Goal: Information Seeking & Learning: Compare options

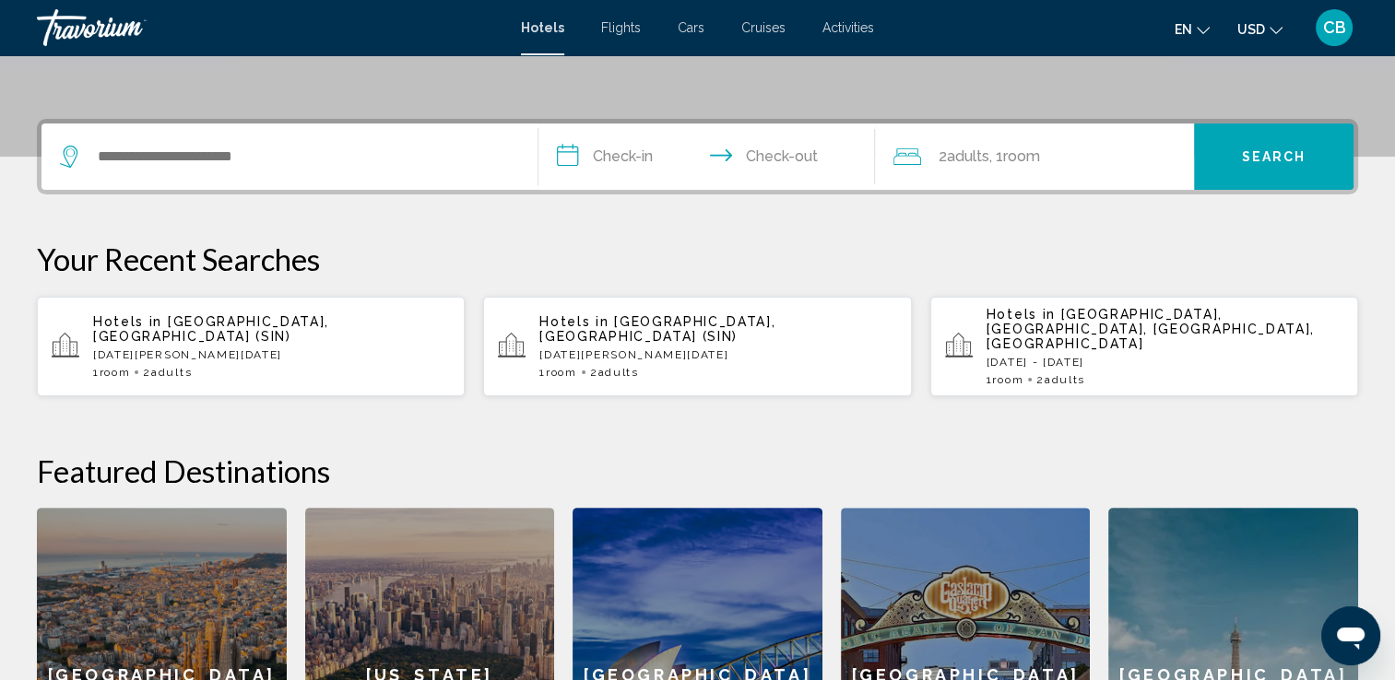
scroll to position [408, 0]
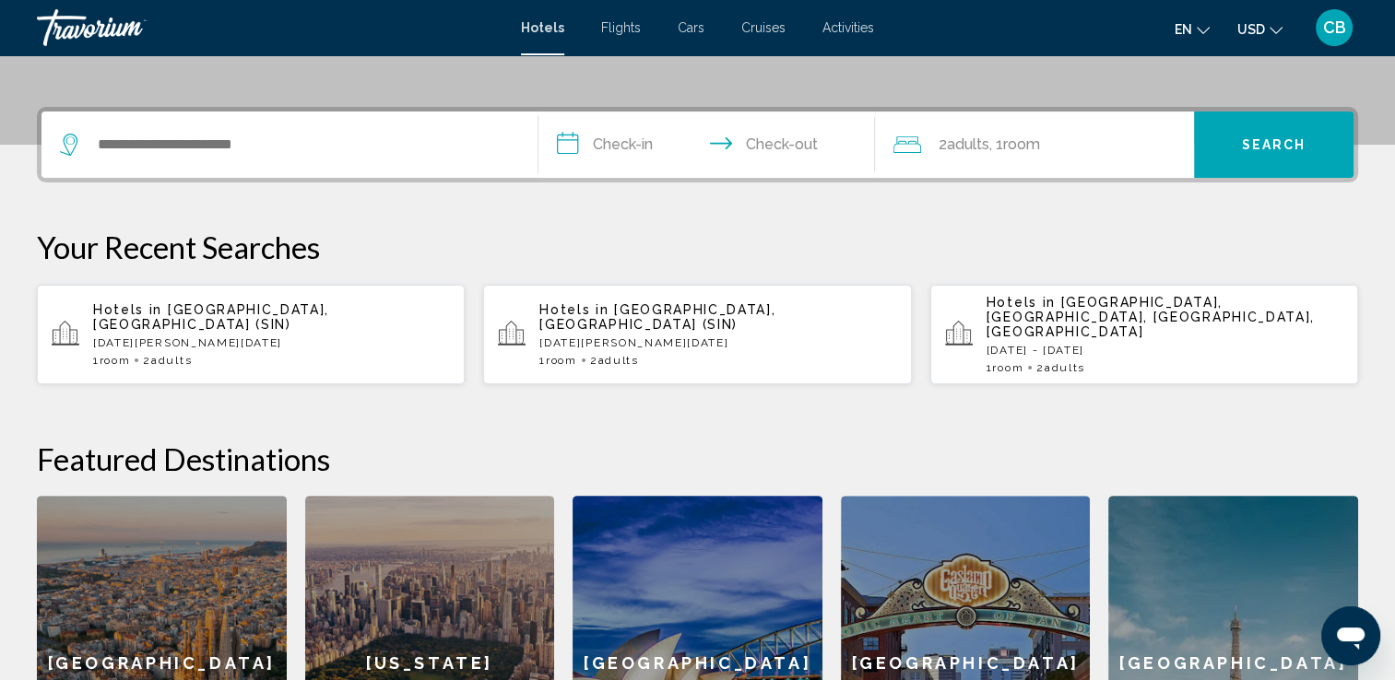
click at [843, 31] on span "Activities" at bounding box center [848, 27] width 52 height 15
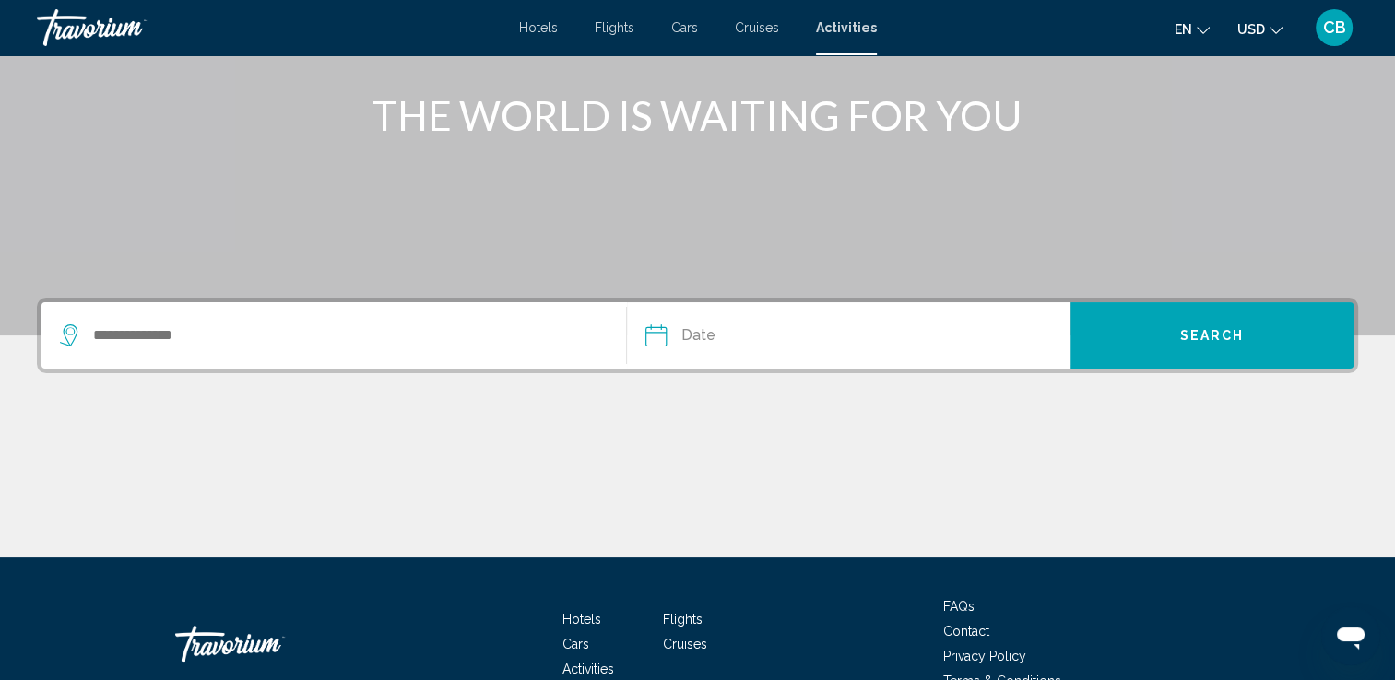
scroll to position [220, 0]
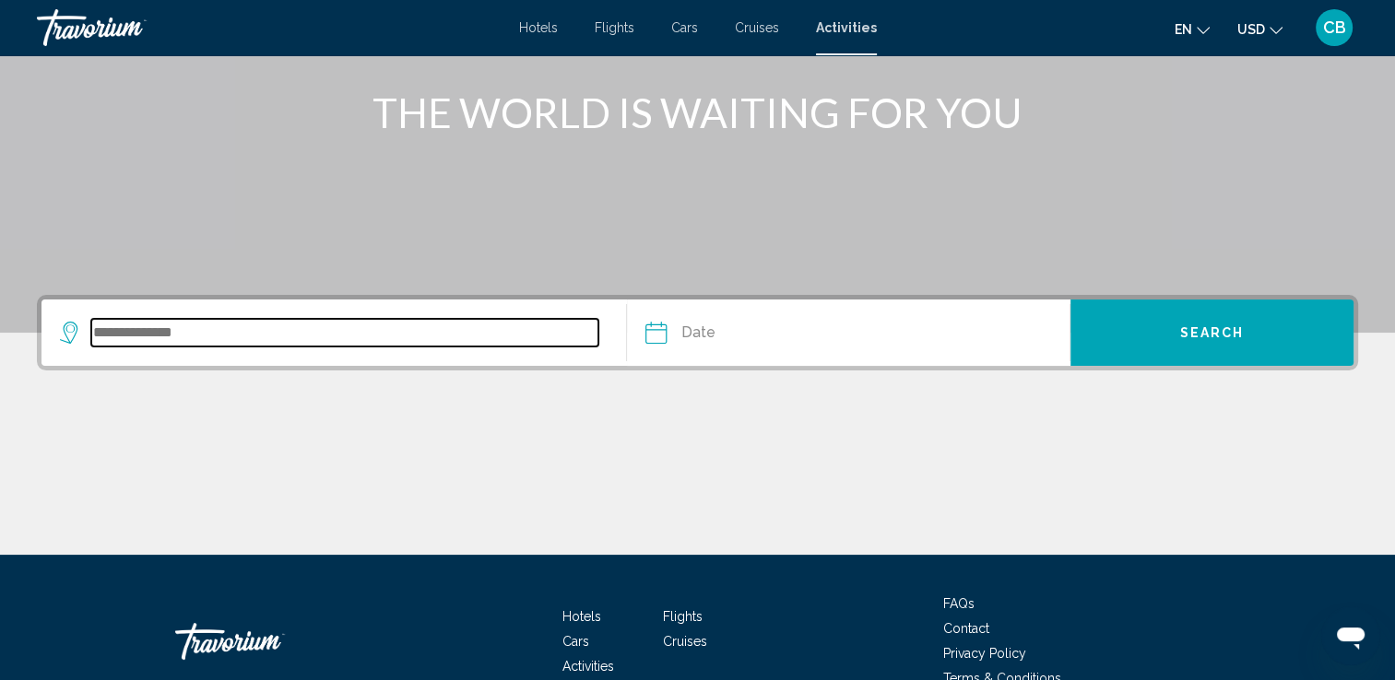
click at [228, 326] on input "Search widget" at bounding box center [344, 333] width 507 height 28
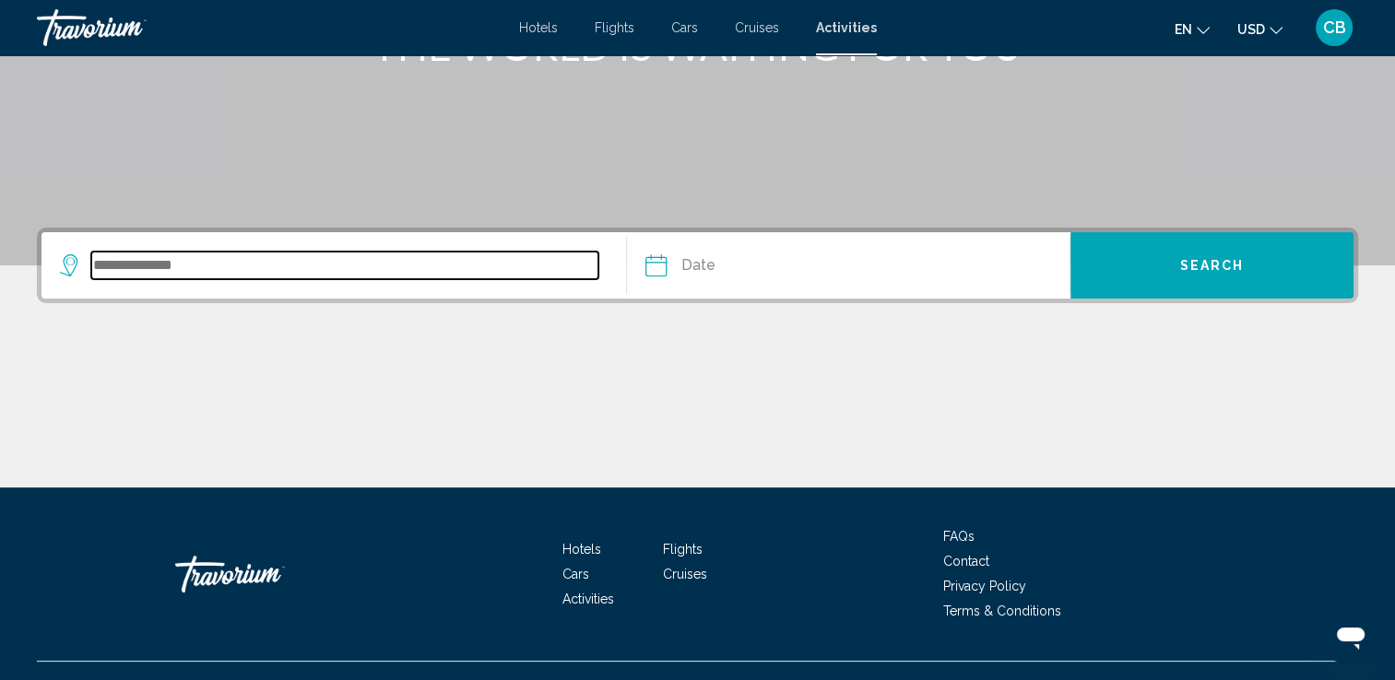
scroll to position [320, 0]
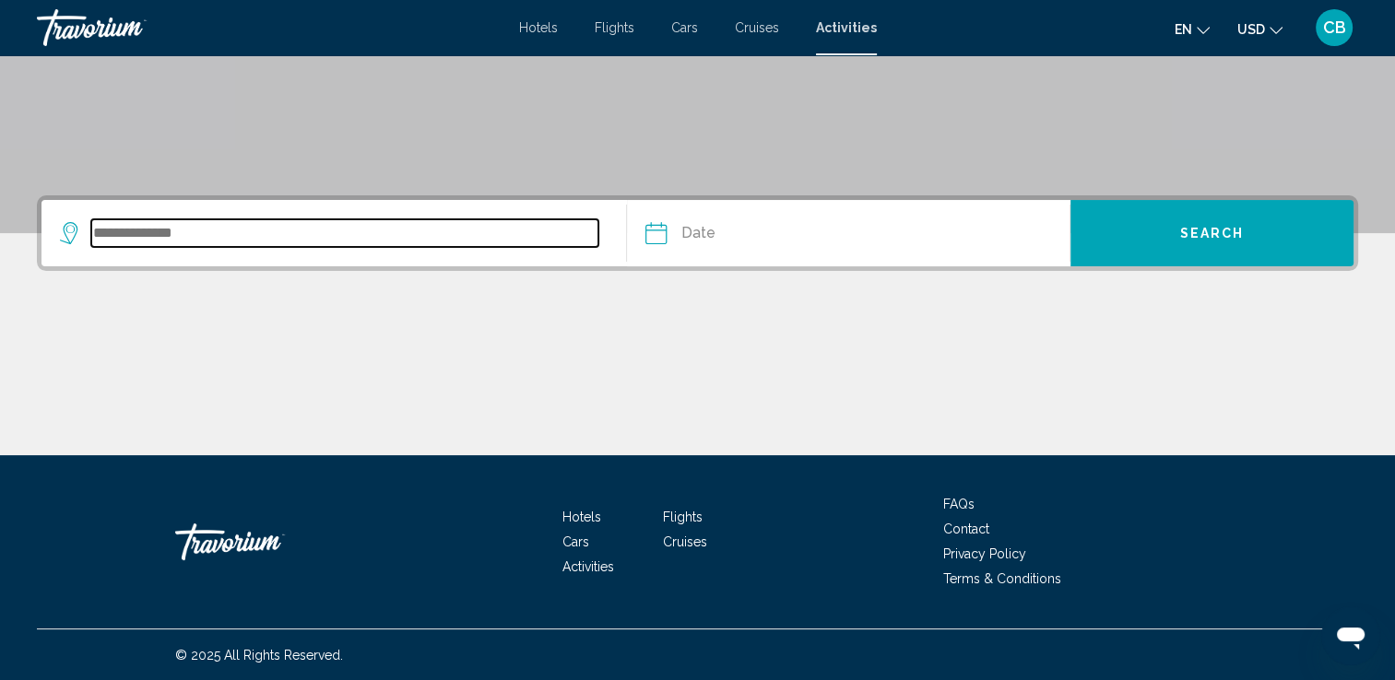
click at [167, 230] on input "Search widget" at bounding box center [344, 233] width 507 height 28
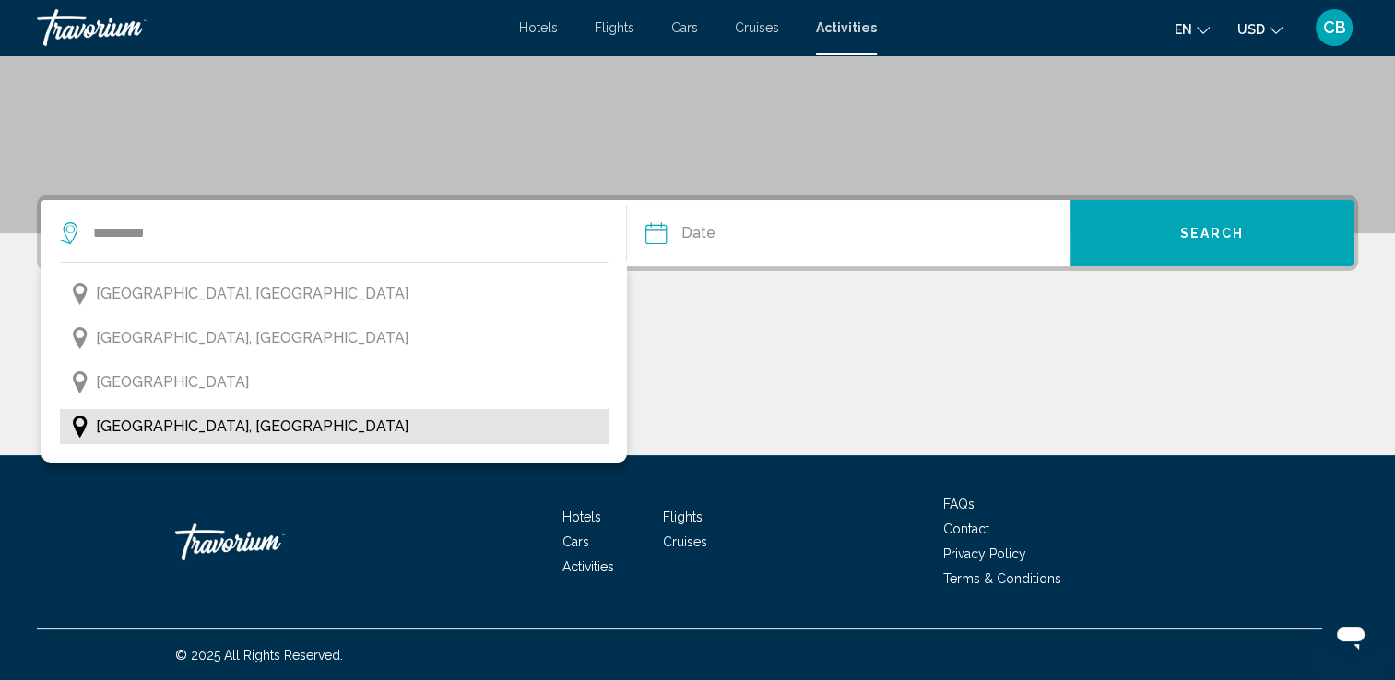
click at [153, 429] on span "[GEOGRAPHIC_DATA], [GEOGRAPHIC_DATA]" at bounding box center [252, 427] width 313 height 26
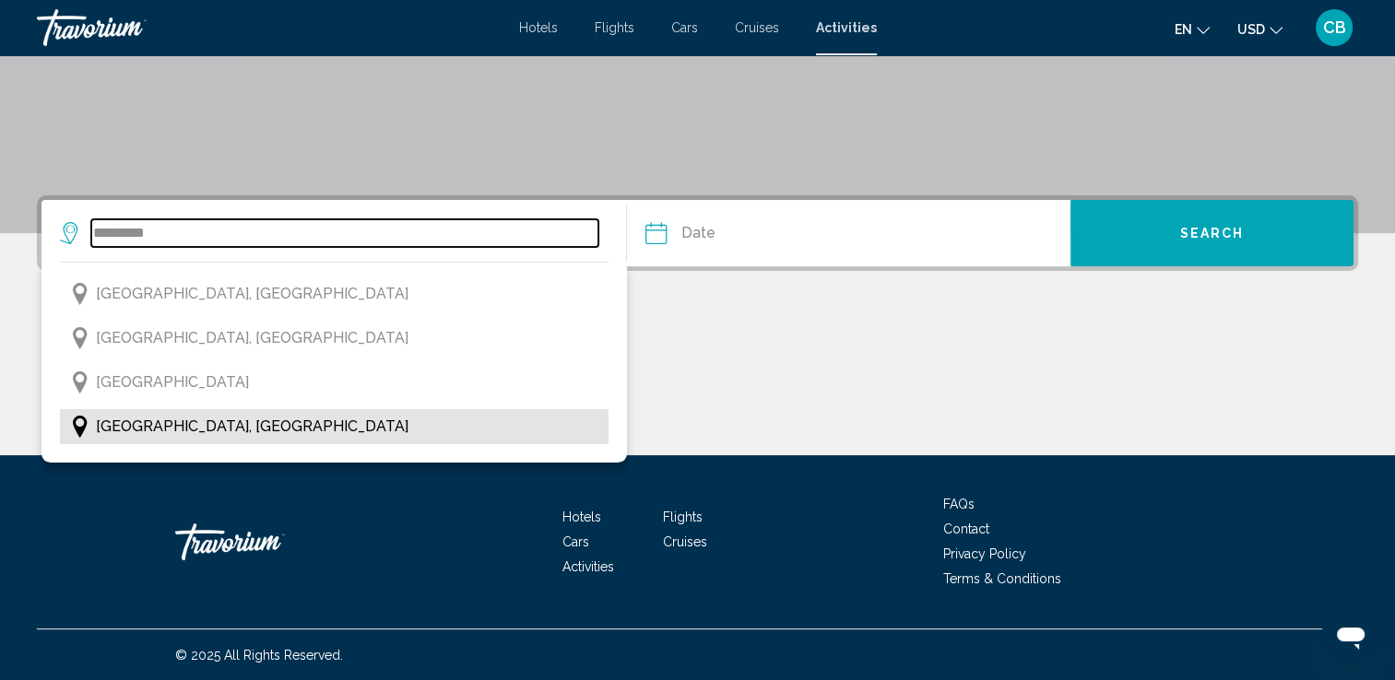
type input "**********"
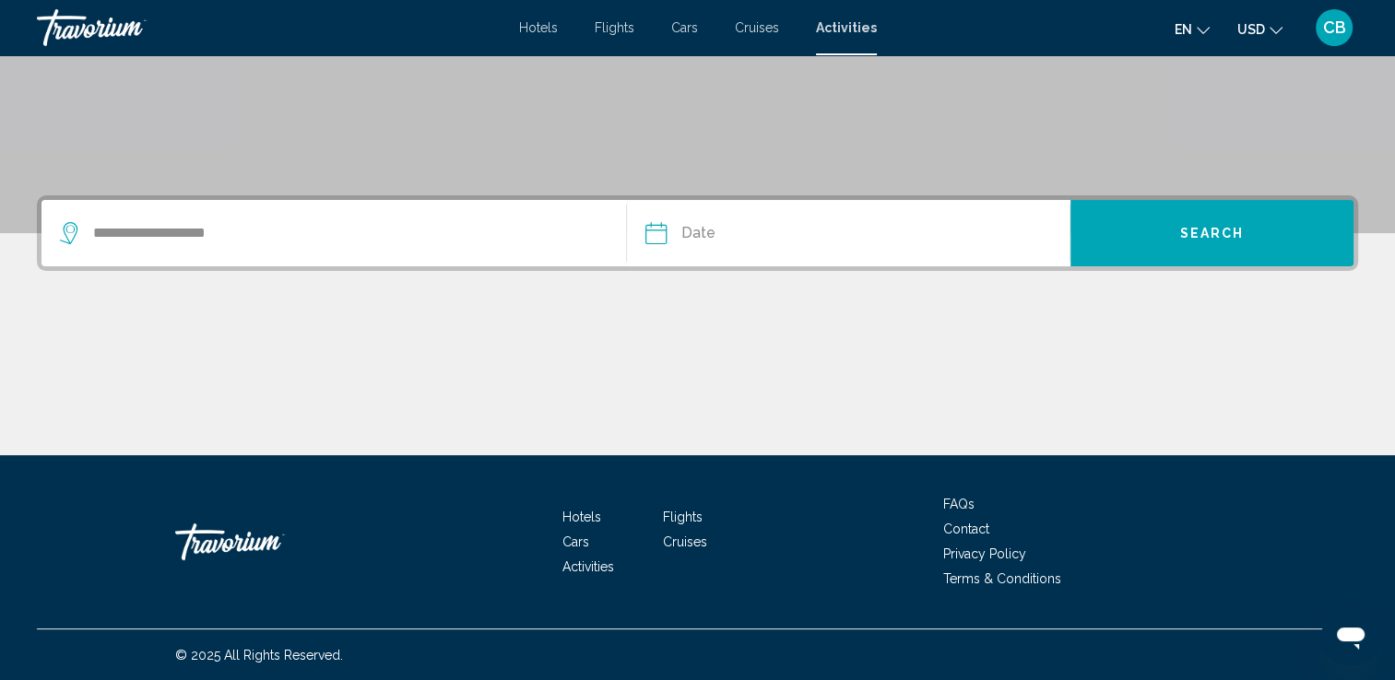
click at [701, 227] on input "Date" at bounding box center [750, 236] width 219 height 72
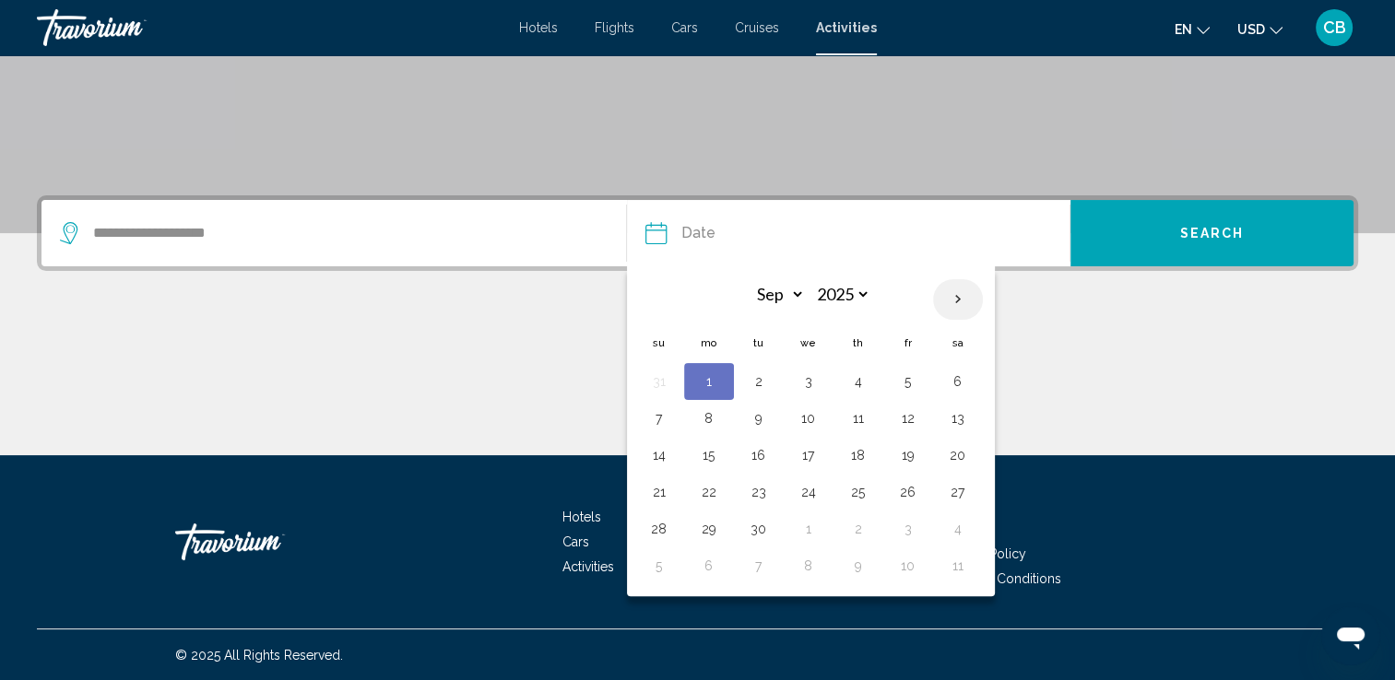
click at [953, 296] on th "Next month" at bounding box center [958, 299] width 50 height 41
select select "*"
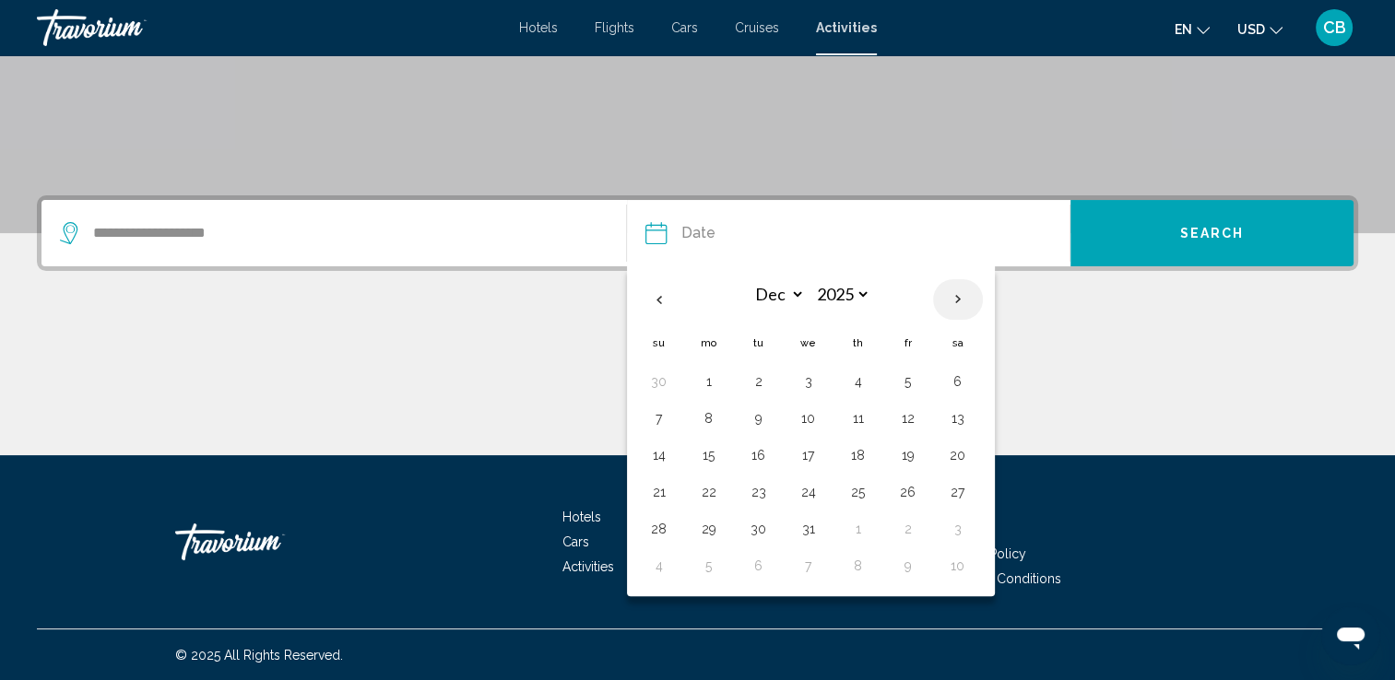
select select "****"
click at [903, 377] on button "2" at bounding box center [908, 382] width 30 height 26
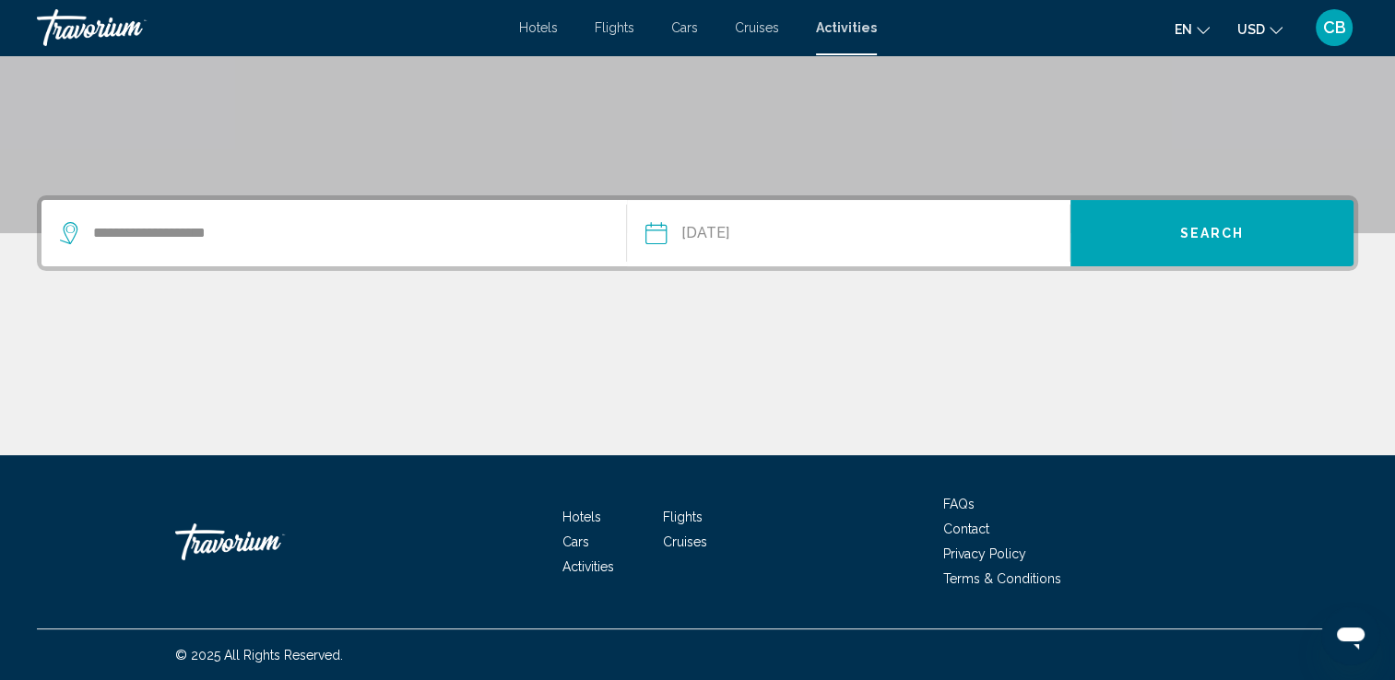
click at [708, 238] on input "**********" at bounding box center [750, 236] width 219 height 72
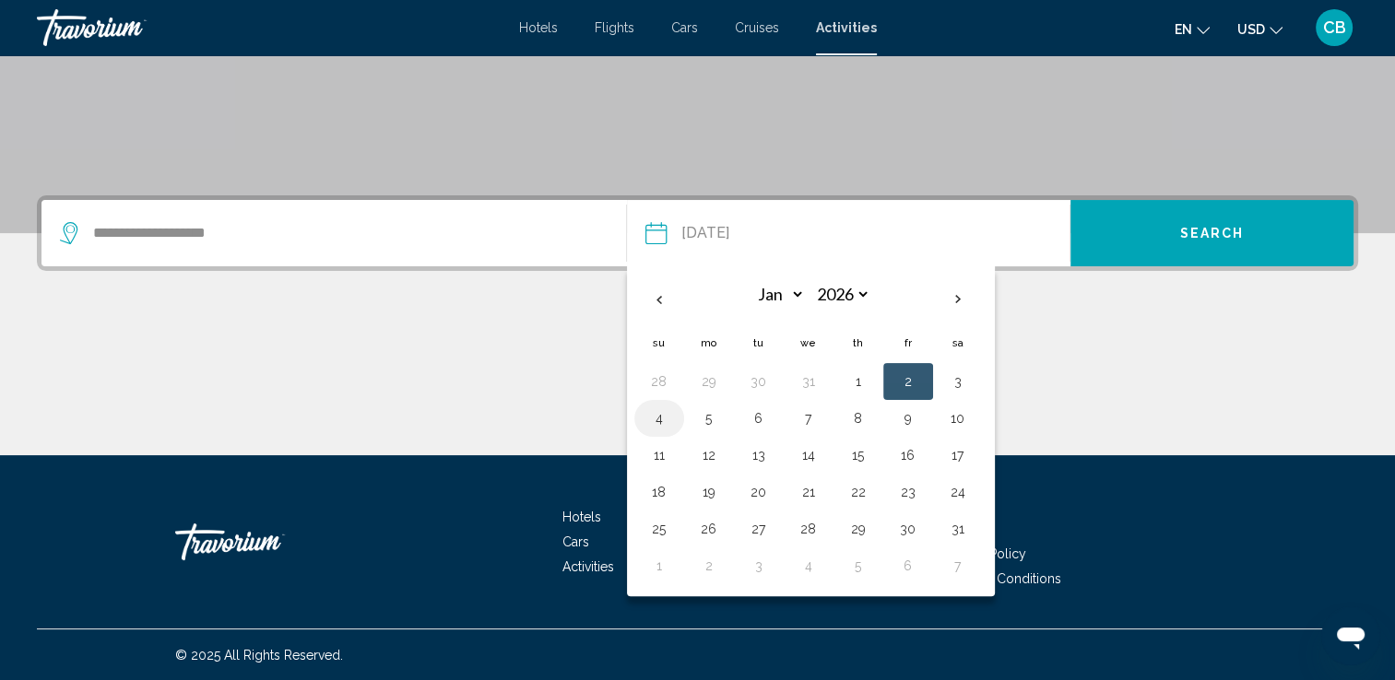
click at [655, 419] on button "4" at bounding box center [659, 419] width 30 height 26
type input "**********"
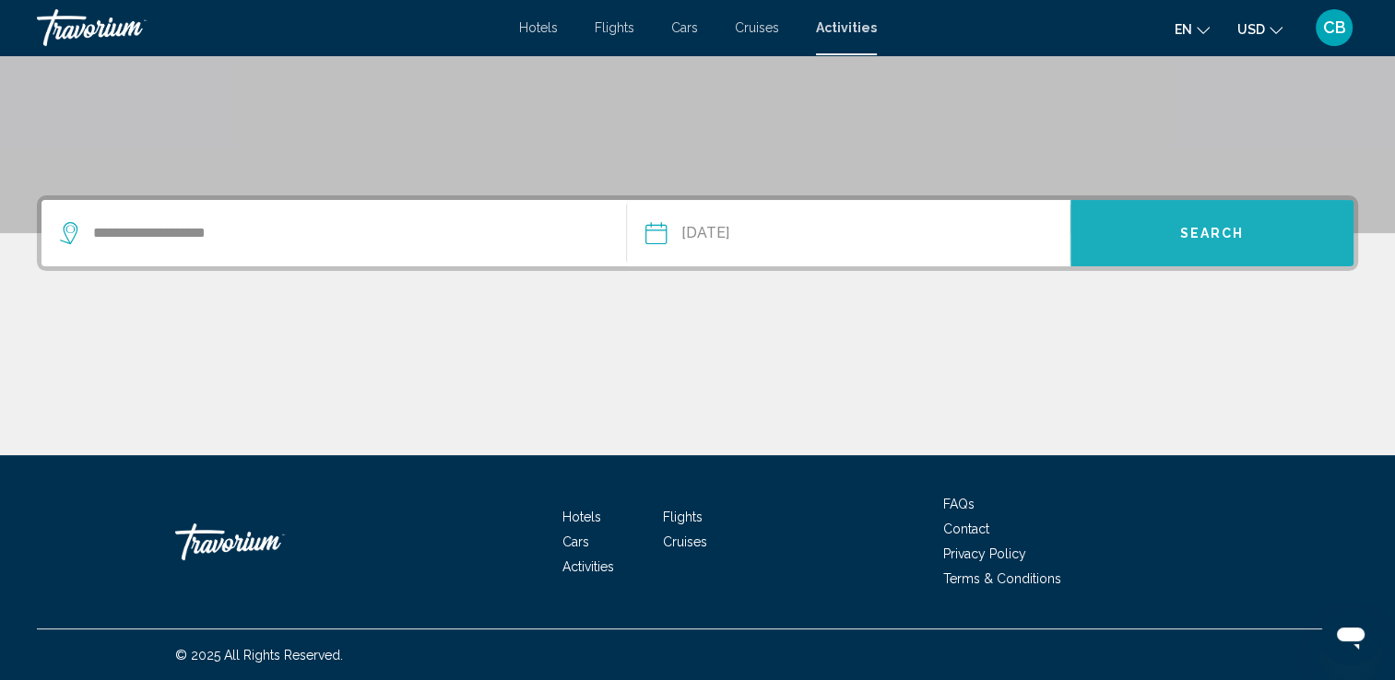
click at [1197, 227] on span "Search" at bounding box center [1212, 234] width 65 height 15
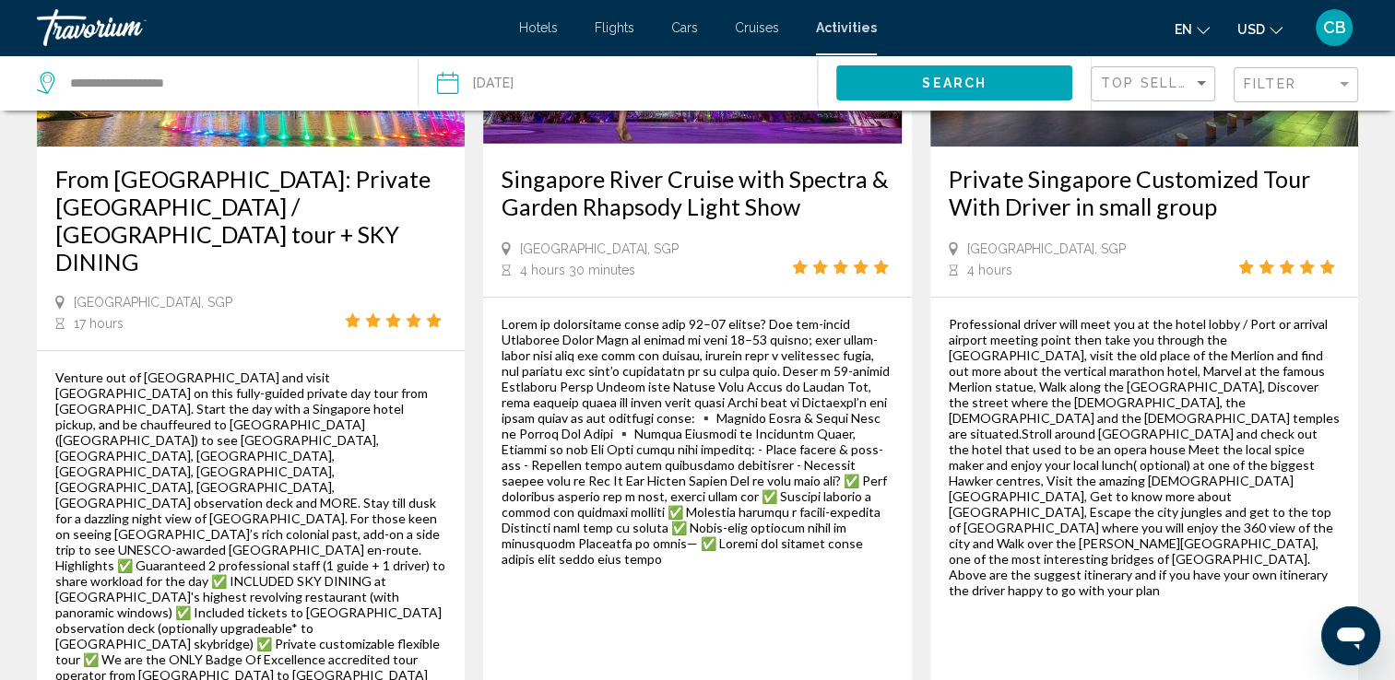
scroll to position [1194, 0]
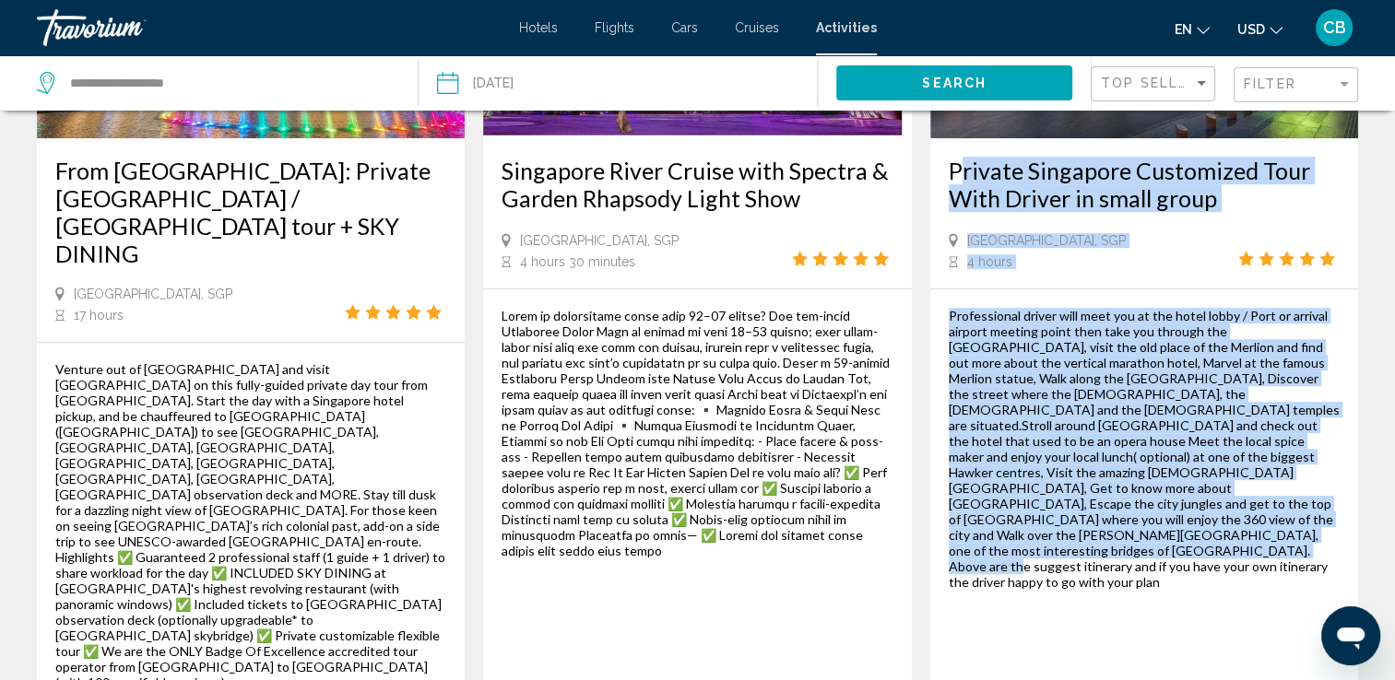
drag, startPoint x: 1246, startPoint y: 473, endPoint x: 948, endPoint y: 127, distance: 456.9
click at [948, 127] on div "Private Singapore Customized Tour With Driver in small group [GEOGRAPHIC_DATA],…" at bounding box center [1144, 306] width 428 height 927
copy div "Private Singapore Customized Tour With Driver in small group [GEOGRAPHIC_DATA],…"
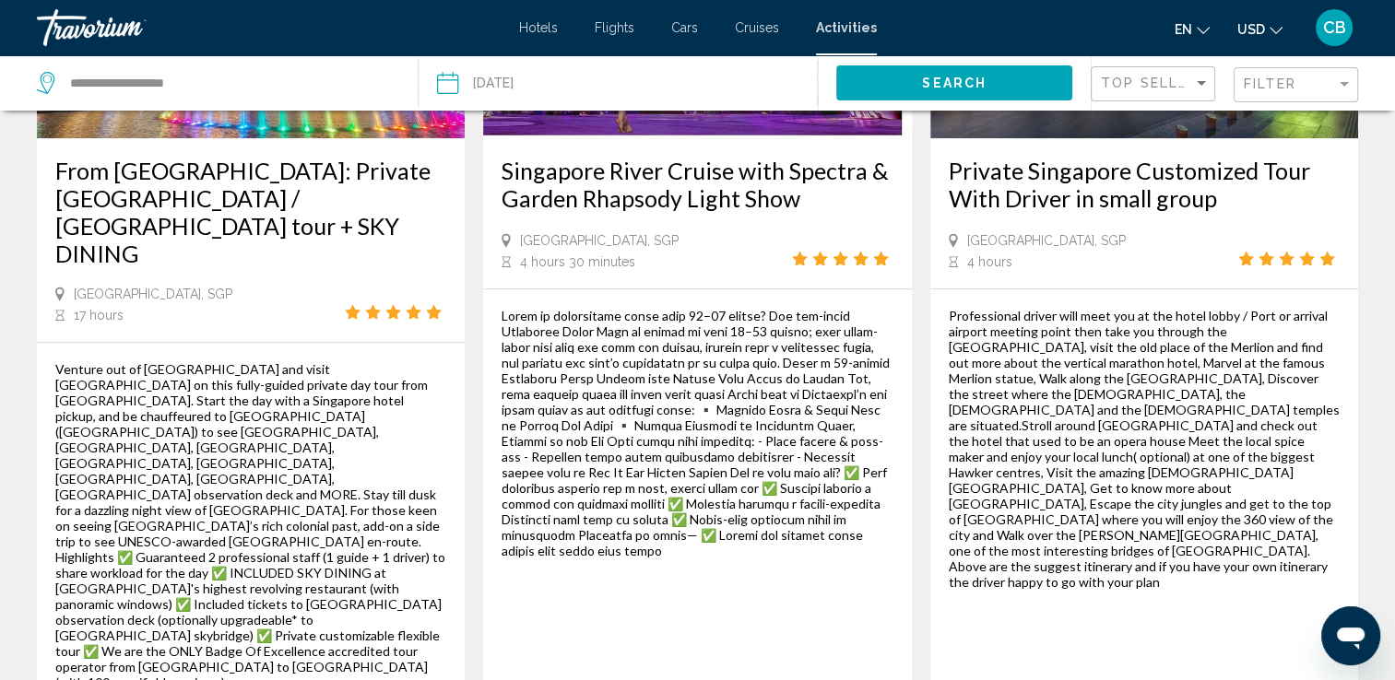
drag, startPoint x: 1078, startPoint y: 551, endPoint x: 950, endPoint y: 570, distance: 128.6
copy div "$73.85 USD"
click at [1128, 337] on div "Professional driver will meet you at the hotel lobby / Port or arrival airport …" at bounding box center [1144, 449] width 391 height 282
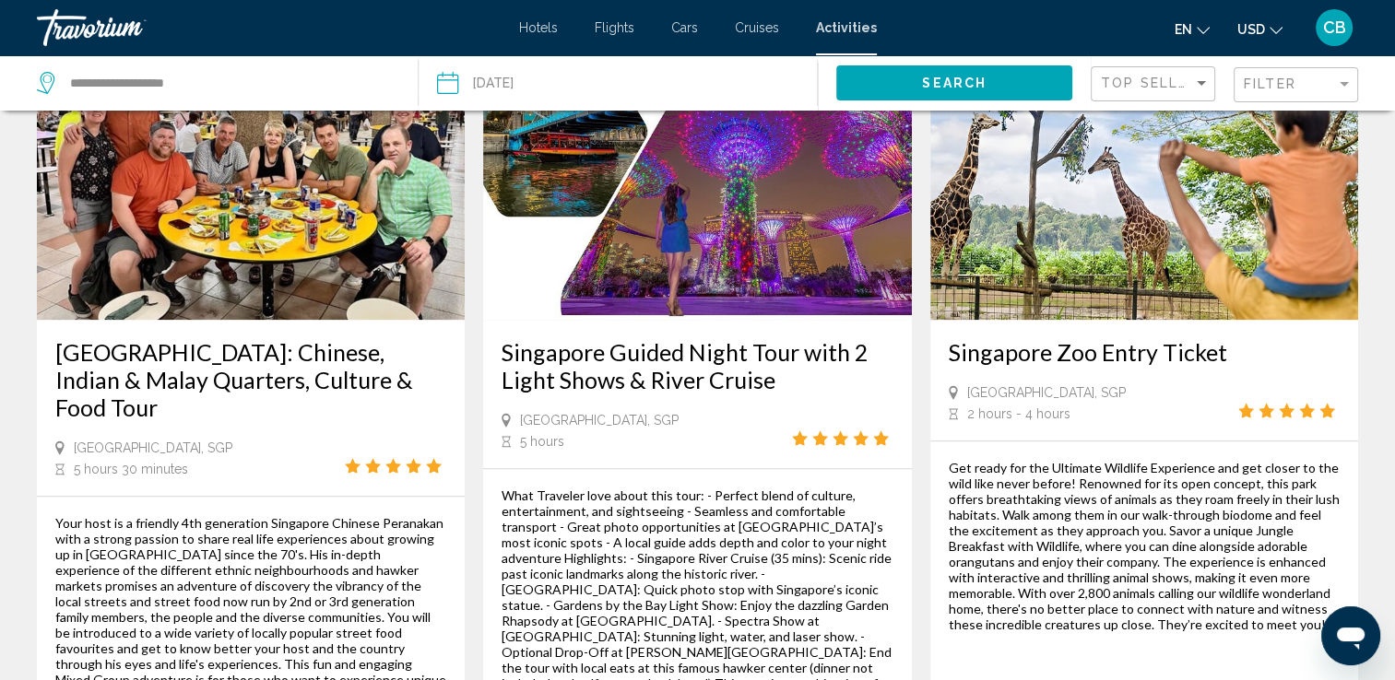
scroll to position [1990, 0]
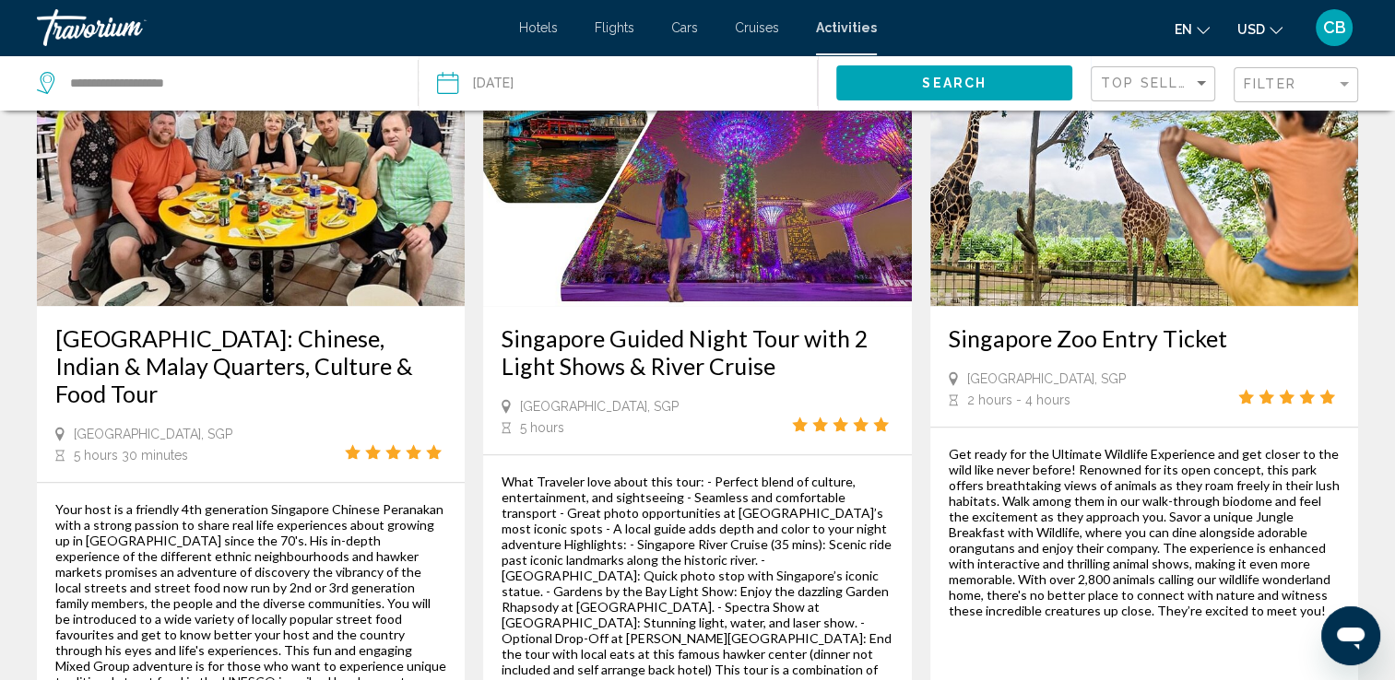
drag, startPoint x: 631, startPoint y: 559, endPoint x: 491, endPoint y: 171, distance: 411.5
click at [491, 171] on div "Singapore Guided Night Tour with 2 Light Shows & River Cruise [GEOGRAPHIC_DATA]…" at bounding box center [697, 421] width 428 height 821
copy div "Light Shows & River Cruise [GEOGRAPHIC_DATA], [GEOGRAPHIC_DATA] 5 hours What Tr…"
click at [814, 474] on div "What Traveler love about this tour: - Perfect blend of culture, entertainment, …" at bounding box center [697, 583] width 391 height 219
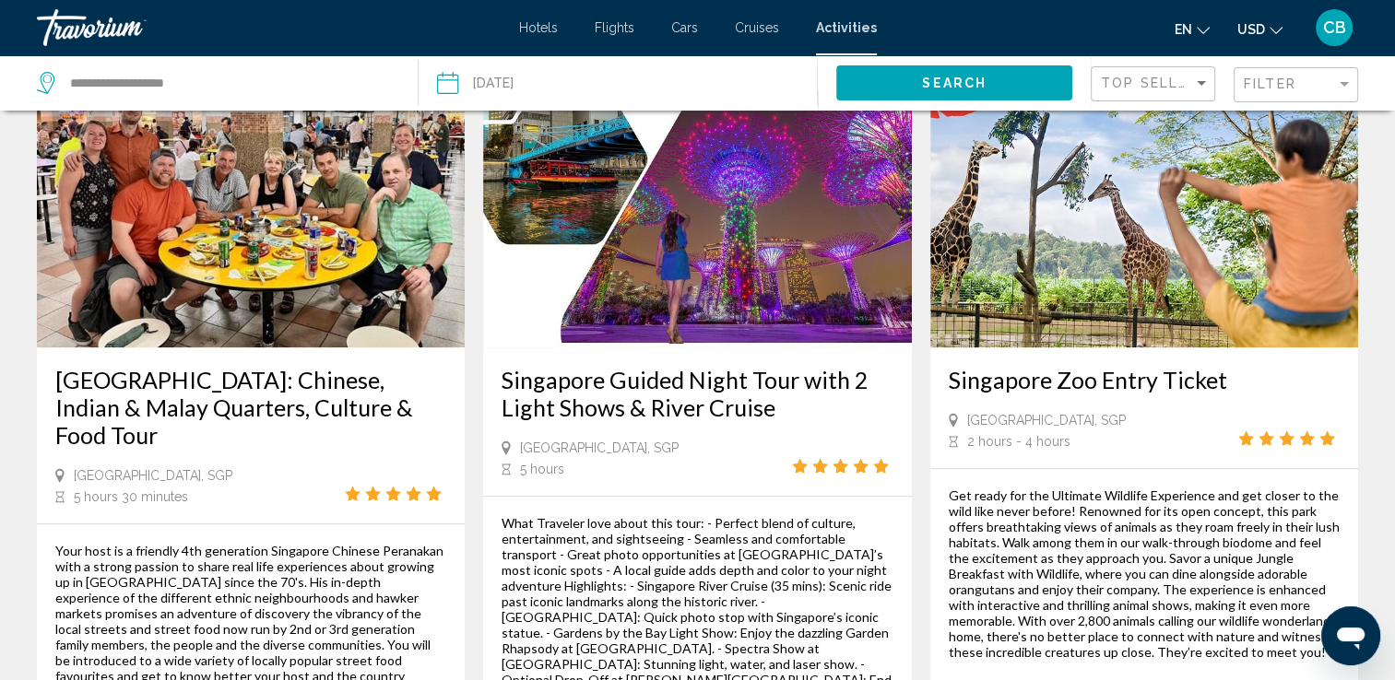
scroll to position [1944, 0]
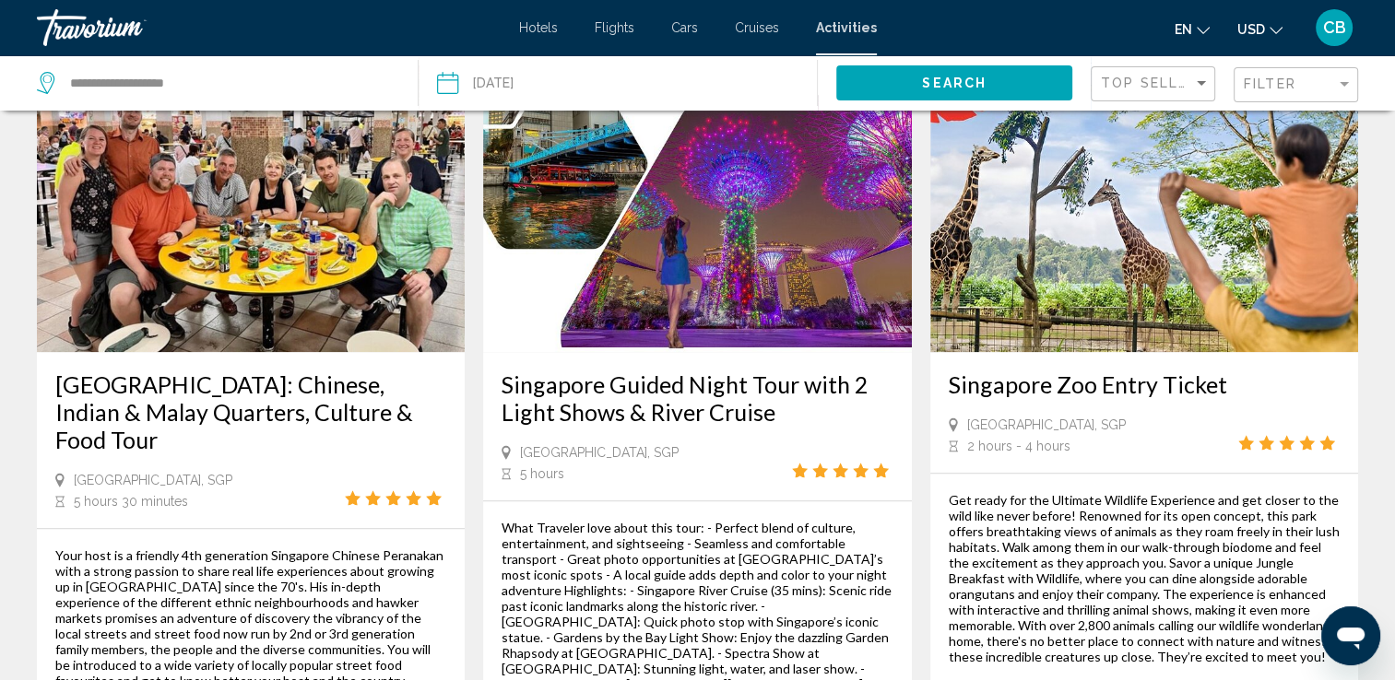
drag, startPoint x: 1077, startPoint y: 599, endPoint x: 952, endPoint y: 205, distance: 413.7
click at [952, 205] on div "Singapore Zoo Entry Ticket [GEOGRAPHIC_DATA], SGP 2 hours - 4 hours Get ready f…" at bounding box center [1144, 467] width 428 height 821
copy div "Singapore Zoo Entry Ticket [GEOGRAPHIC_DATA], [GEOGRAPHIC_DATA] 2 hours - 4 hou…"
click at [1057, 492] on div "Get ready for the Ultimate Wildlife Experience and get closer to the wild like …" at bounding box center [1144, 578] width 391 height 172
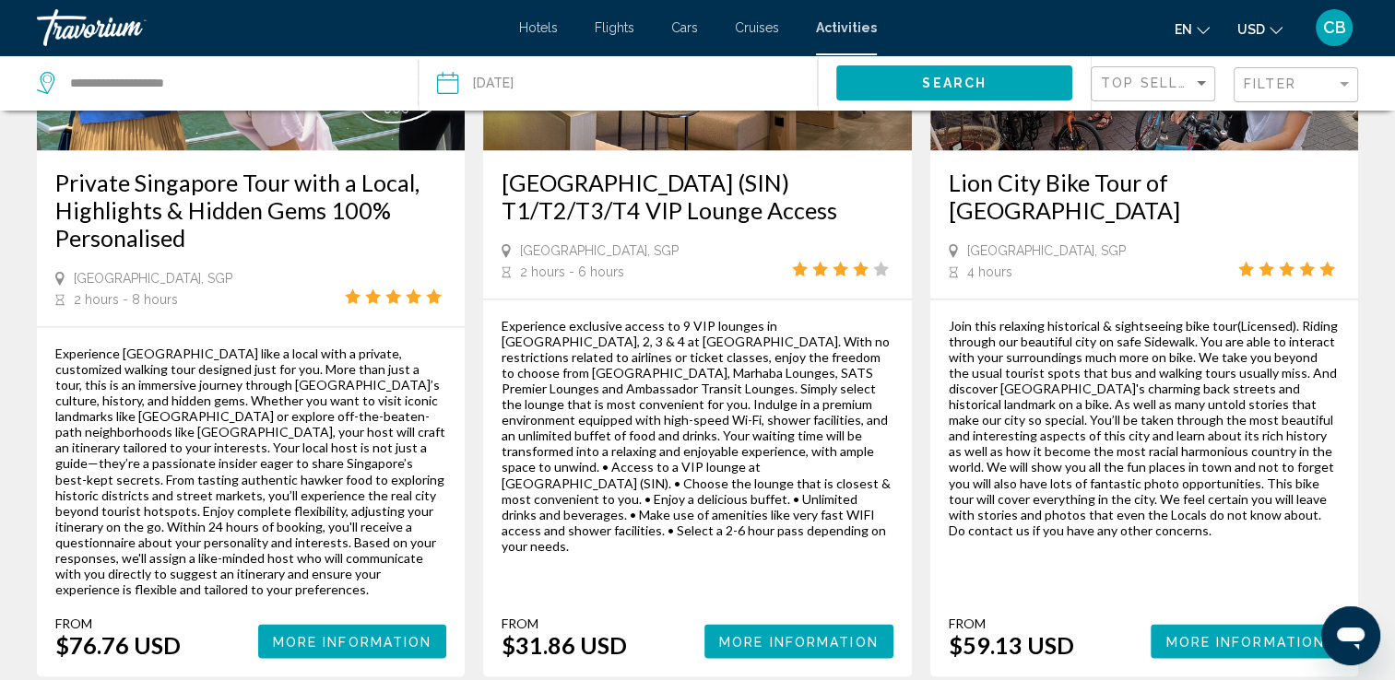
scroll to position [3061, 0]
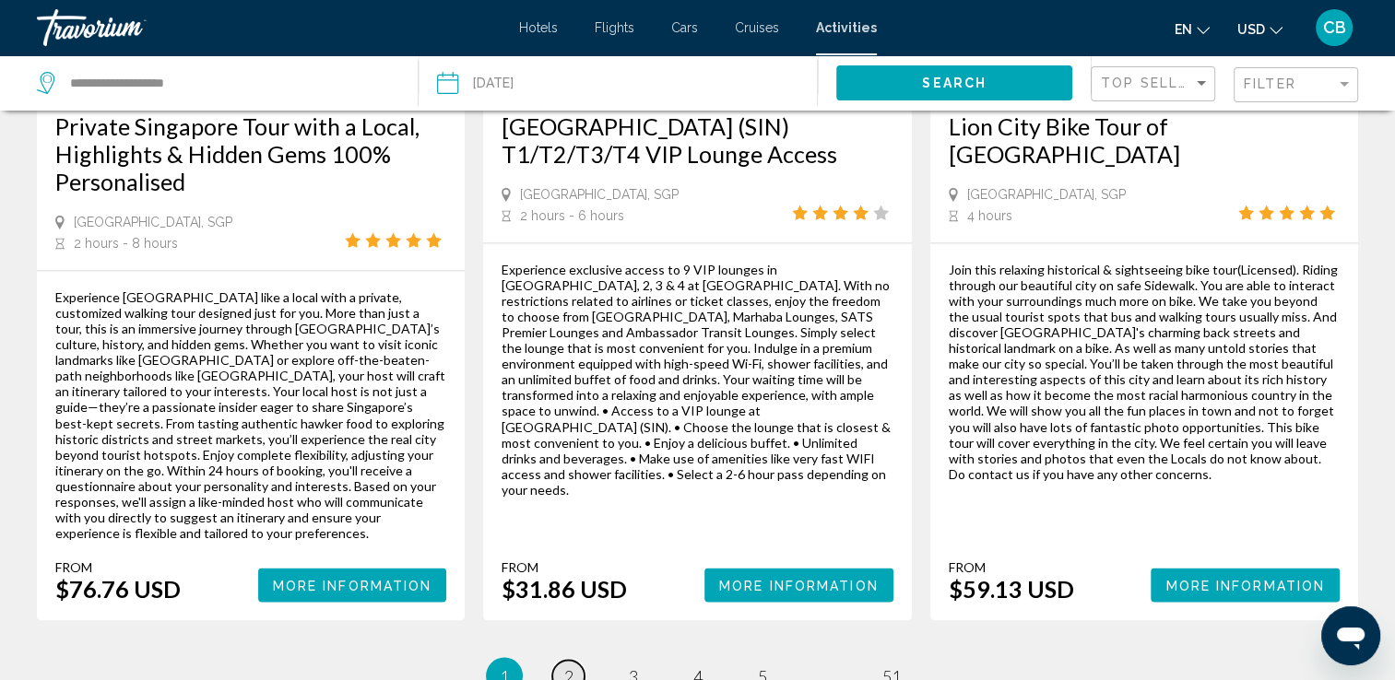
click at [565, 666] on span "2" at bounding box center [568, 676] width 9 height 20
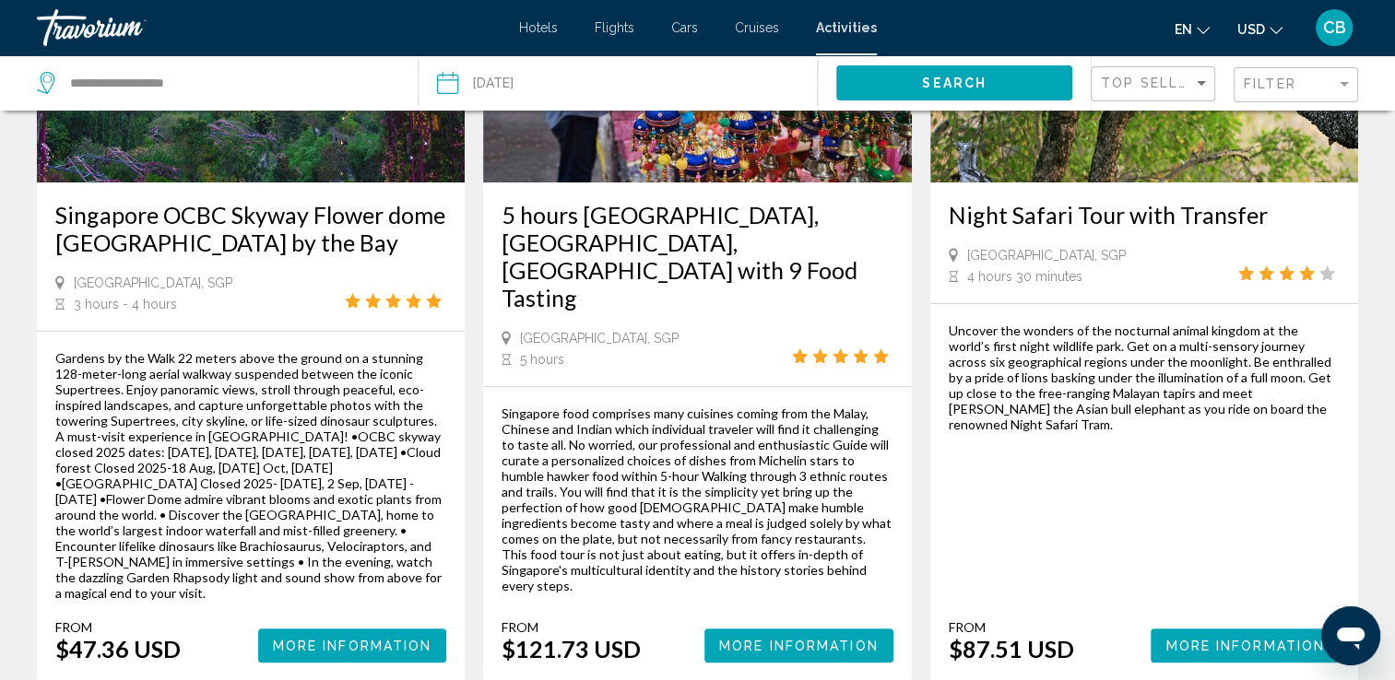
scroll to position [317, 0]
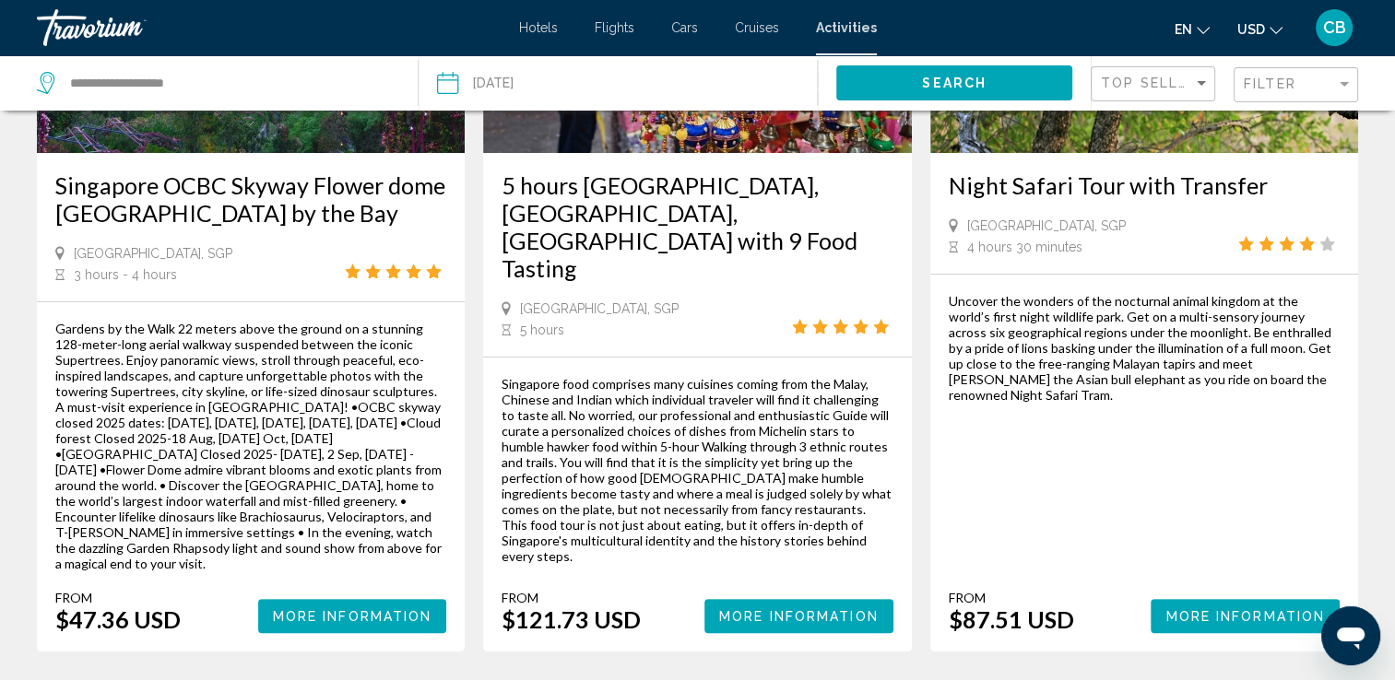
drag, startPoint x: 194, startPoint y: 607, endPoint x: 41, endPoint y: 192, distance: 442.2
click at [41, 192] on div "Singapore OCBC Skyway Flower dome [GEOGRAPHIC_DATA] by the Bay [GEOGRAPHIC_DATA…" at bounding box center [251, 255] width 428 height 794
copy div "Loremipsu DOLO Sitame Consec adip Elits Doeius Tempor in utl Etd Magnaaliq, ENI…"
click at [595, 544] on div "Singapore food comprises many cuisines coming from the Malay, Chinese and India…" at bounding box center [697, 504] width 391 height 257
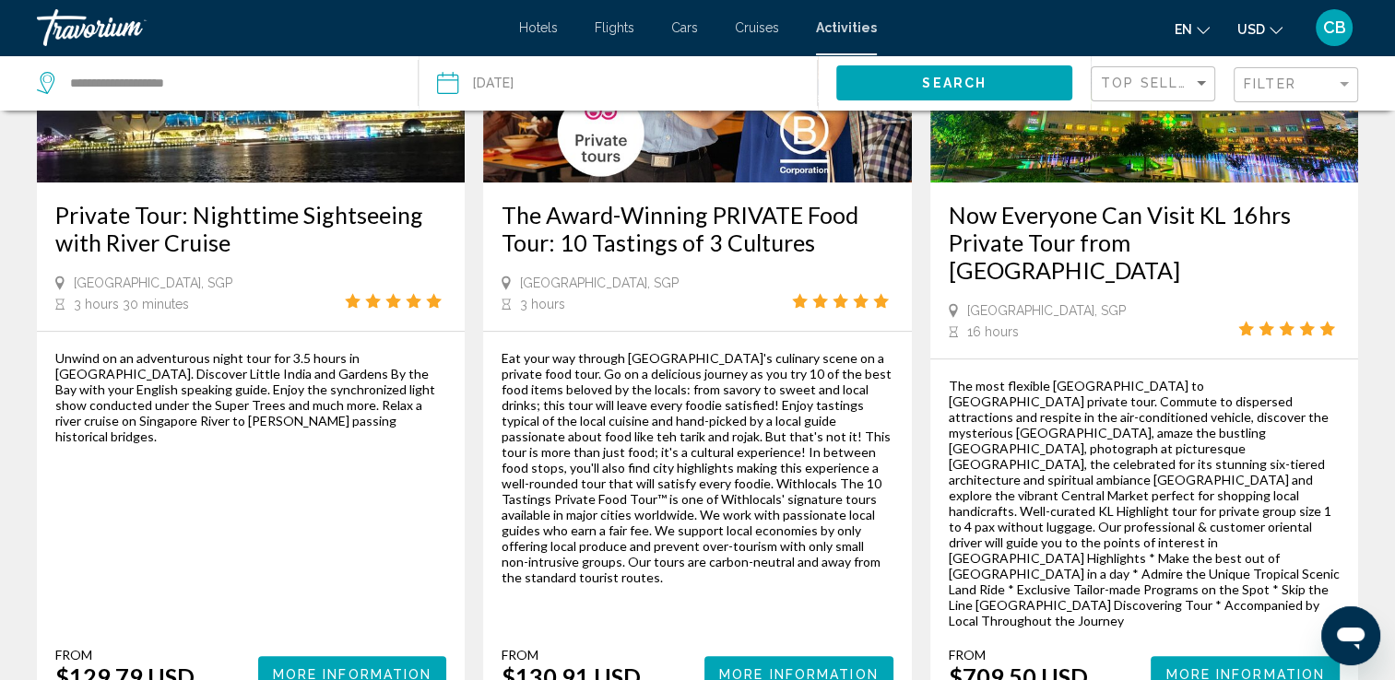
scroll to position [1143, 0]
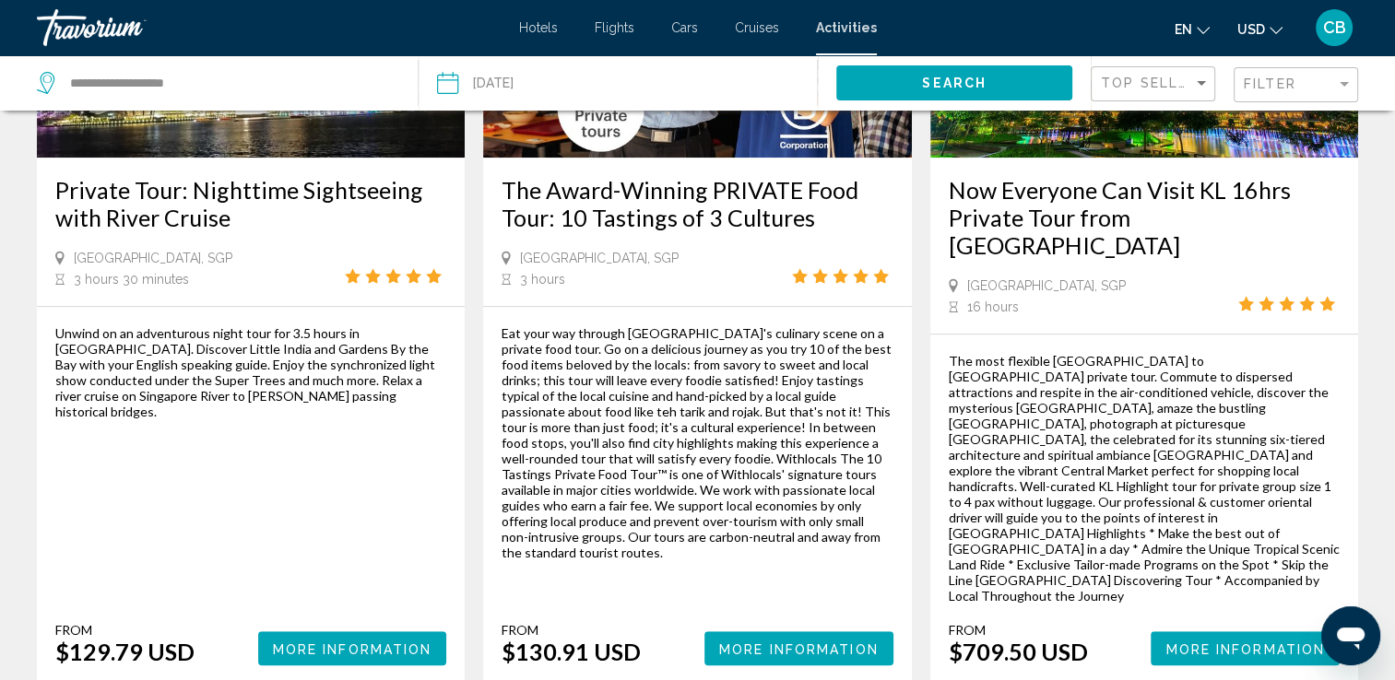
drag, startPoint x: 188, startPoint y: 582, endPoint x: 44, endPoint y: 180, distance: 426.9
click at [44, 180] on div "Private Tour: Nighttime Sightseeing with River Cruise [GEOGRAPHIC_DATA], SGP 3 …" at bounding box center [251, 273] width 428 height 821
drag, startPoint x: 44, startPoint y: 180, endPoint x: 176, endPoint y: 186, distance: 132.0
copy div "Private Tour: Nighttime Sightseeing with River Cruise Singapore, [GEOGRAPHIC_DA…"
click at [395, 429] on div "Unwind on an adventurous night tour for 3.5 hours in [GEOGRAPHIC_DATA]. Discove…" at bounding box center [250, 495] width 391 height 340
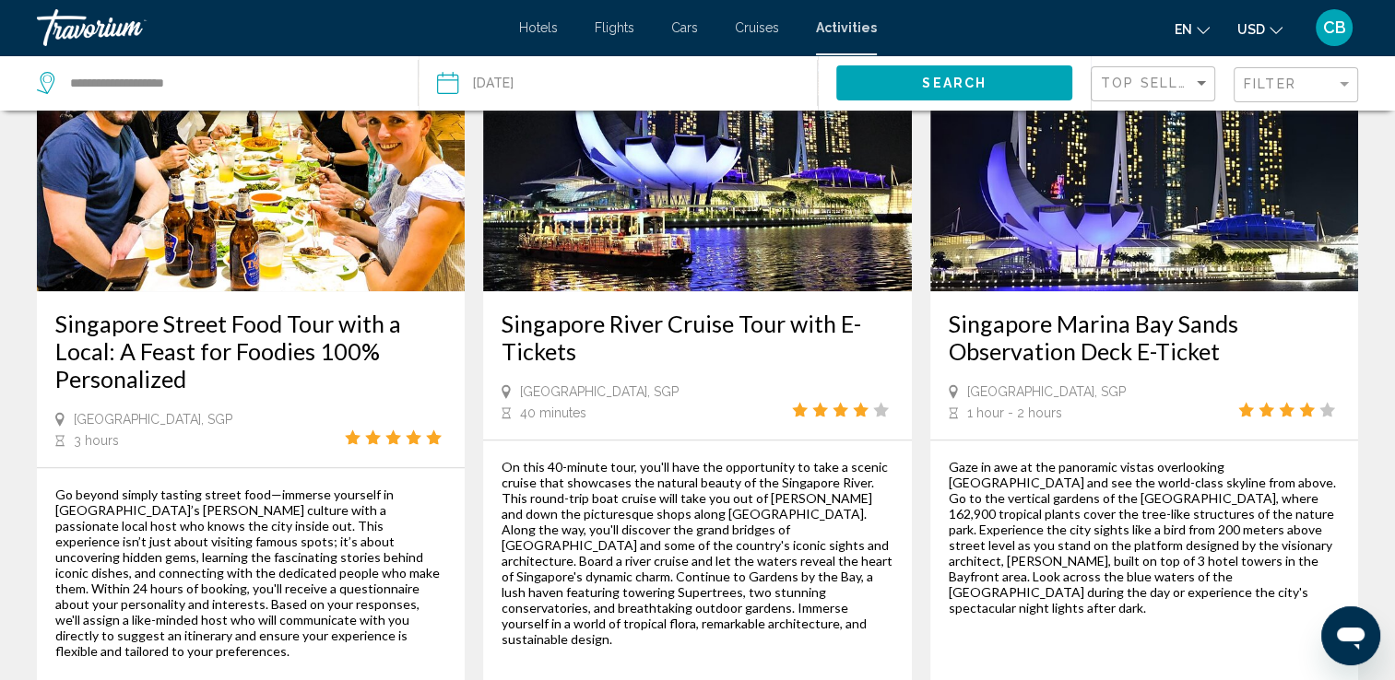
scroll to position [1884, 0]
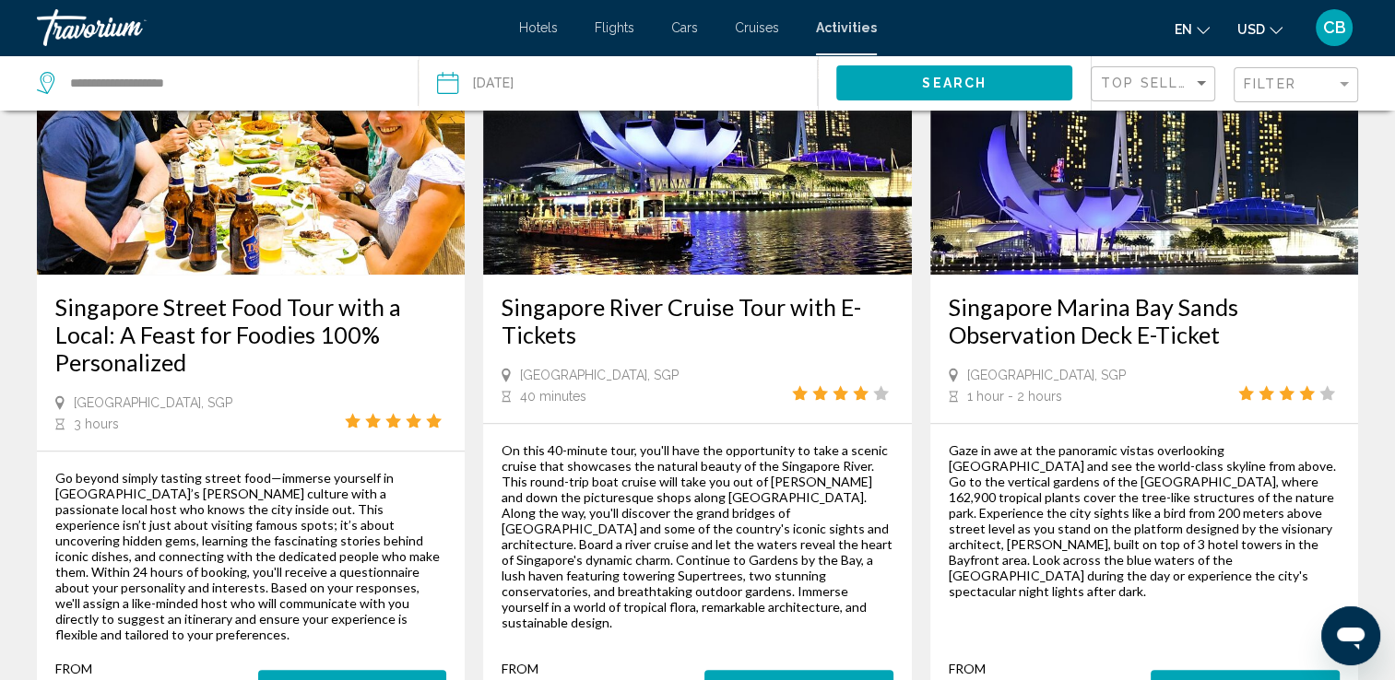
drag, startPoint x: 500, startPoint y: 223, endPoint x: 623, endPoint y: 588, distance: 385.4
click at [623, 588] on div "Singapore River Cruise Tour with E-Tickets [GEOGRAPHIC_DATA], SGP 40 minutes On…" at bounding box center [697, 351] width 428 height 743
copy div "Singapore River Cruise Tour with E-Tickets Singapore, SGP 40 minutes On this 40…"
click at [802, 478] on div "On this 40-minute tour, you'll have the opportunity to take a scenic cruise tha…" at bounding box center [697, 537] width 391 height 188
drag, startPoint x: 1071, startPoint y: 602, endPoint x: 942, endPoint y: 233, distance: 390.7
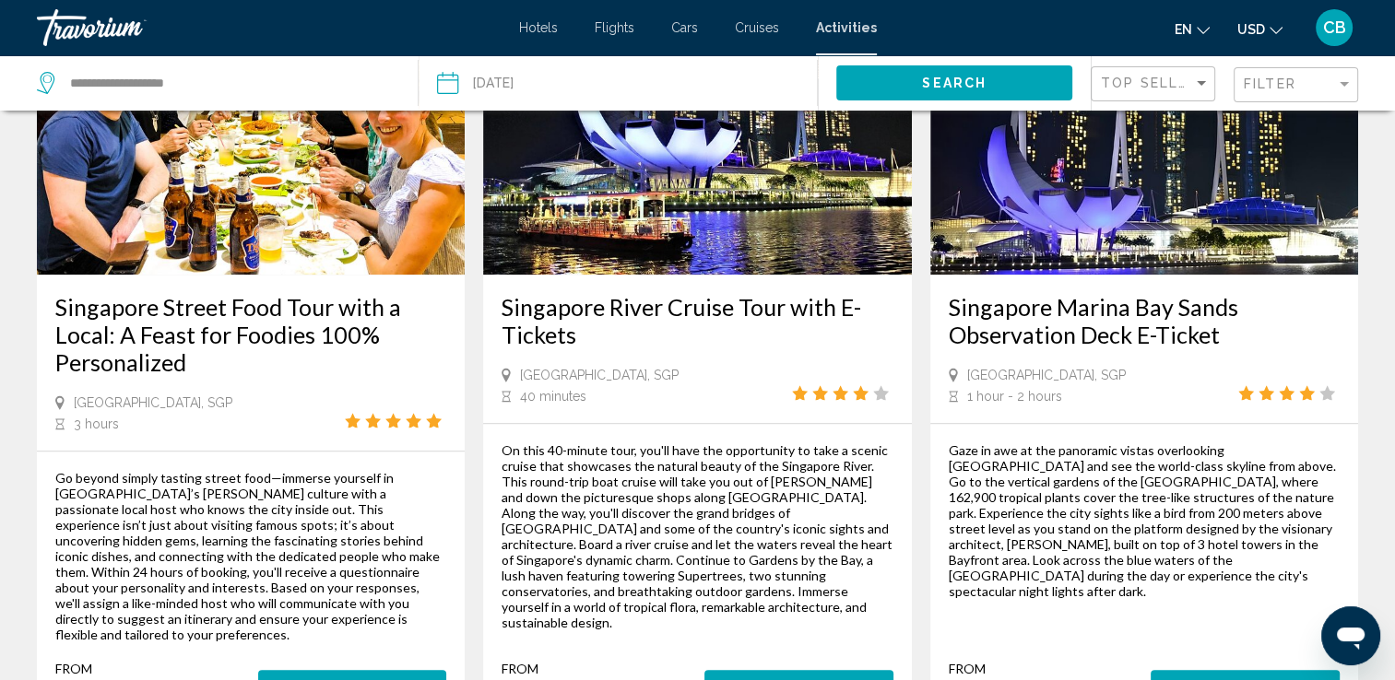
click at [942, 233] on div "Singapore Marina Bay Sands Observation Deck E-Ticket [GEOGRAPHIC_DATA], SGP 1 h…" at bounding box center [1144, 351] width 428 height 743
copy div "Singapore Marina Bay Sands Observation Deck E-Ticket [GEOGRAPHIC_DATA], [GEOGRA…"
click at [1026, 461] on div "Gaze in awe at the panoramic vistas overlooking [GEOGRAPHIC_DATA] and see the w…" at bounding box center [1144, 521] width 391 height 157
click at [1357, 226] on app-activities-search-item "Singapore Marina Bay Sands Observation Deck E-Ticket [GEOGRAPHIC_DATA], SGP 1 h…" at bounding box center [1144, 351] width 446 height 743
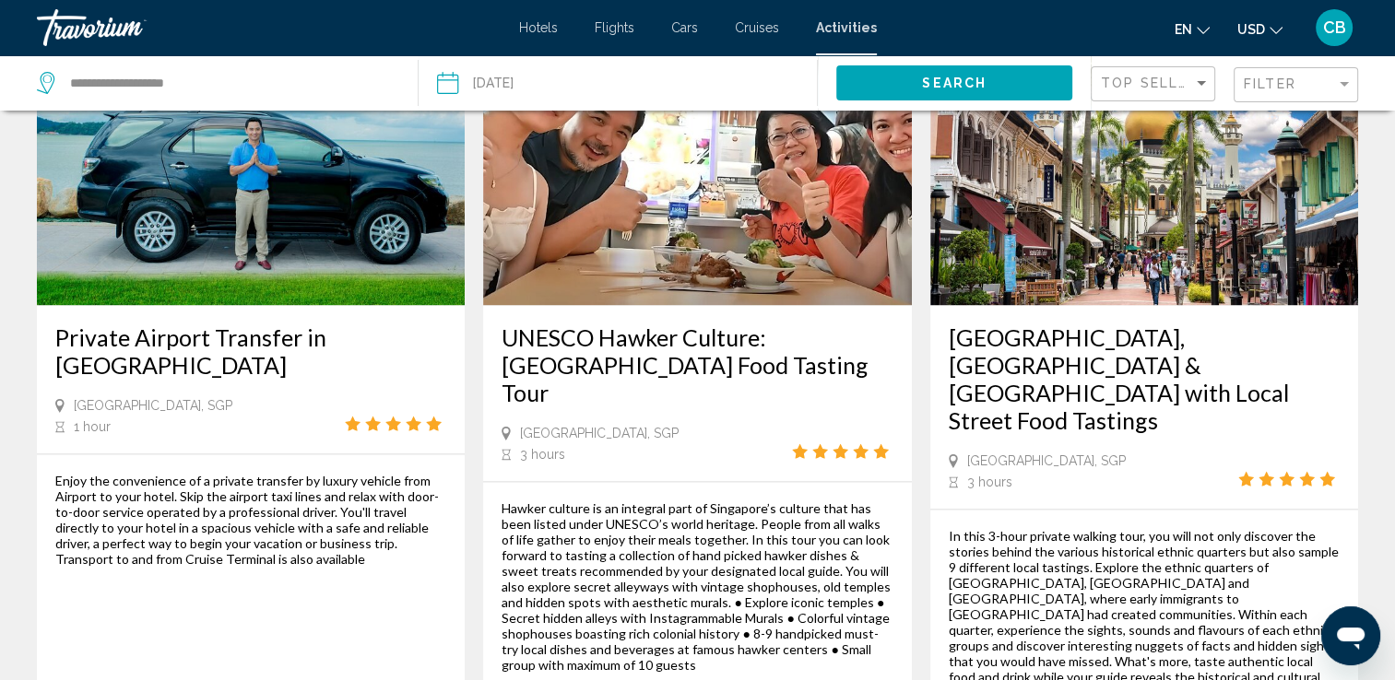
scroll to position [2698, 0]
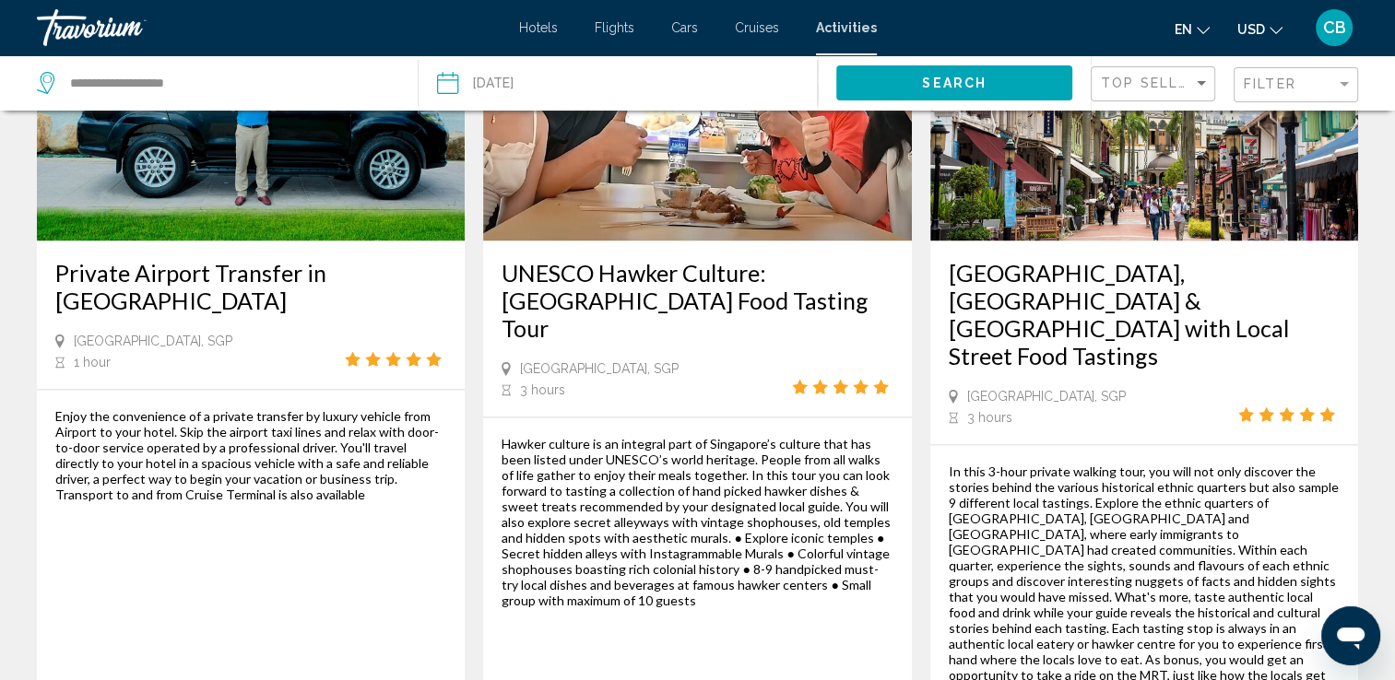
drag, startPoint x: 180, startPoint y: 633, endPoint x: -4, endPoint y: 182, distance: 487.6
copy div "Private Airport Transfer in [GEOGRAPHIC_DATA] [GEOGRAPHIC_DATA], SGP 1 hour Enj…"
click at [429, 482] on div "Enjoy the convenience of a private transfer by luxury vehicle from Airport to y…" at bounding box center [250, 600] width 391 height 384
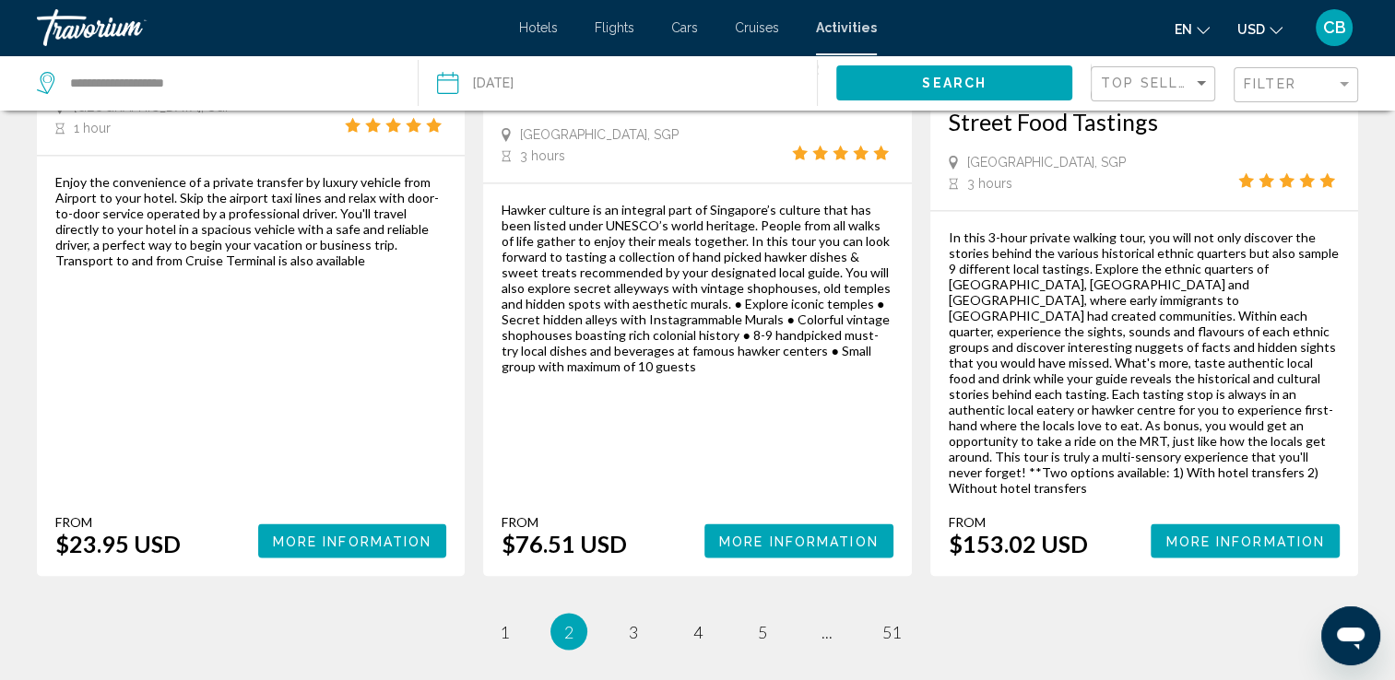
scroll to position [2942, 0]
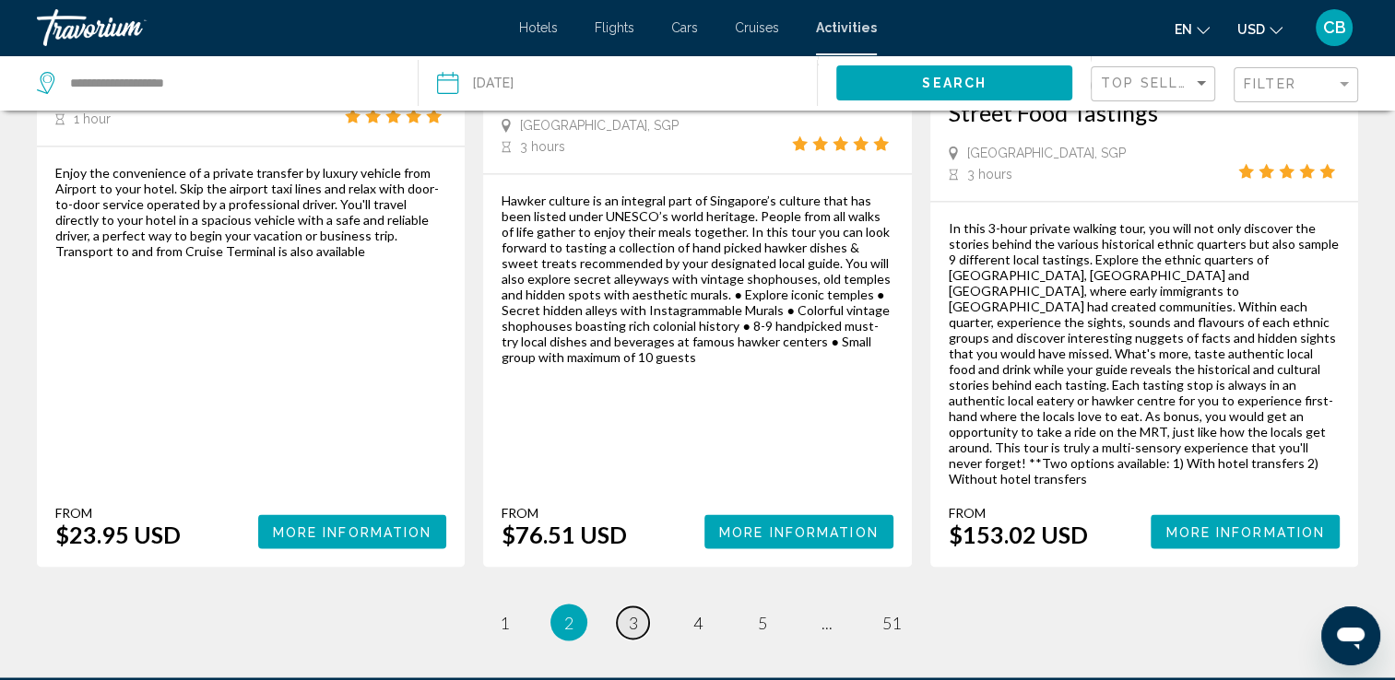
click at [631, 612] on span "3" at bounding box center [633, 622] width 9 height 20
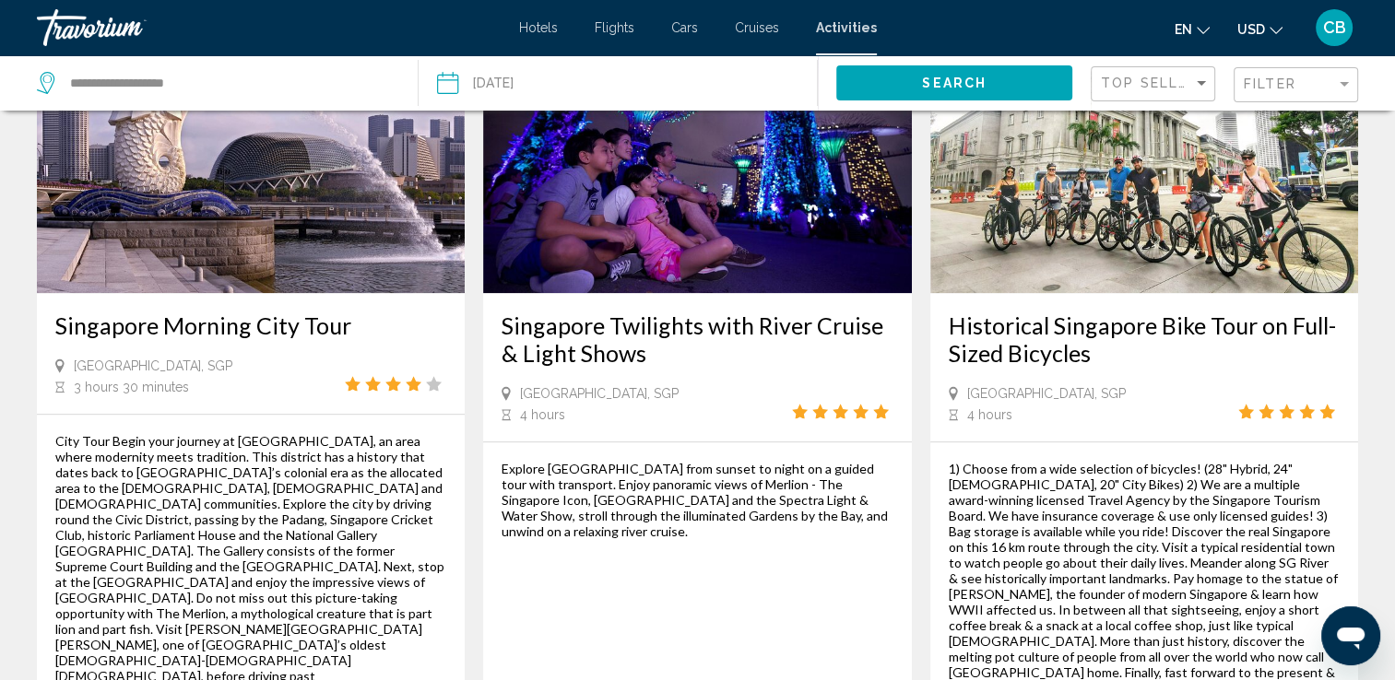
scroll to position [1944, 0]
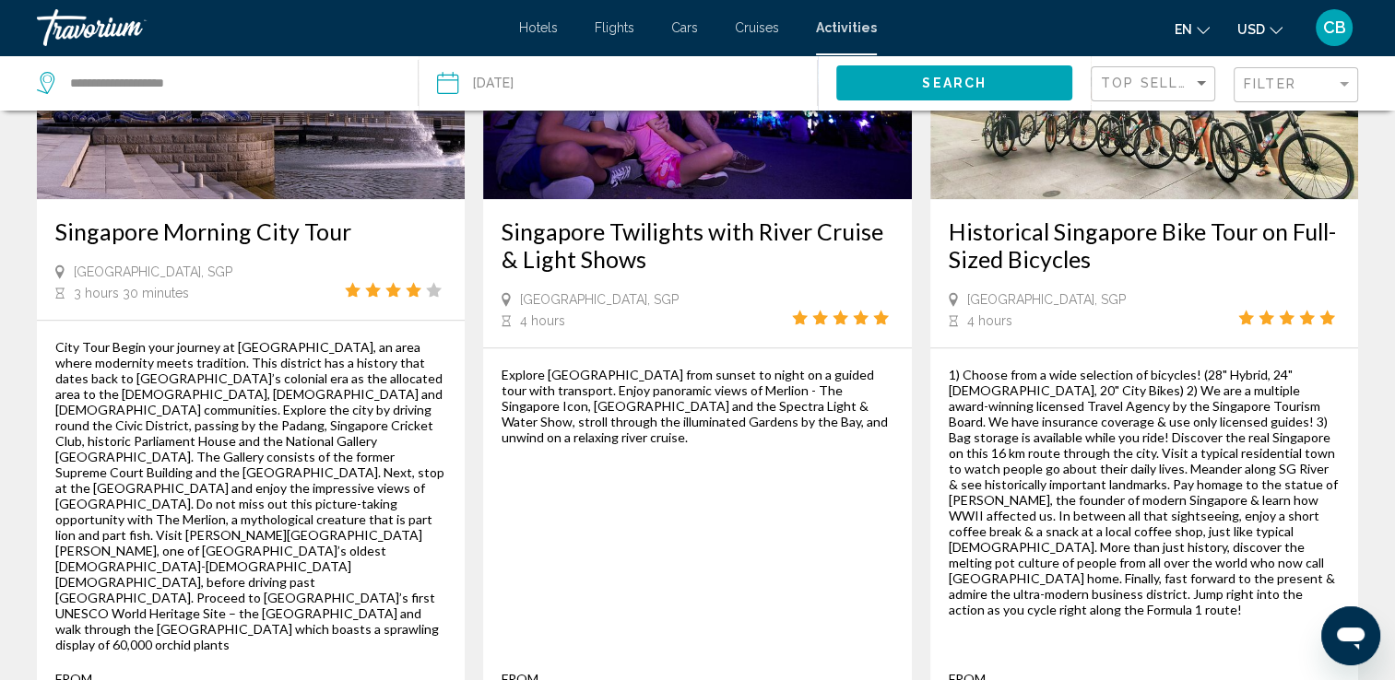
drag, startPoint x: 174, startPoint y: 596, endPoint x: 3, endPoint y: 182, distance: 448.1
copy div "Loremipsu Dolorsi Amet Cons Adipiscin, ELI 3 seddo 73 eiusmod Temp Inci Utlab e…"
click at [498, 459] on div "Explore [GEOGRAPHIC_DATA] from sunset to night on a guided tour with transport.…" at bounding box center [697, 540] width 428 height 384
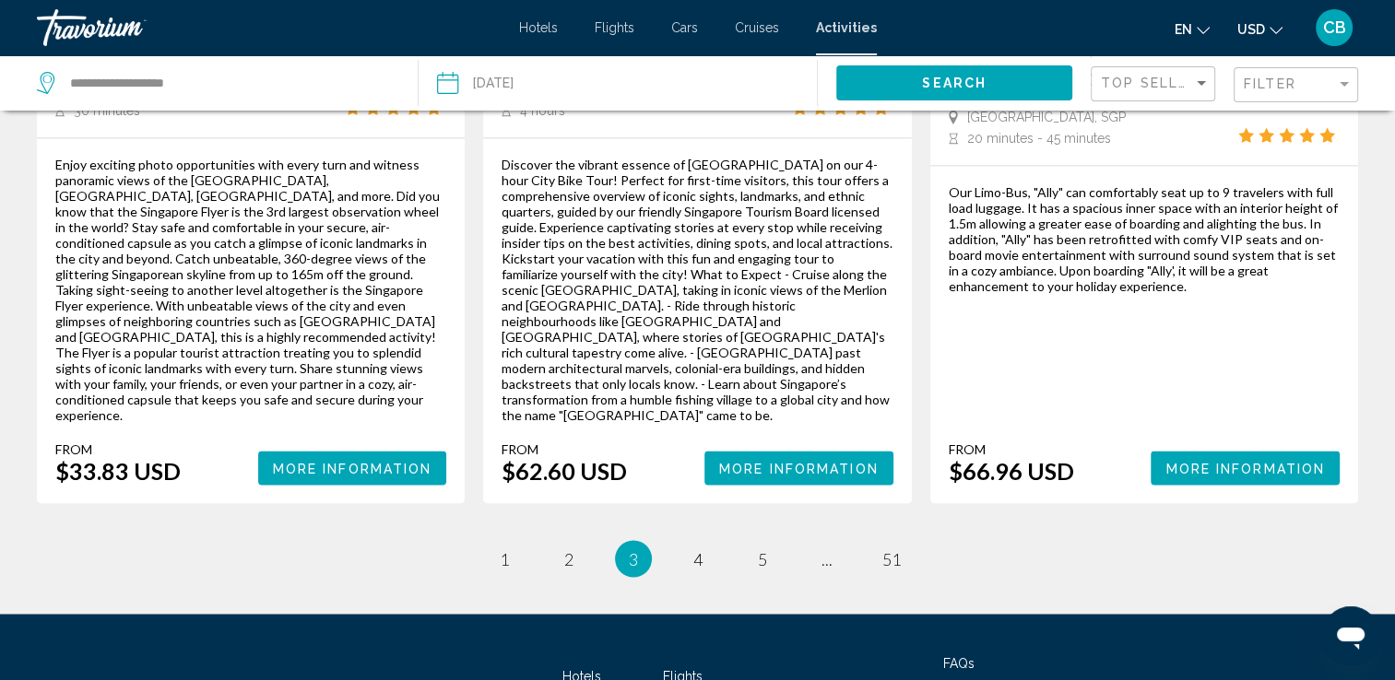
scroll to position [3009, 0]
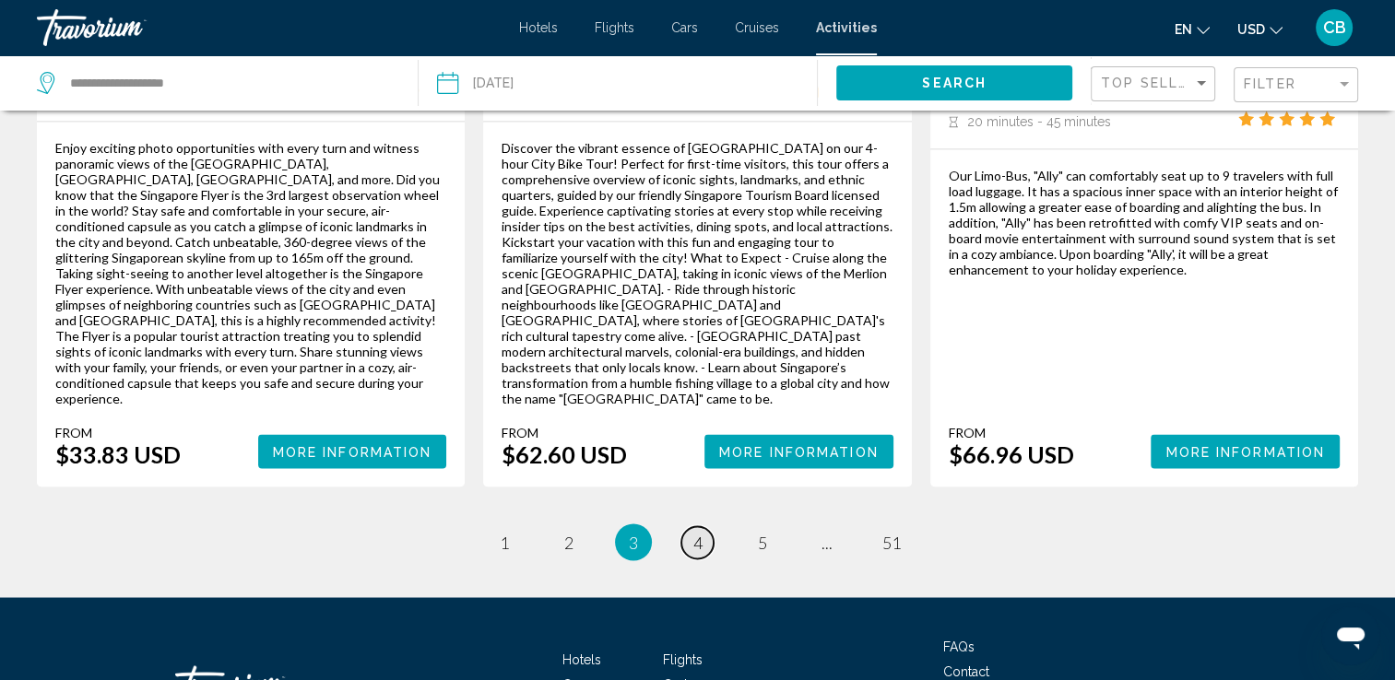
click at [695, 532] on span "4" at bounding box center [697, 542] width 9 height 20
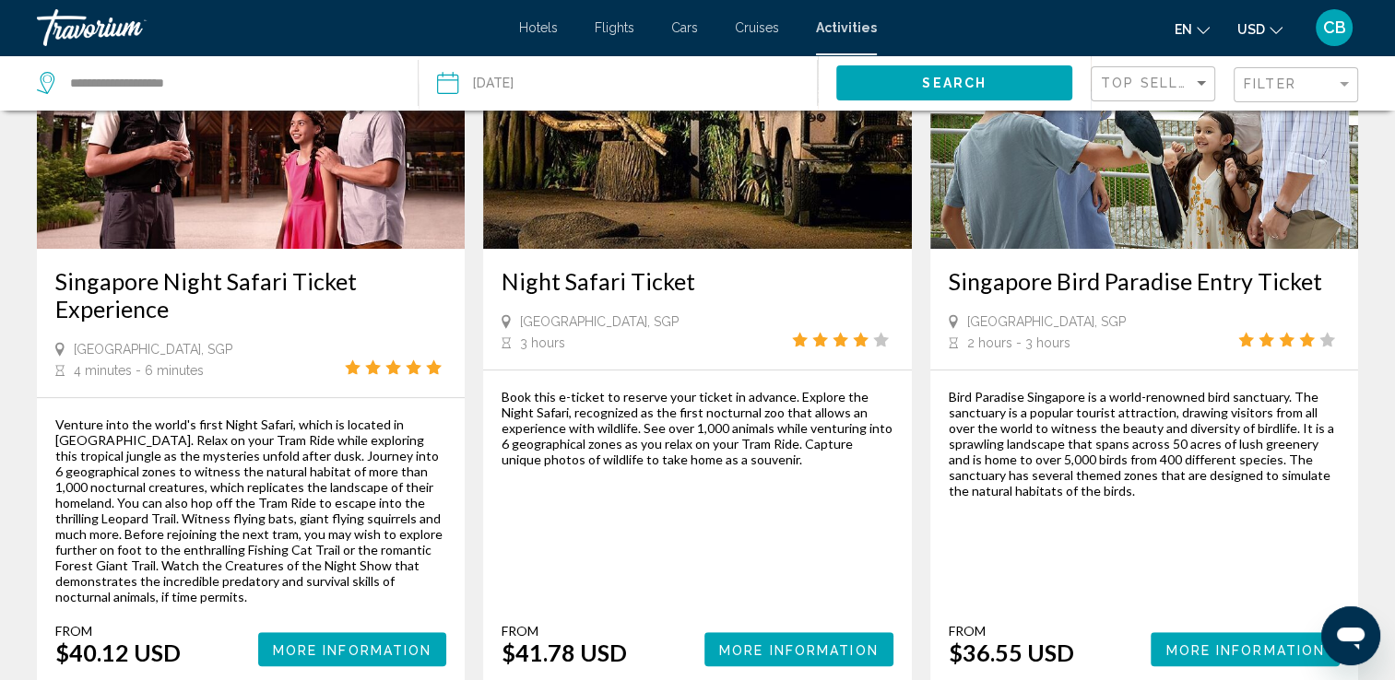
scroll to position [1029, 0]
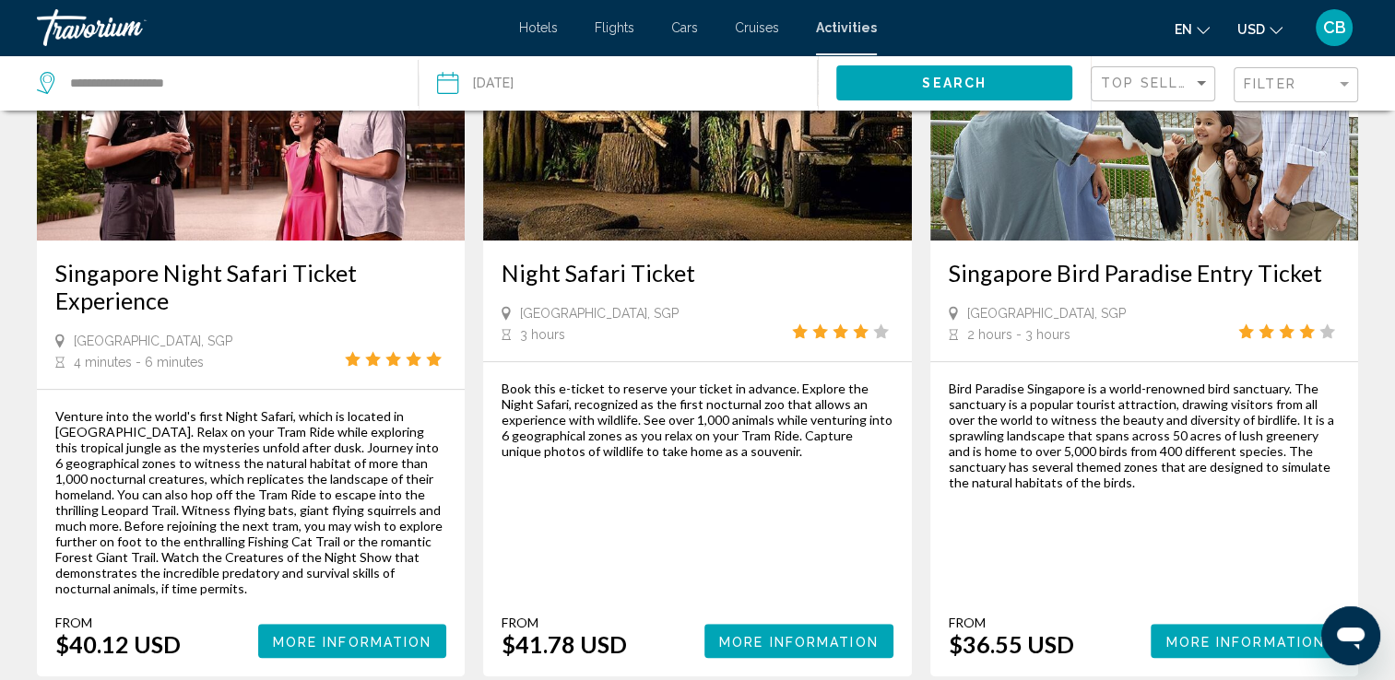
drag, startPoint x: 1078, startPoint y: 611, endPoint x: 934, endPoint y: 257, distance: 382.1
click at [934, 257] on div "Singapore Bird Paradise Entry Ticket [GEOGRAPHIC_DATA], SGP 2 hours - 3 hours […" at bounding box center [1144, 311] width 428 height 731
click at [1119, 555] on div "Bird Paradise Singapore is a world-renowned bird sanctuary. The sanctuary is a …" at bounding box center [1144, 519] width 391 height 277
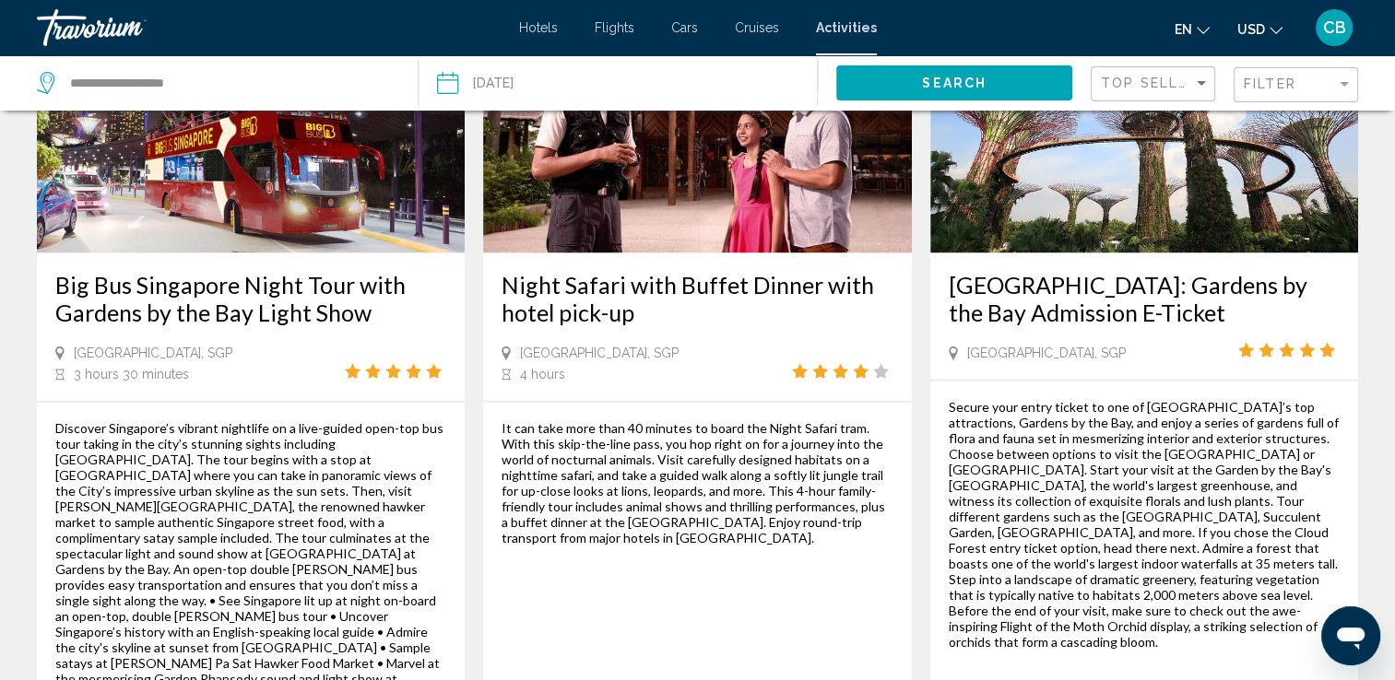
scroll to position [2628, 0]
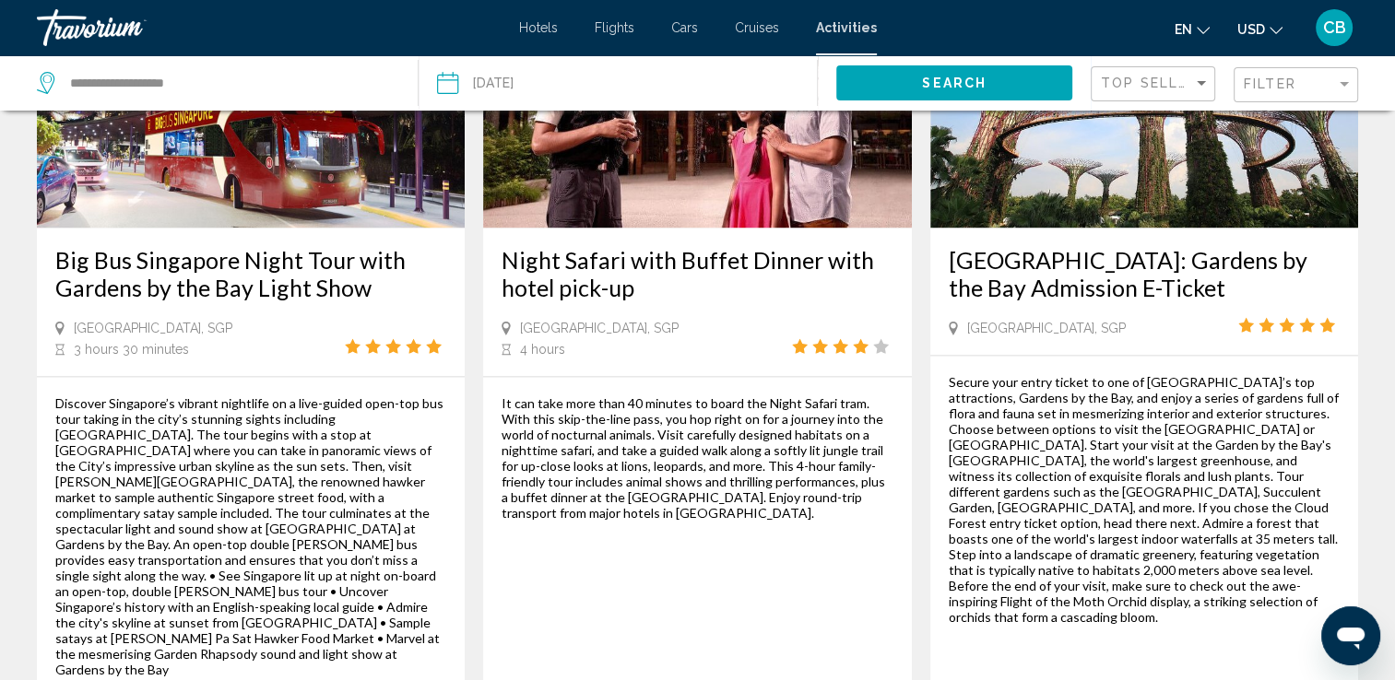
drag, startPoint x: 140, startPoint y: 607, endPoint x: 8, endPoint y: 190, distance: 437.1
click at [605, 534] on div "It can take more than 40 minutes to board the Night Safari tram. With this skip…" at bounding box center [697, 568] width 391 height 344
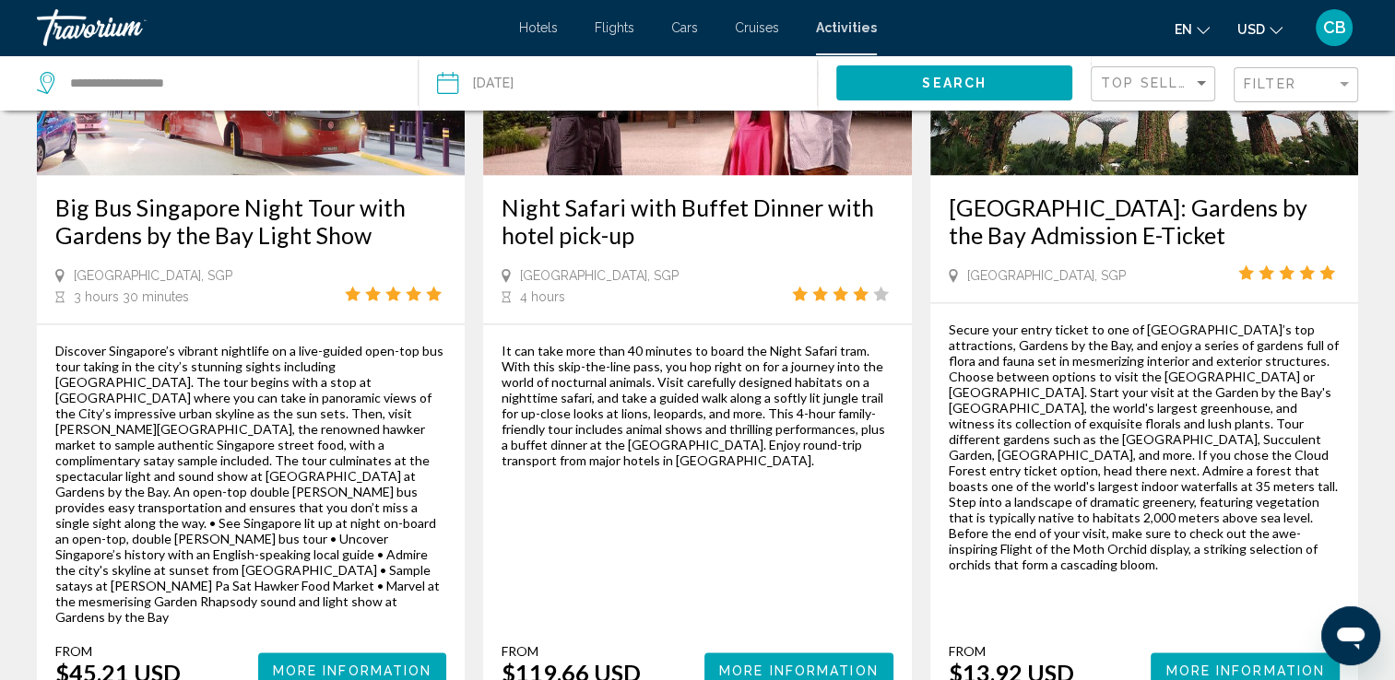
scroll to position [2677, 0]
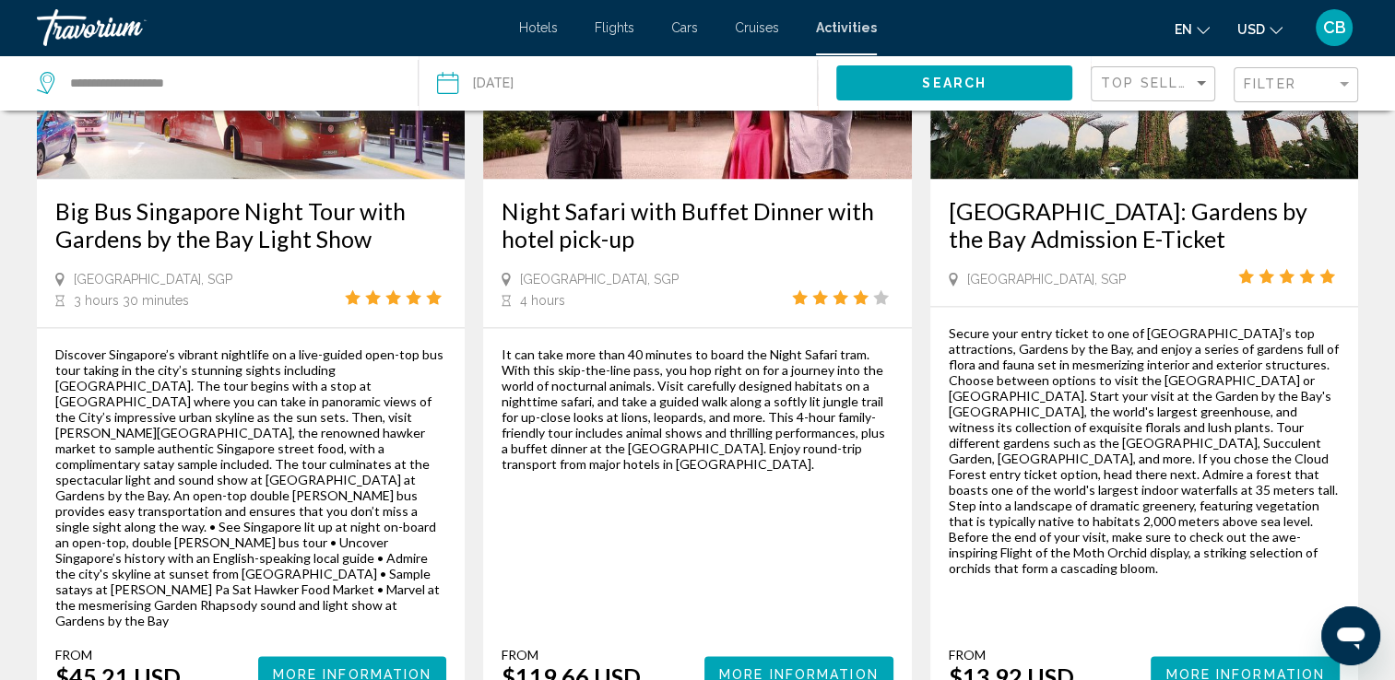
drag, startPoint x: 1073, startPoint y: 481, endPoint x: 949, endPoint y: 139, distance: 364.0
click at [949, 139] on div "[GEOGRAPHIC_DATA]: Gardens by the Bay Admission E-Ticket [GEOGRAPHIC_DATA], SGP…" at bounding box center [1144, 296] width 428 height 825
click at [1080, 375] on div "Secure your entry ticket to one of [GEOGRAPHIC_DATA]’s top attractions, Gardens…" at bounding box center [1144, 450] width 391 height 251
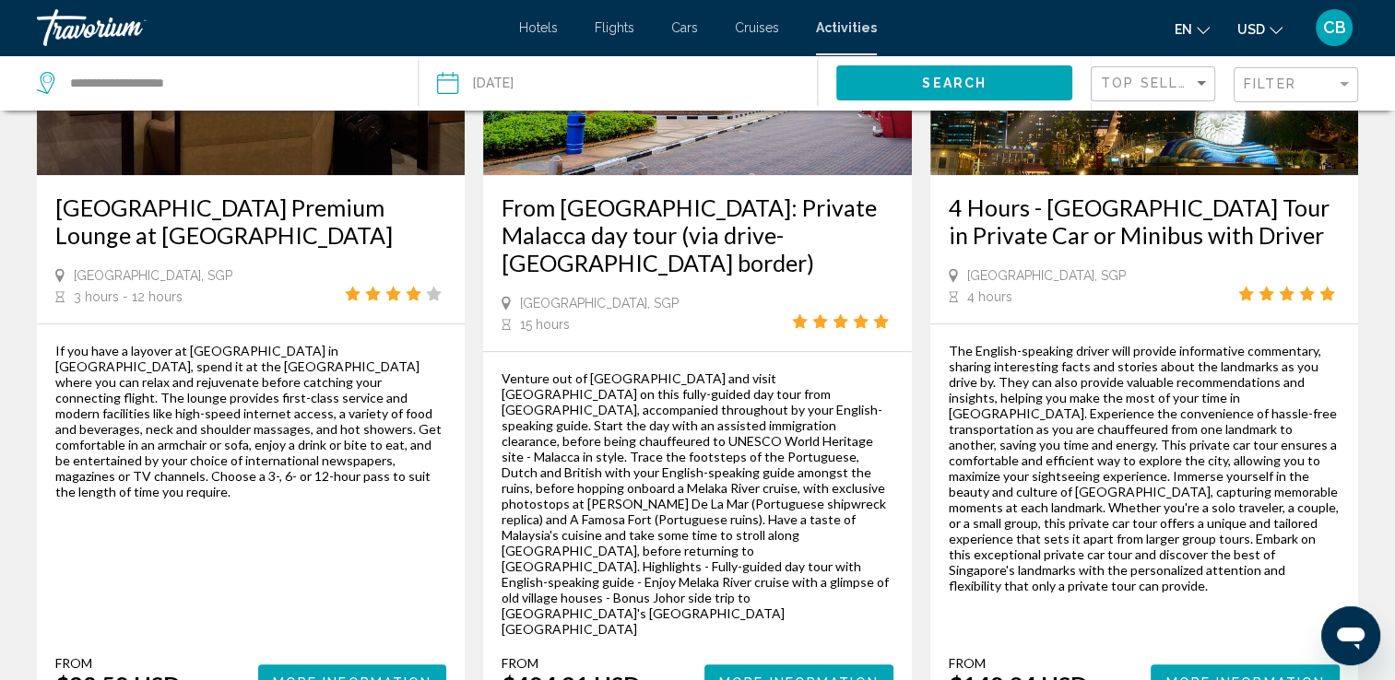
scroll to position [1154, 0]
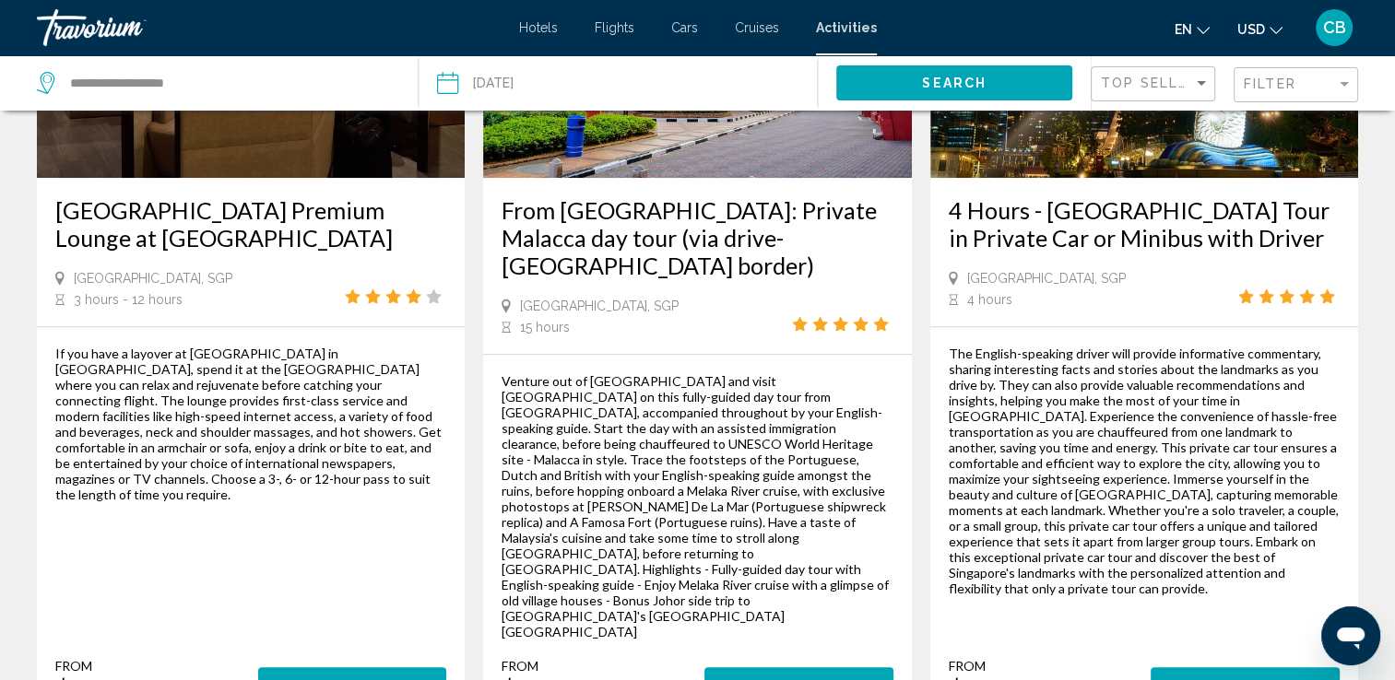
drag, startPoint x: 1084, startPoint y: 584, endPoint x: 949, endPoint y: 160, distance: 444.3
click at [949, 160] on div "4 Hours - [GEOGRAPHIC_DATA] Tour in Private Car or Minibus with Driver [GEOGRAP…" at bounding box center [1144, 301] width 428 height 837
click at [1018, 461] on div "The English-speaking driver will provide informative commentary, sharing intere…" at bounding box center [1144, 471] width 391 height 251
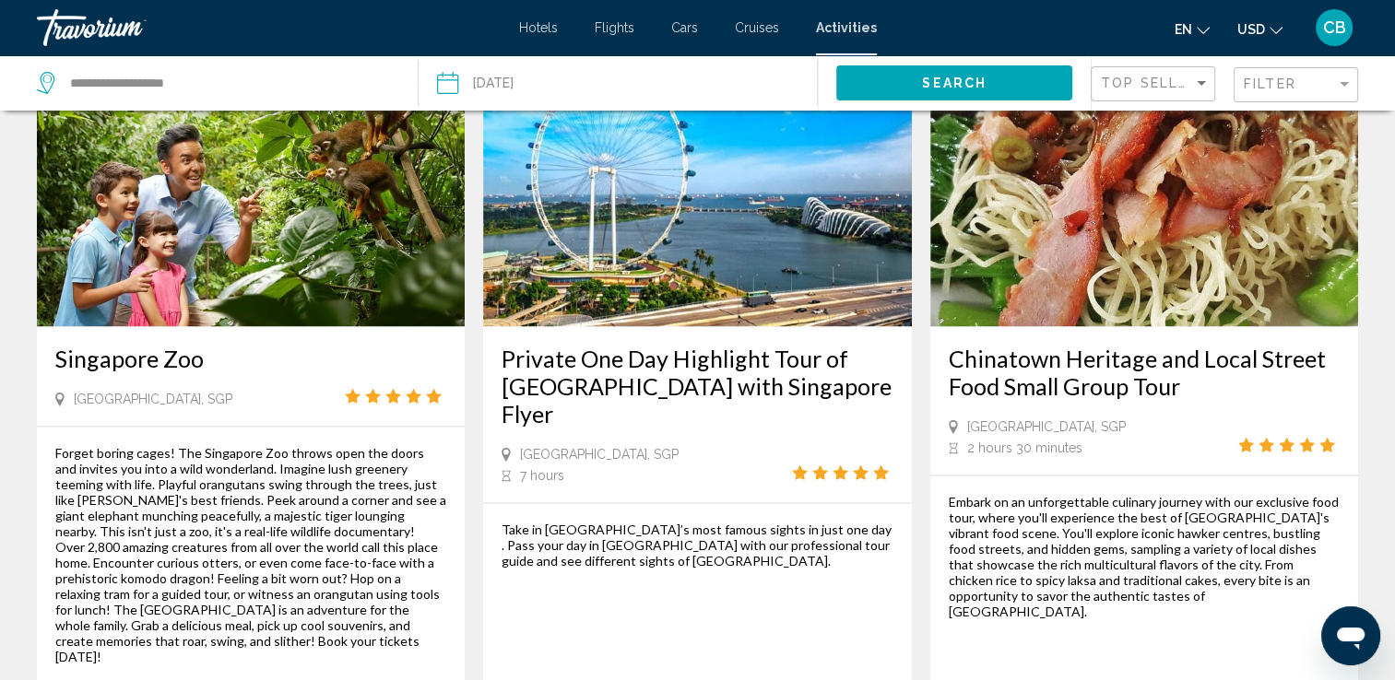
scroll to position [2838, 0]
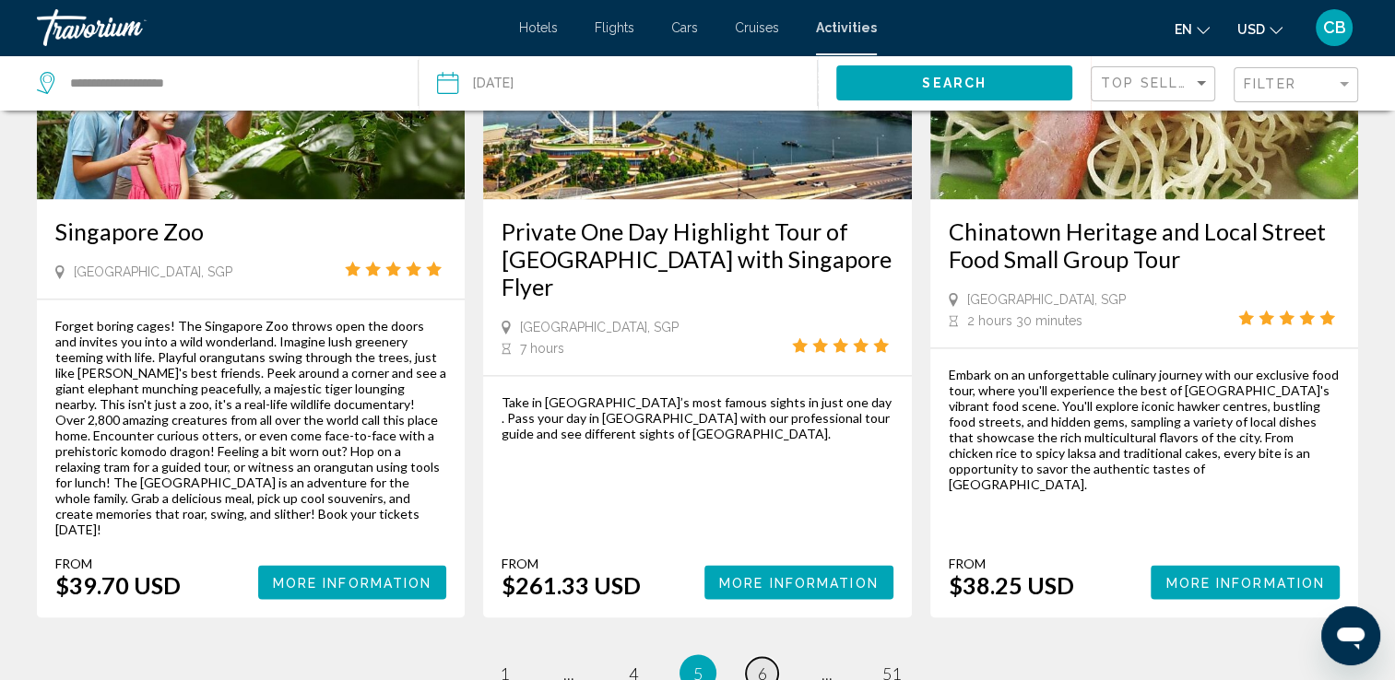
click at [760, 663] on span "6" at bounding box center [762, 673] width 9 height 20
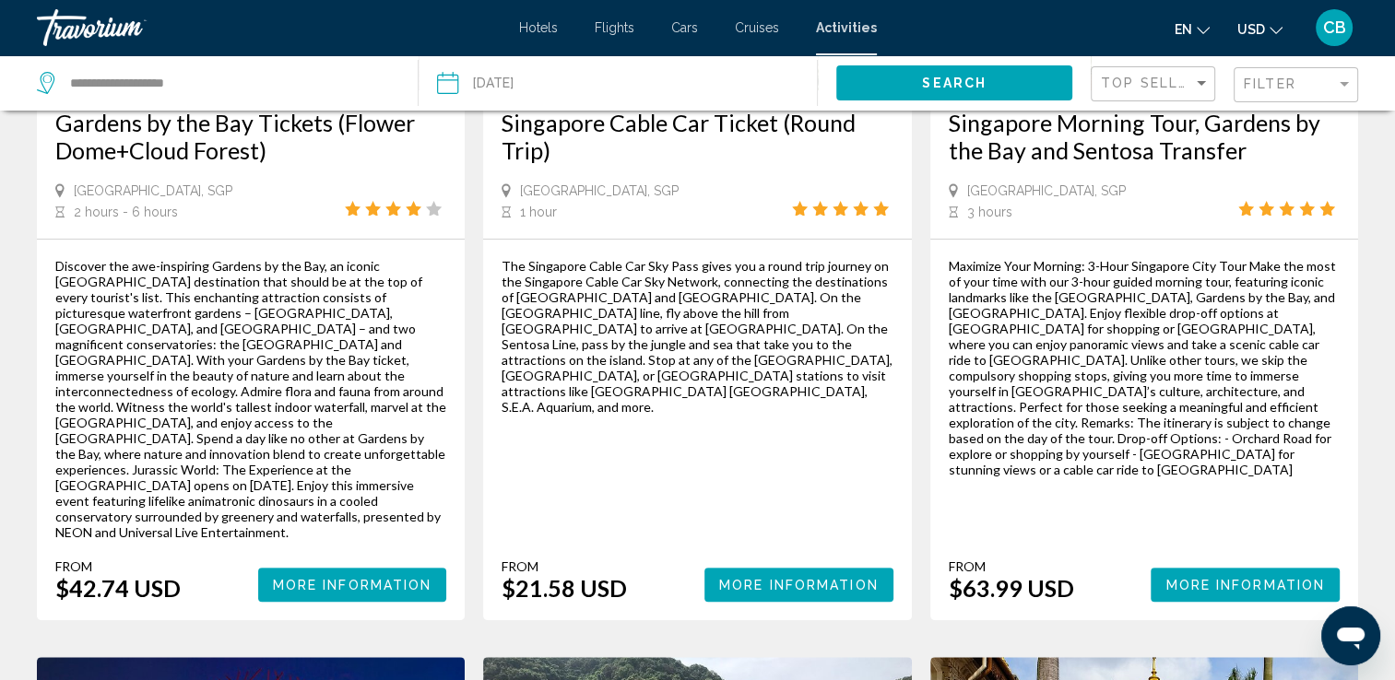
scroll to position [343, 0]
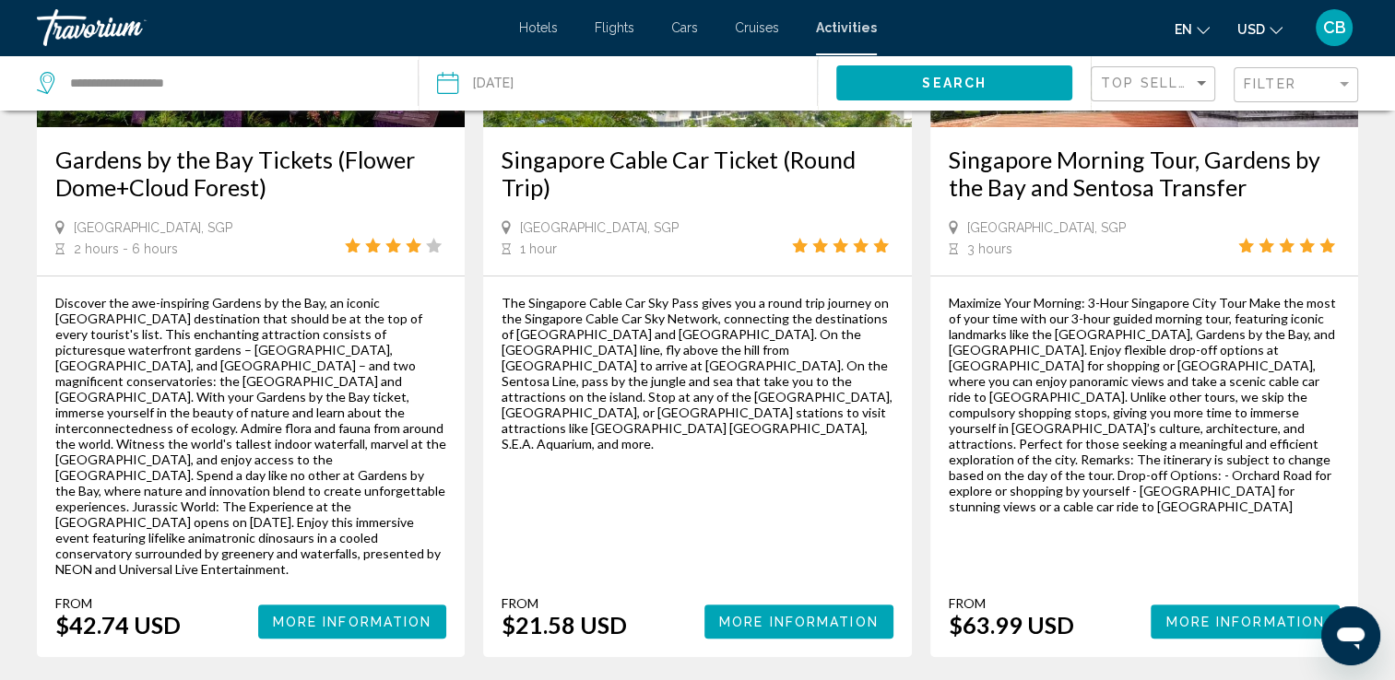
drag, startPoint x: 638, startPoint y: 469, endPoint x: 497, endPoint y: 157, distance: 342.9
click at [497, 157] on div "Singapore Cable Car Ticket (Round Trip) [GEOGRAPHIC_DATA], SGP 1 hour The Singa…" at bounding box center [697, 244] width 428 height 825
click at [759, 437] on div "The Singapore Cable Car Sky Pass gives you a round trip journey on the Singapor…" at bounding box center [697, 467] width 391 height 344
drag, startPoint x: 1072, startPoint y: 582, endPoint x: 948, endPoint y: 164, distance: 435.8
click at [948, 164] on div "Singapore Morning Tour, Gardens by the Bay and Sentosa Transfer [GEOGRAPHIC_DAT…" at bounding box center [1144, 244] width 428 height 825
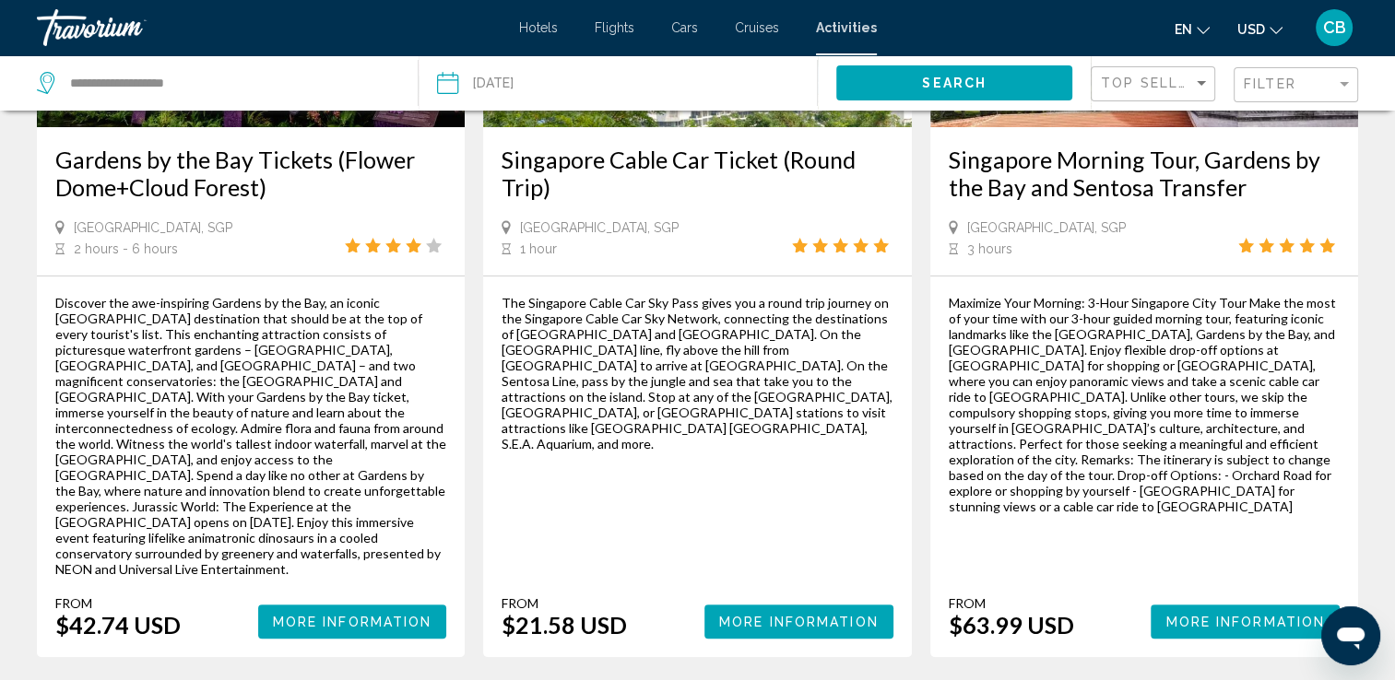
click at [783, 481] on div "The Singapore Cable Car Sky Pass gives you a round trip journey on the Singapor…" at bounding box center [697, 467] width 391 height 344
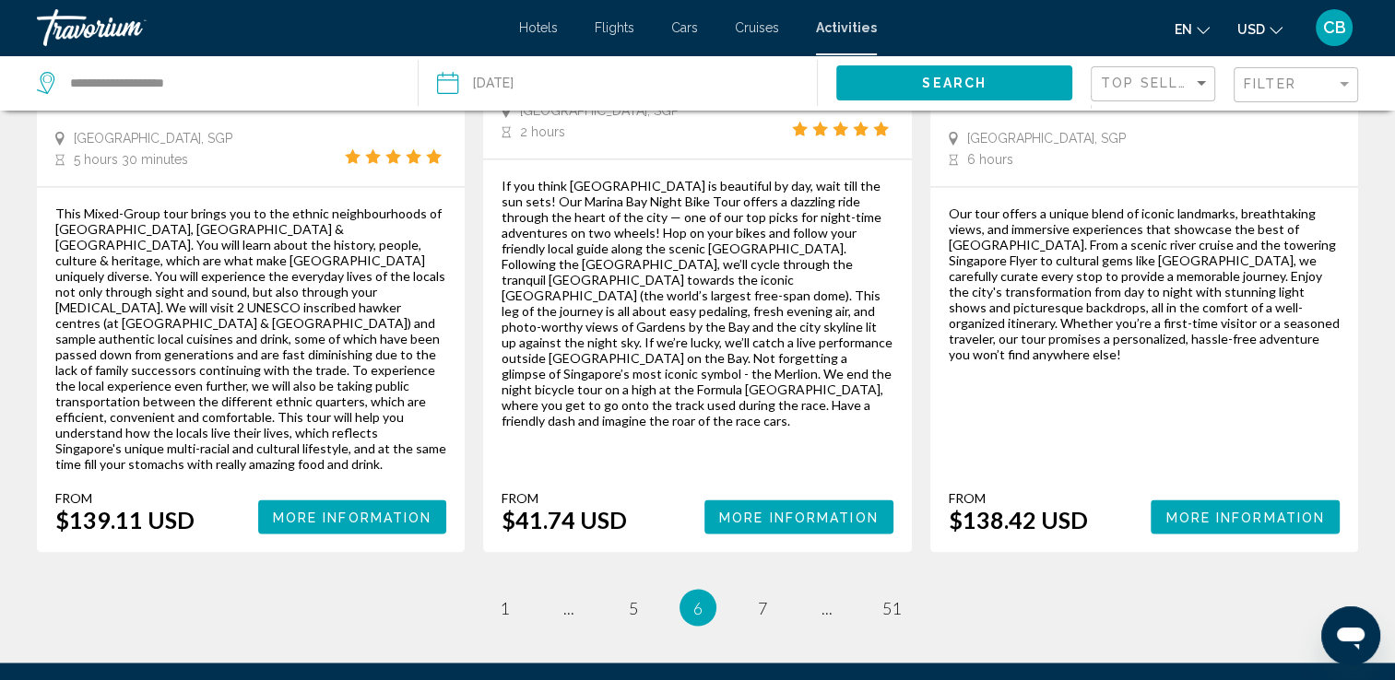
scroll to position [2987, 0]
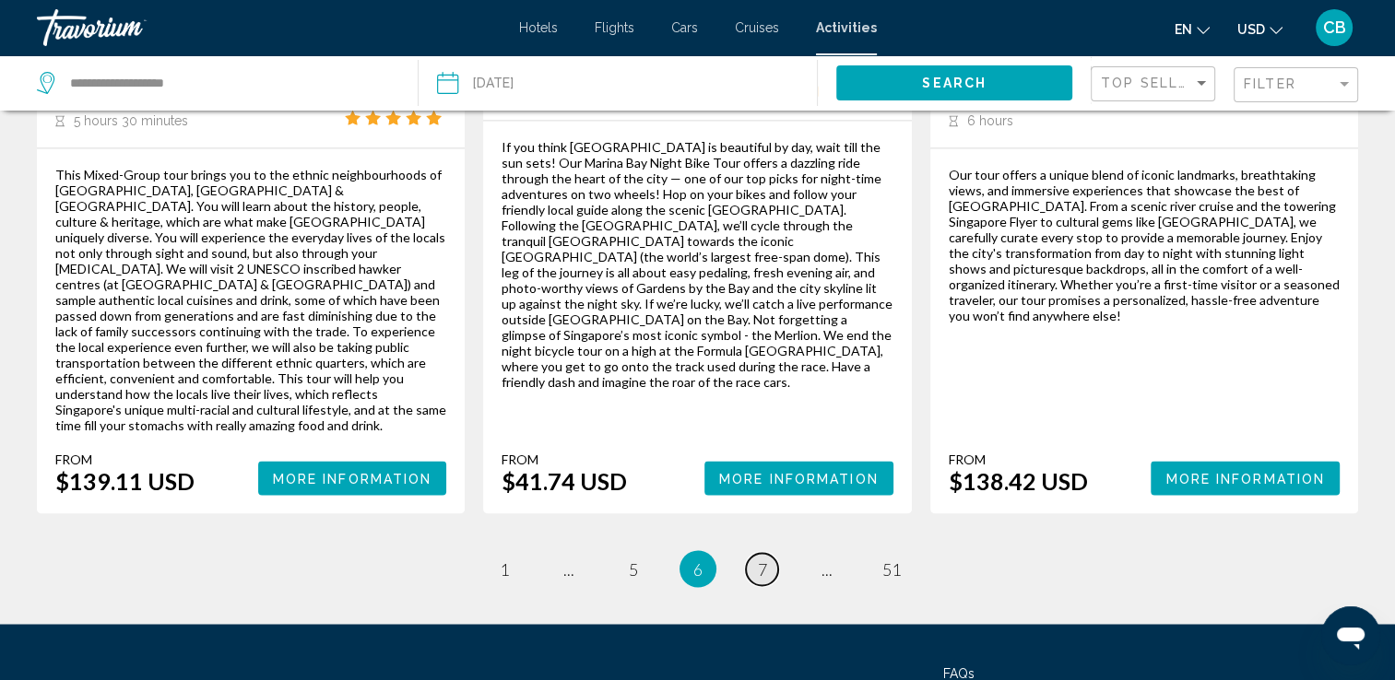
click at [756, 553] on link "page 7" at bounding box center [762, 569] width 32 height 32
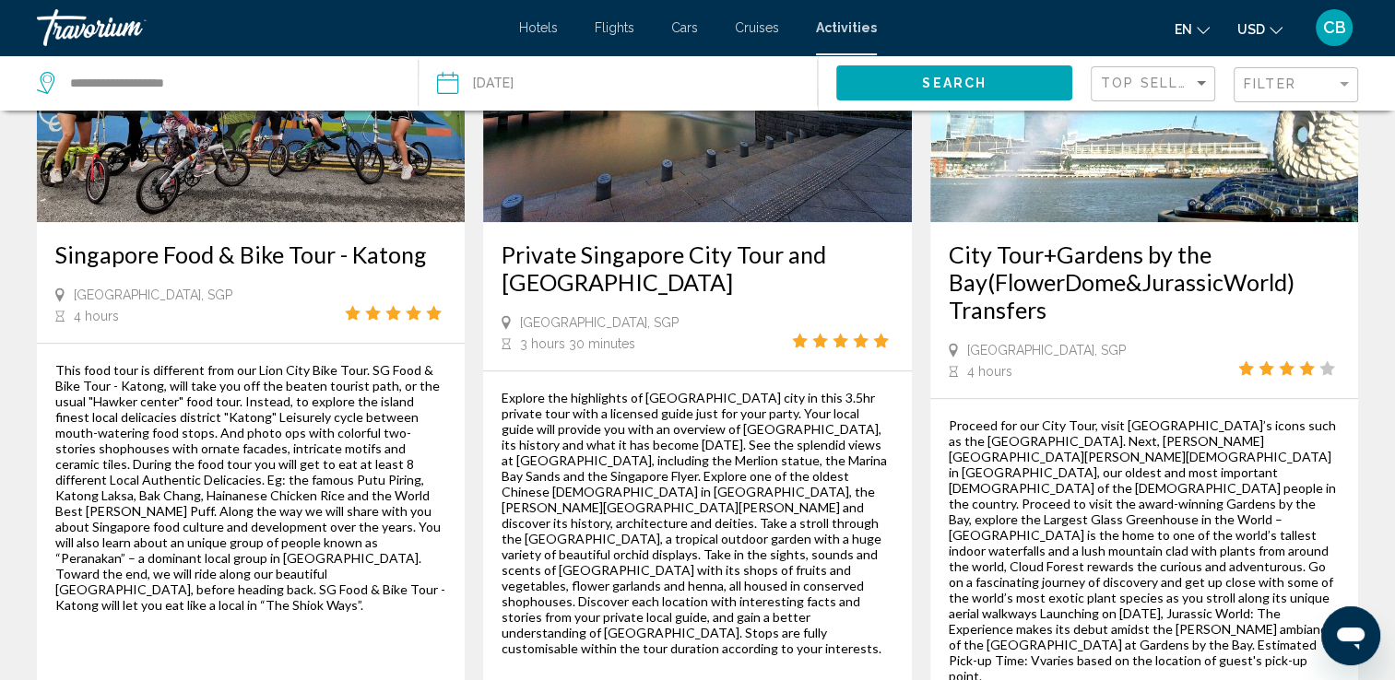
scroll to position [1087, 0]
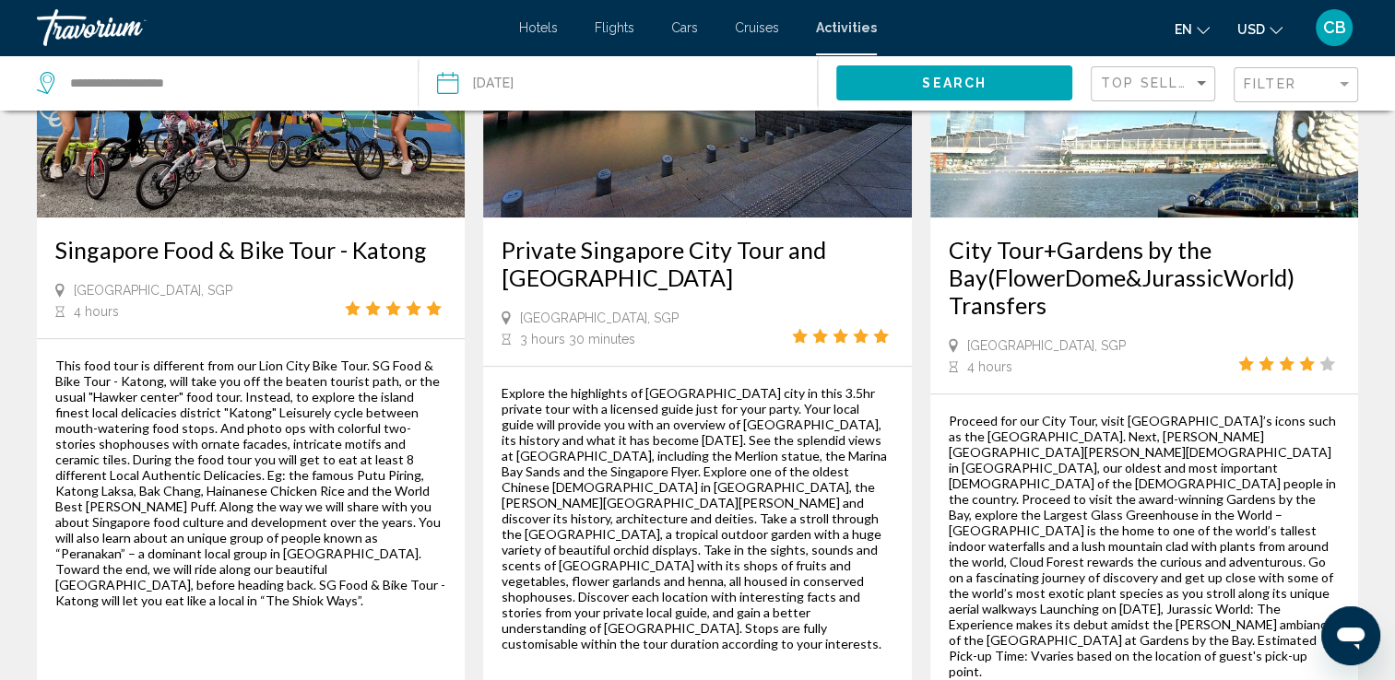
drag, startPoint x: 1084, startPoint y: 624, endPoint x: 955, endPoint y: 199, distance: 444.2
click at [955, 199] on div "City Tour+Gardens by the Bay(FlowerDome&JurassicWorld) Transfers [GEOGRAPHIC_DA…" at bounding box center [1144, 341] width 428 height 837
click at [1091, 466] on div "Proceed for our City Tour, visit [GEOGRAPHIC_DATA]’s icons such as the [GEOGRAP…" at bounding box center [1144, 546] width 391 height 266
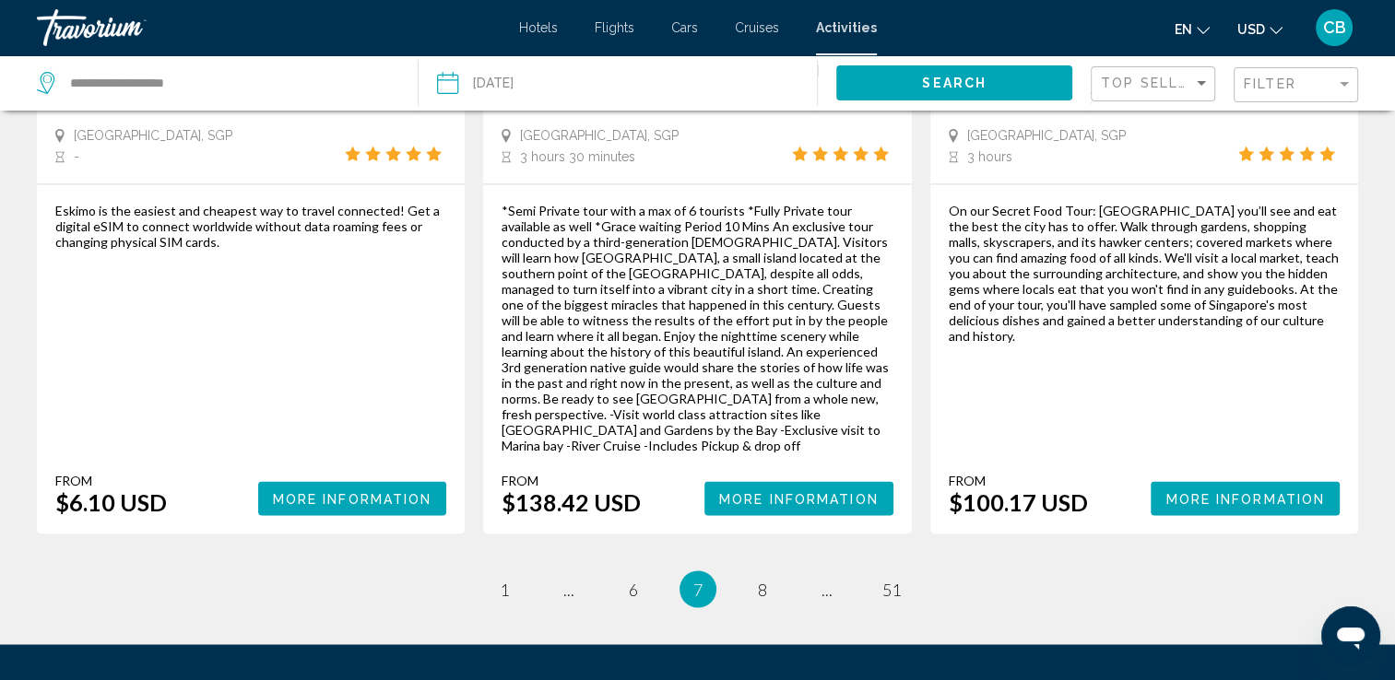
scroll to position [3010, 0]
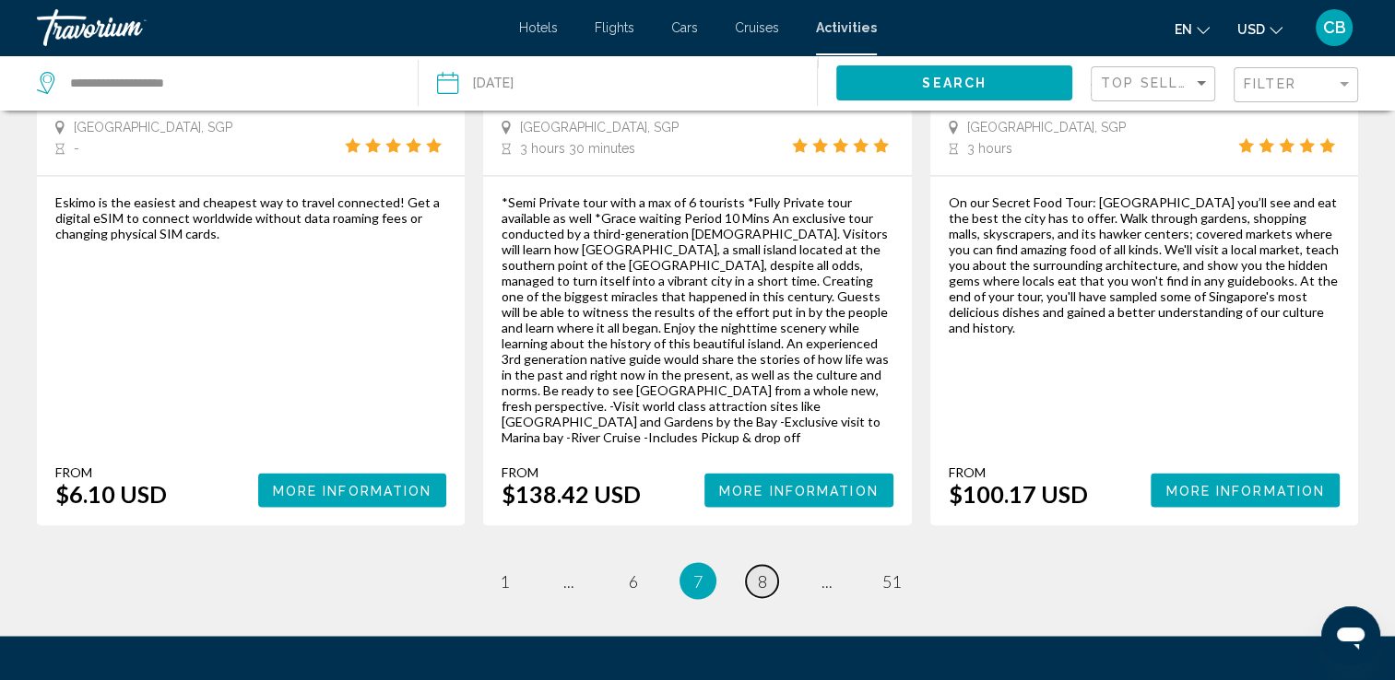
click at [764, 571] on span "8" at bounding box center [762, 581] width 9 height 20
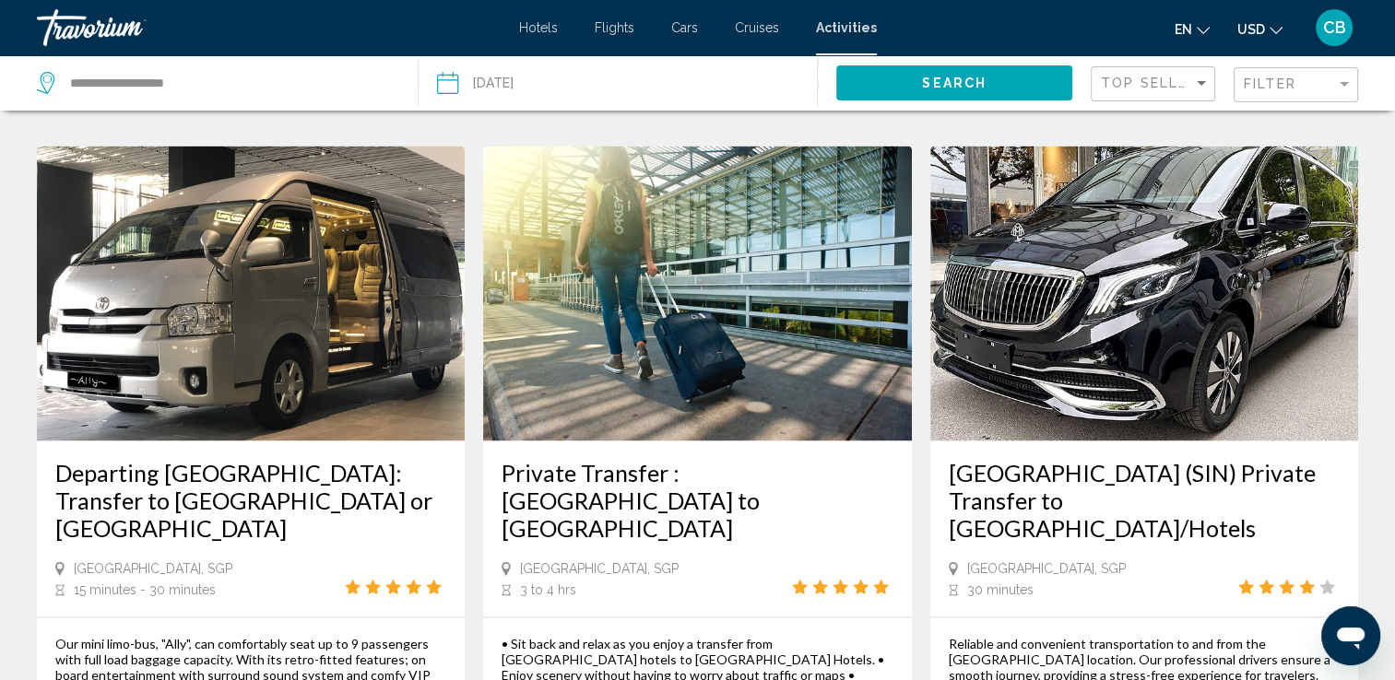
scroll to position [2664, 0]
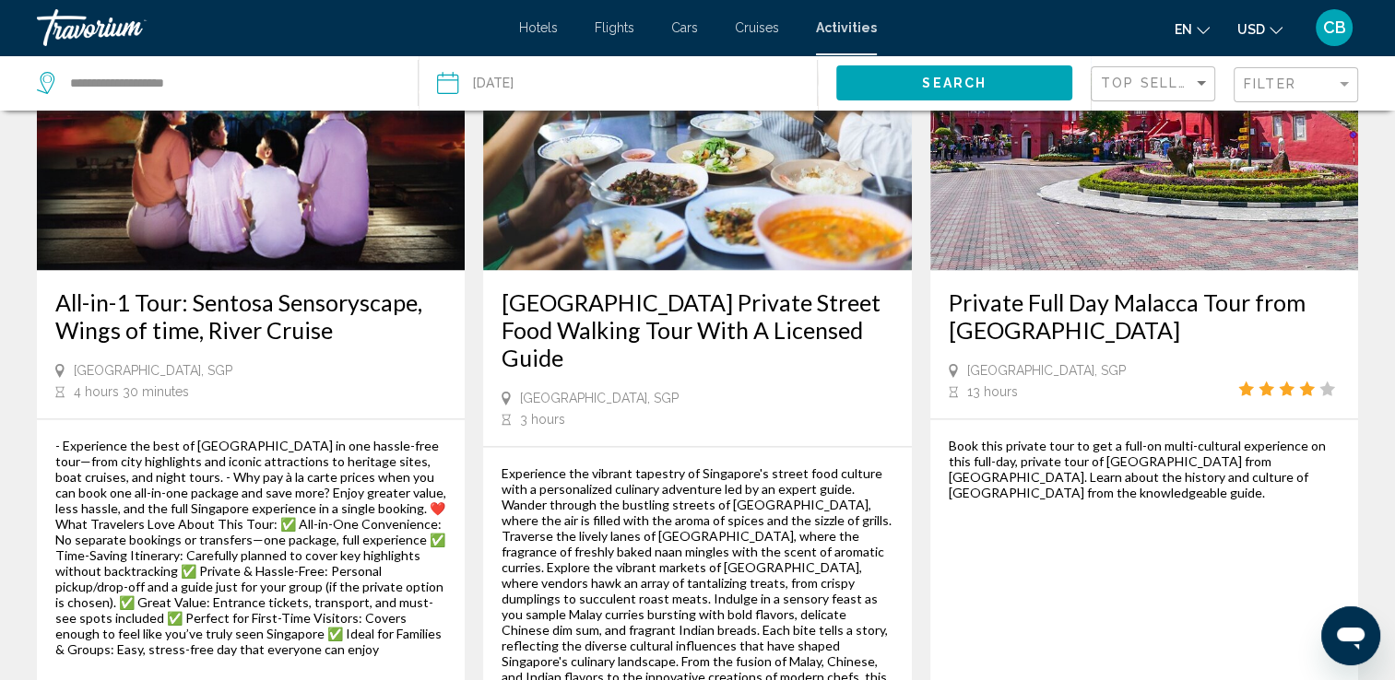
scroll to position [2814, 0]
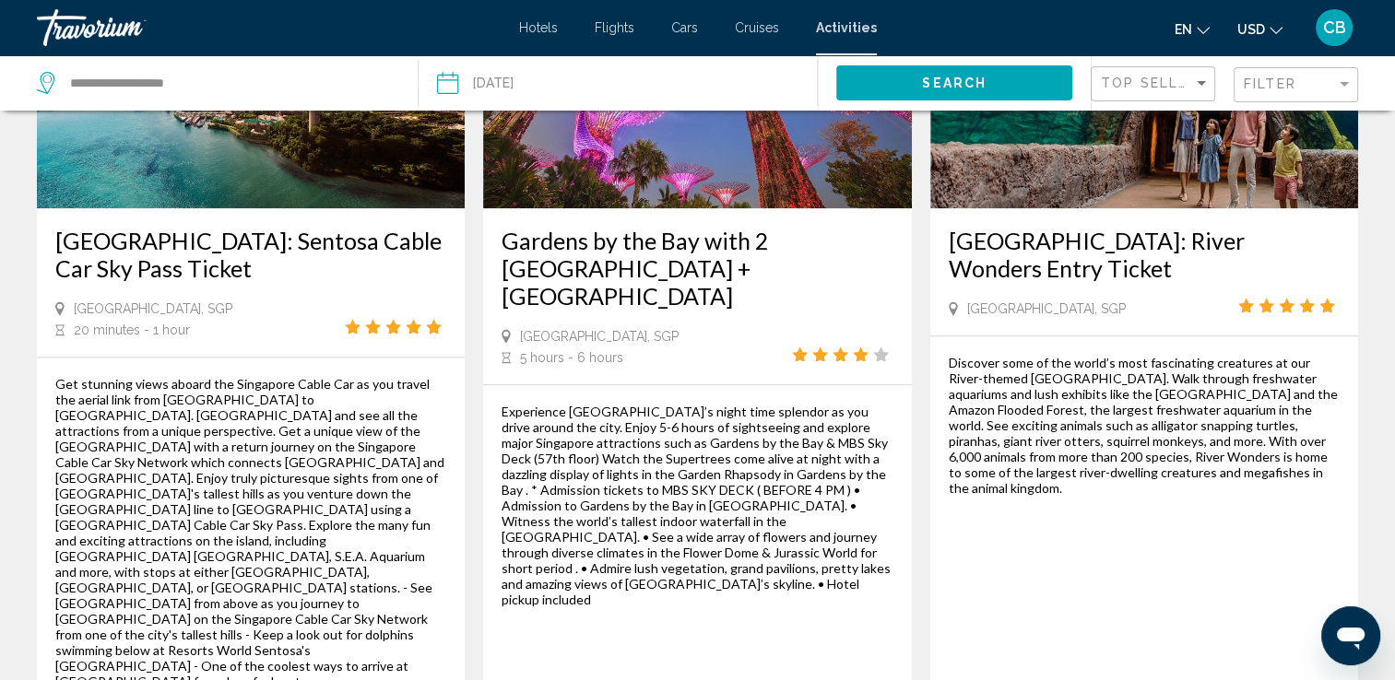
scroll to position [1926, 0]
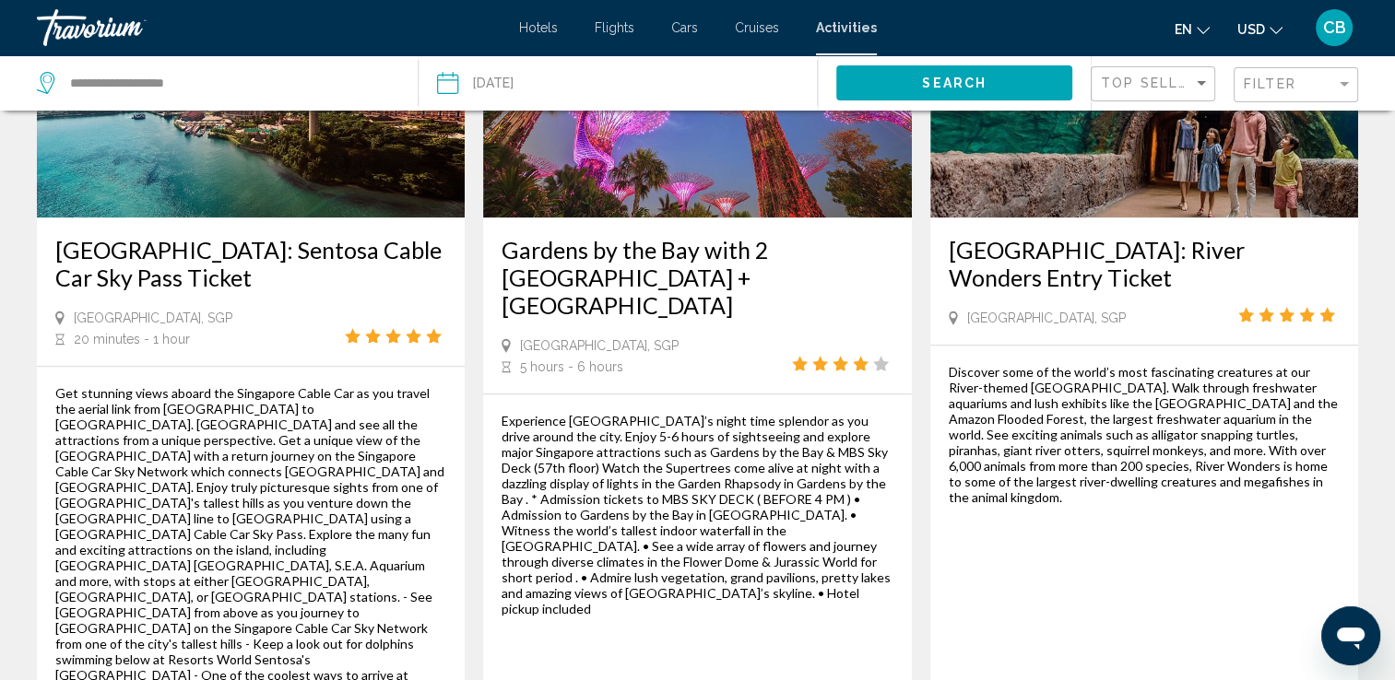
drag, startPoint x: 1072, startPoint y: 637, endPoint x: 950, endPoint y: 238, distance: 417.6
click at [950, 238] on div "[GEOGRAPHIC_DATA]: River Wonders Entry Ticket [GEOGRAPHIC_DATA], SGP Discover s…" at bounding box center [1144, 351] width 428 height 856
drag, startPoint x: 1281, startPoint y: 444, endPoint x: 1294, endPoint y: 455, distance: 17.0
click at [1281, 445] on div "Discover some of the world’s most fascinating creatures at our River-themed [GE…" at bounding box center [1144, 562] width 391 height 396
click at [854, 555] on div "Experience [GEOGRAPHIC_DATA]’s night time splendor as you drive around the city…" at bounding box center [697, 587] width 391 height 348
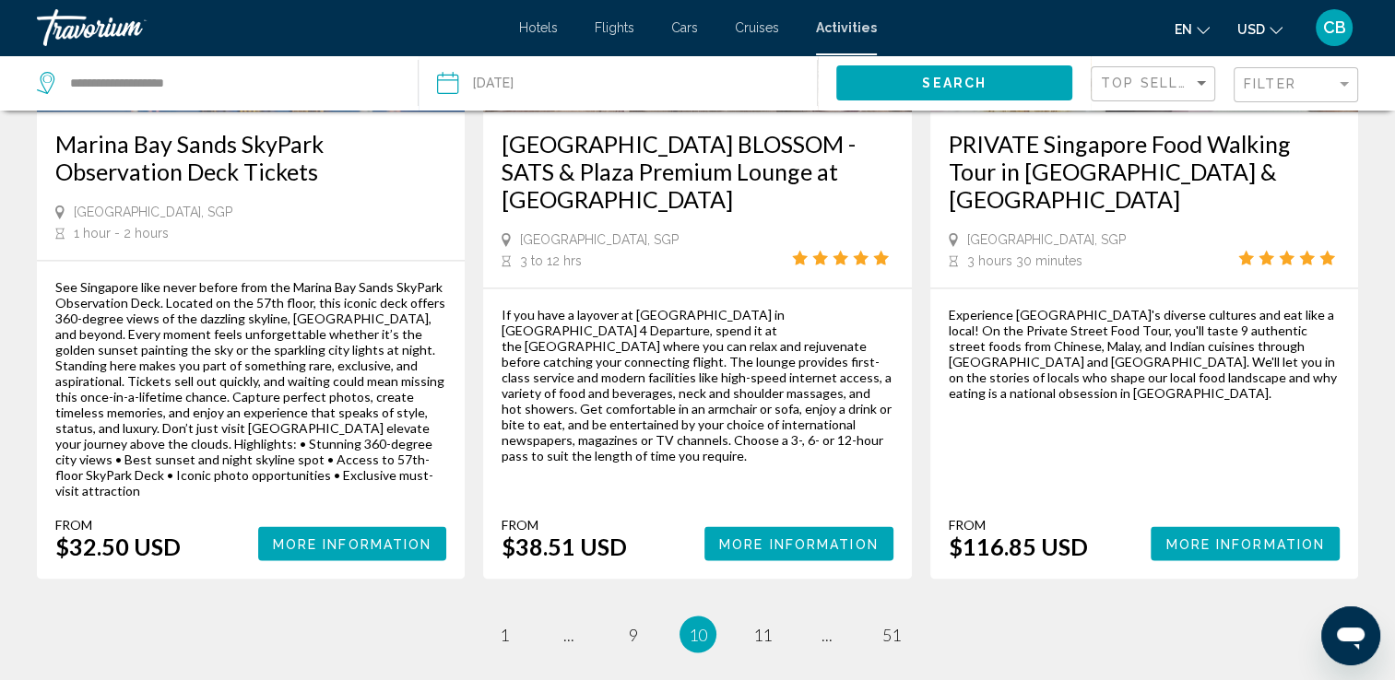
scroll to position [3037, 0]
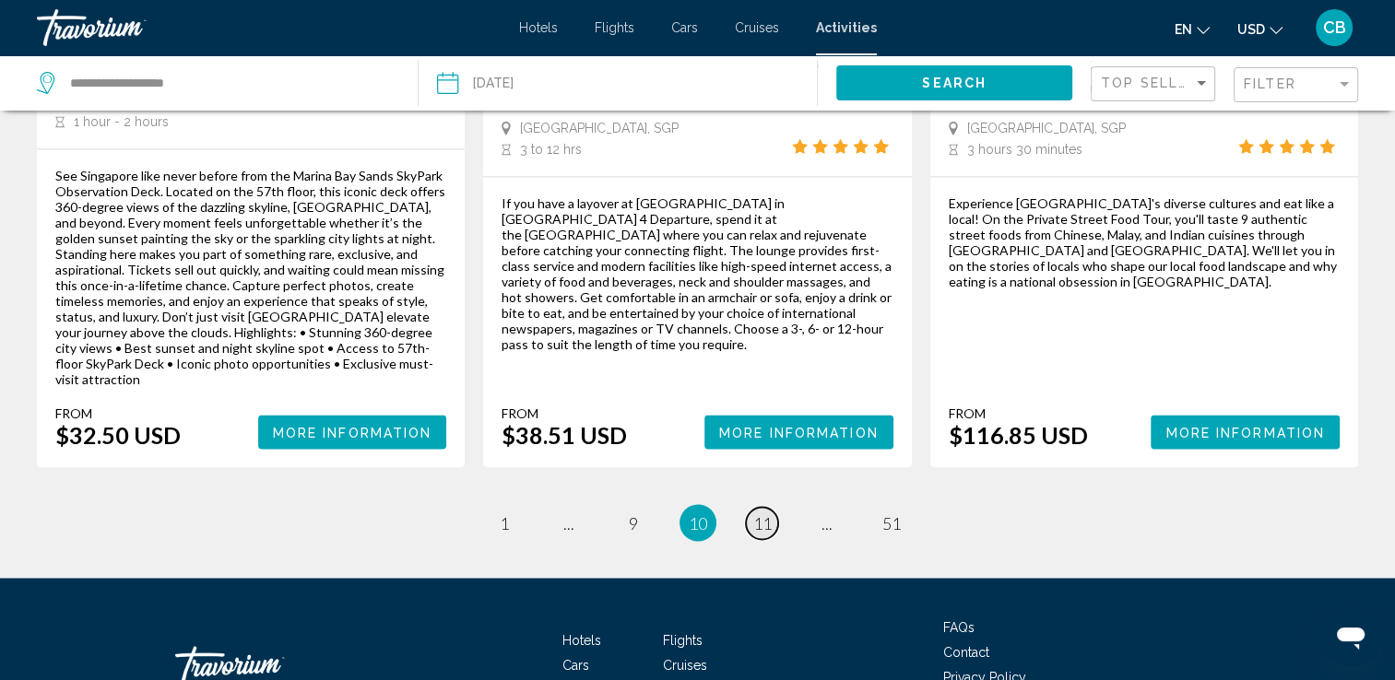
click at [760, 513] on span "11" at bounding box center [762, 523] width 18 height 20
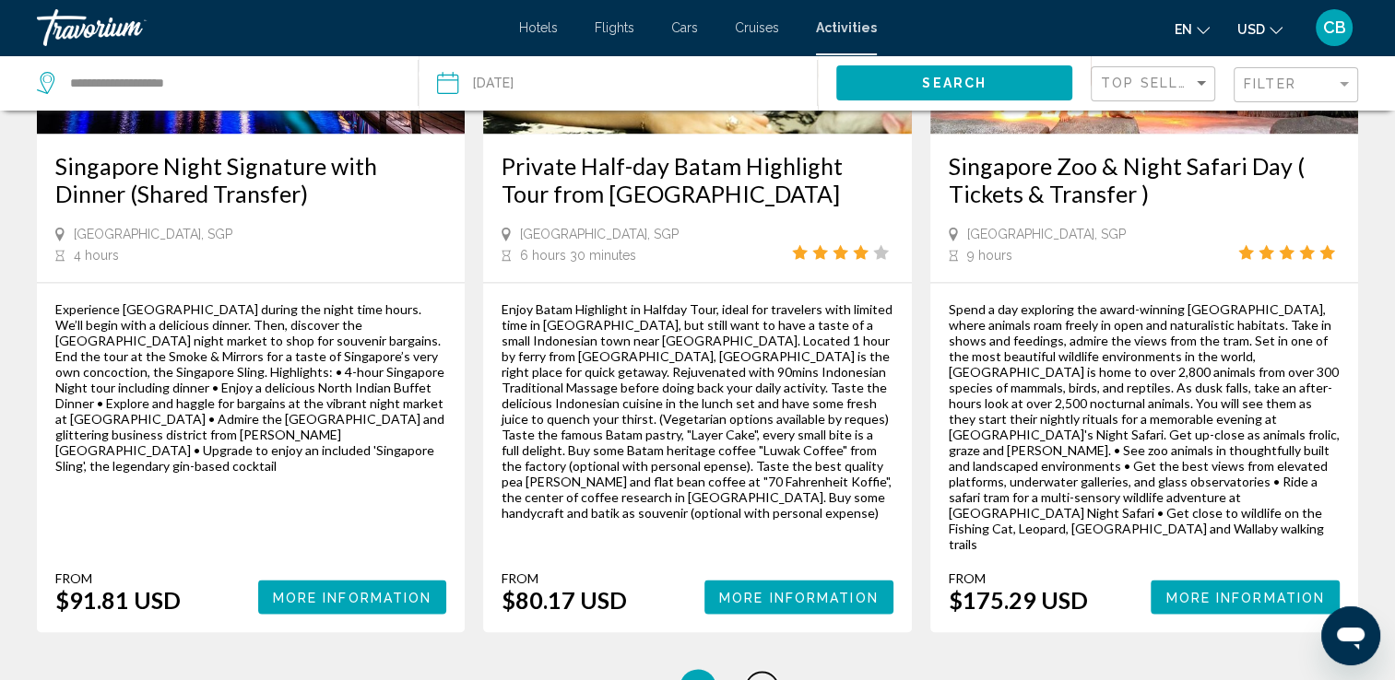
scroll to position [2769, 0]
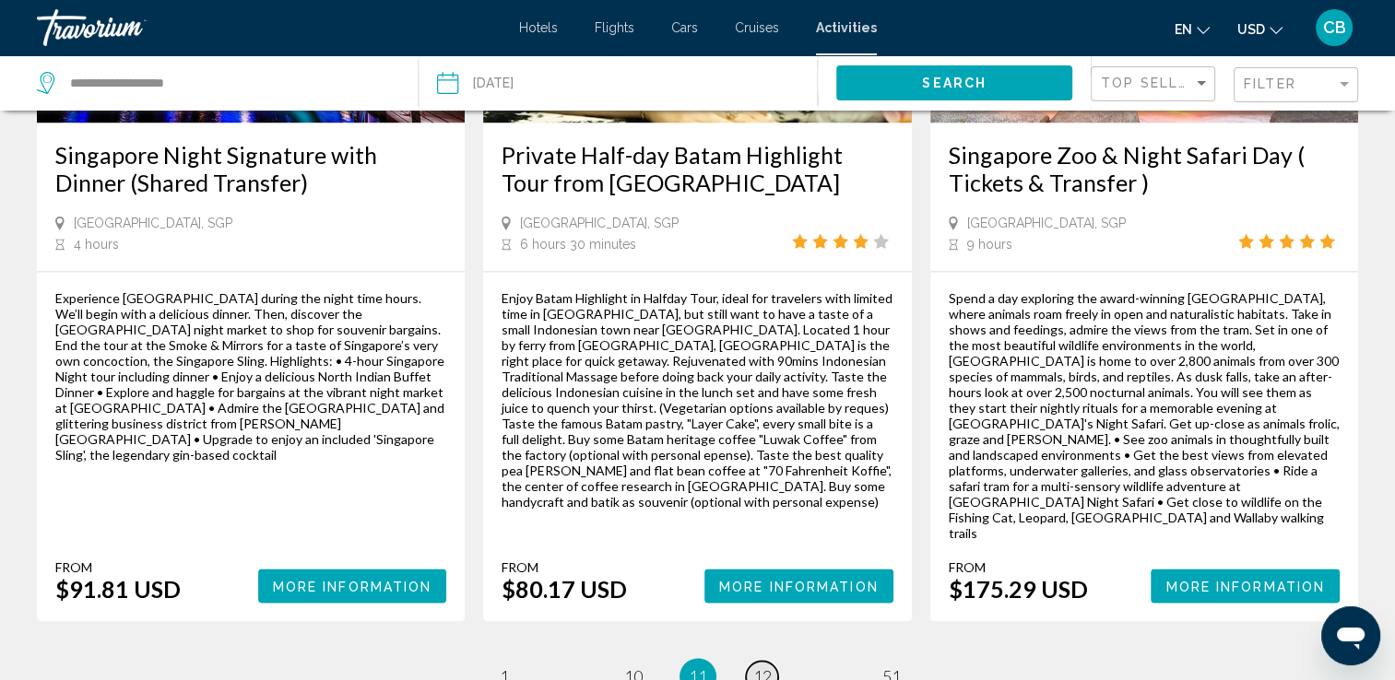
click at [761, 667] on span "12" at bounding box center [762, 677] width 18 height 20
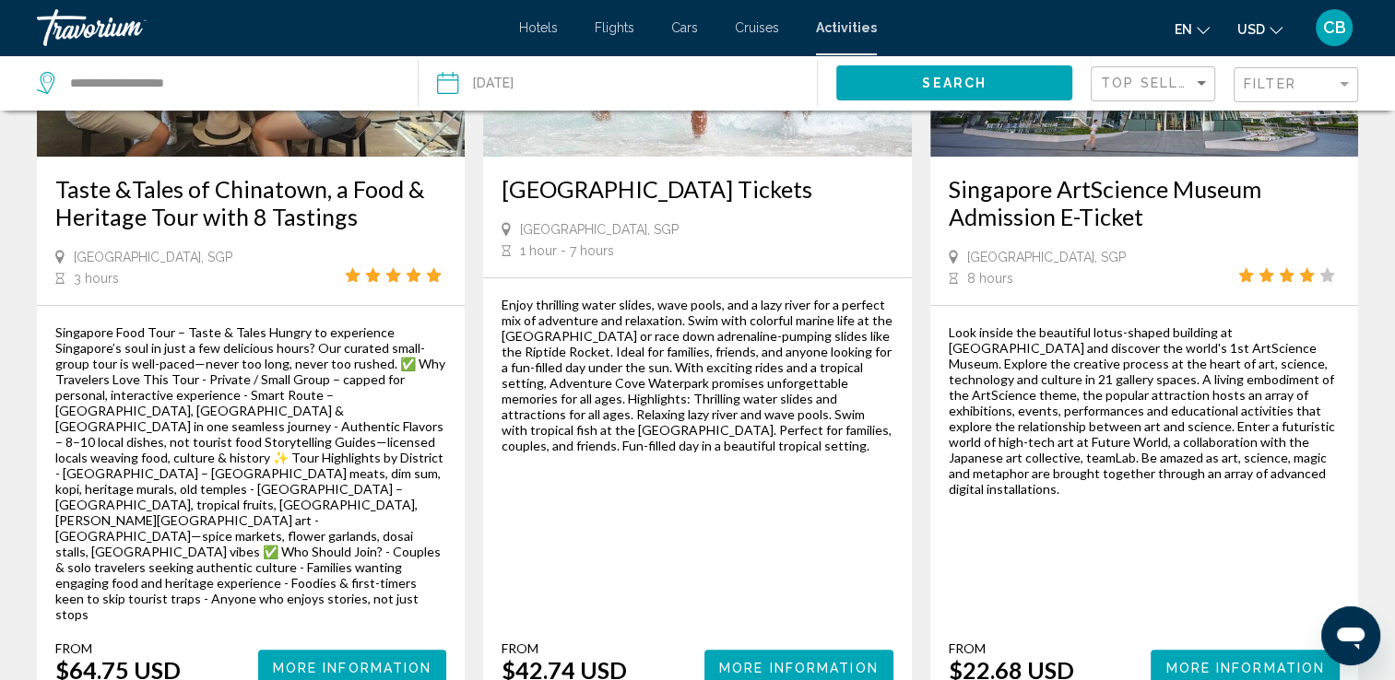
scroll to position [318, 0]
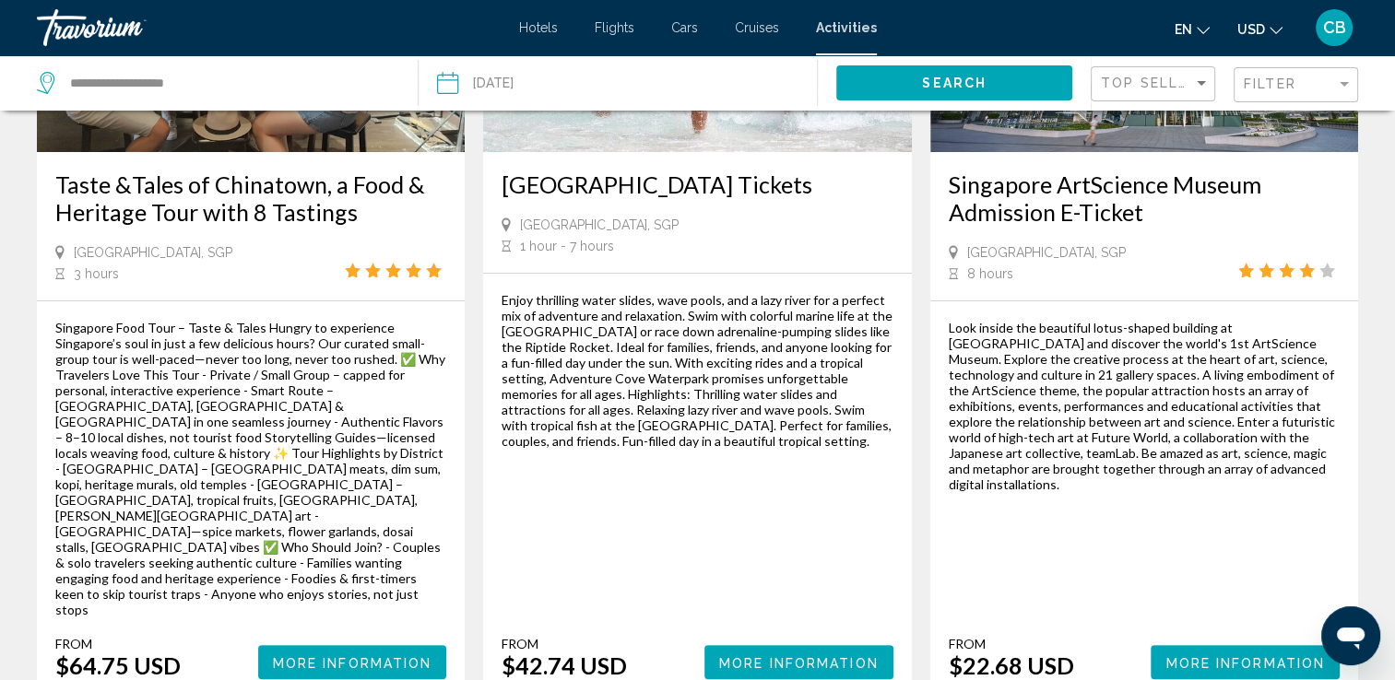
drag, startPoint x: 1070, startPoint y: 607, endPoint x: 949, endPoint y: 183, distance: 441.2
click at [949, 183] on div "Singapore ArtScience Museum Admission E-Ticket [GEOGRAPHIC_DATA], SGP 8 hours L…" at bounding box center [1144, 277] width 428 height 841
click at [1098, 323] on div "Look inside the beautiful lotus-shaped building at [GEOGRAPHIC_DATA] and discov…" at bounding box center [1144, 406] width 391 height 172
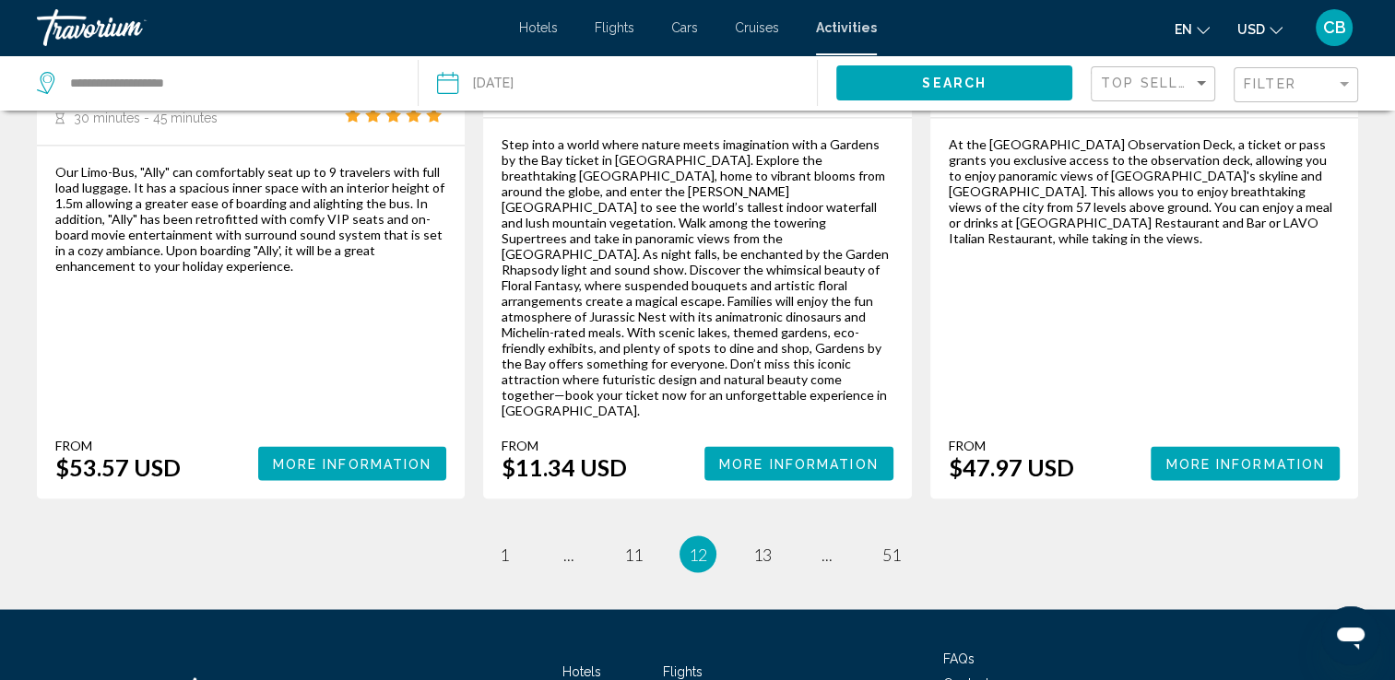
scroll to position [2904, 0]
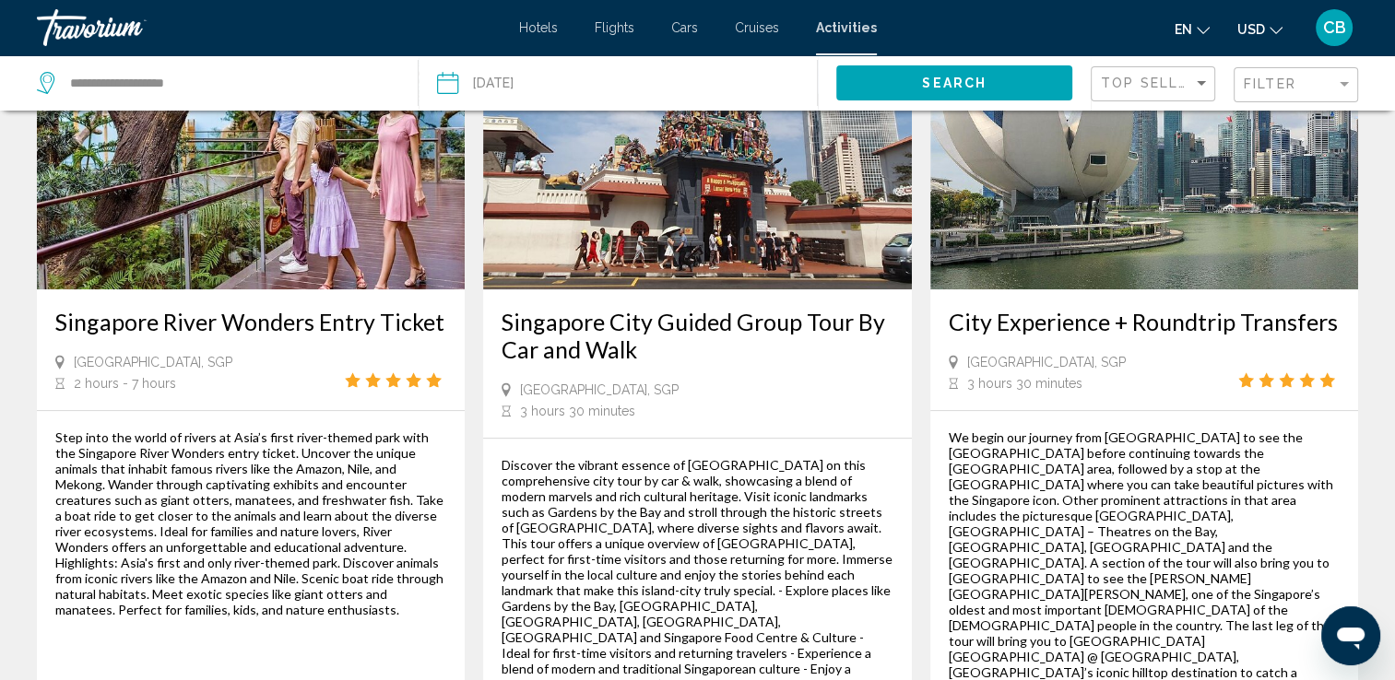
scroll to position [1076, 0]
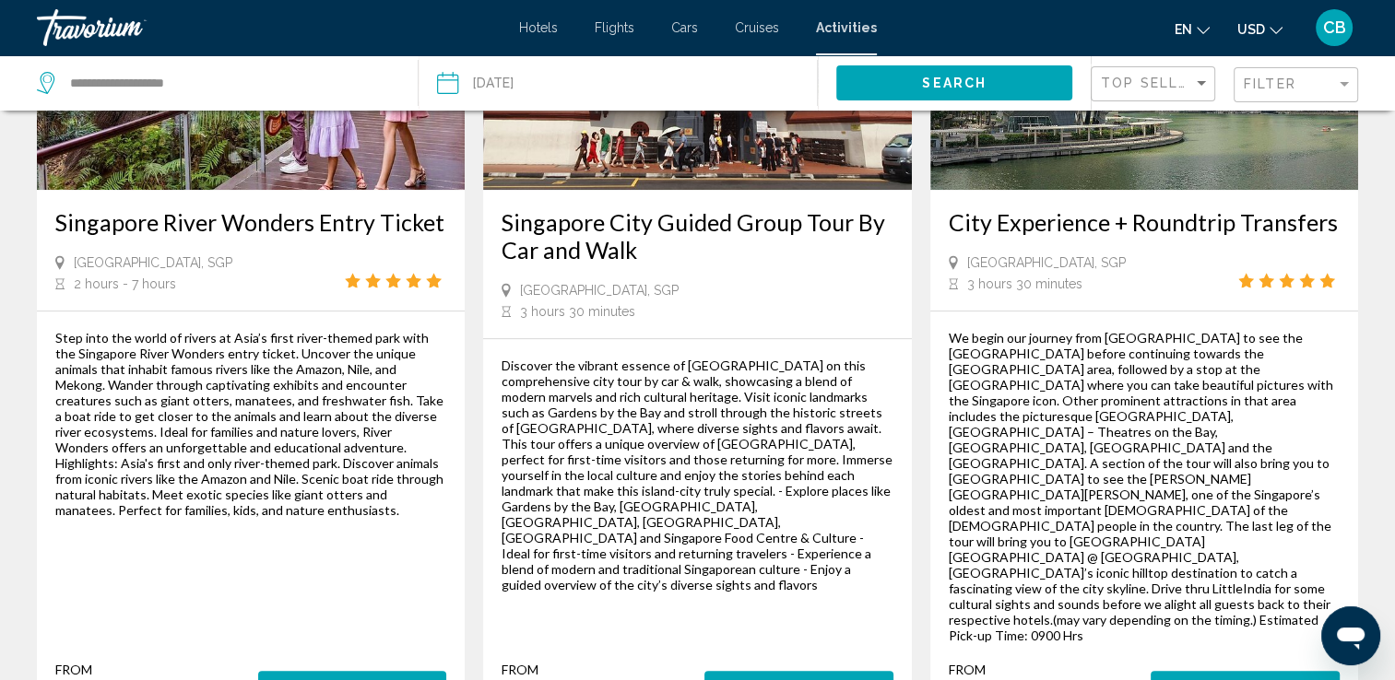
drag, startPoint x: 620, startPoint y: 579, endPoint x: 505, endPoint y: 205, distance: 391.6
click at [505, 205] on div "Singapore City Guided Group Tour By Car and Walk [GEOGRAPHIC_DATA], SGP 3 hours…" at bounding box center [697, 309] width 428 height 829
click at [833, 438] on div "Discover the vibrant essence of [GEOGRAPHIC_DATA] on this comprehensive city to…" at bounding box center [697, 475] width 391 height 235
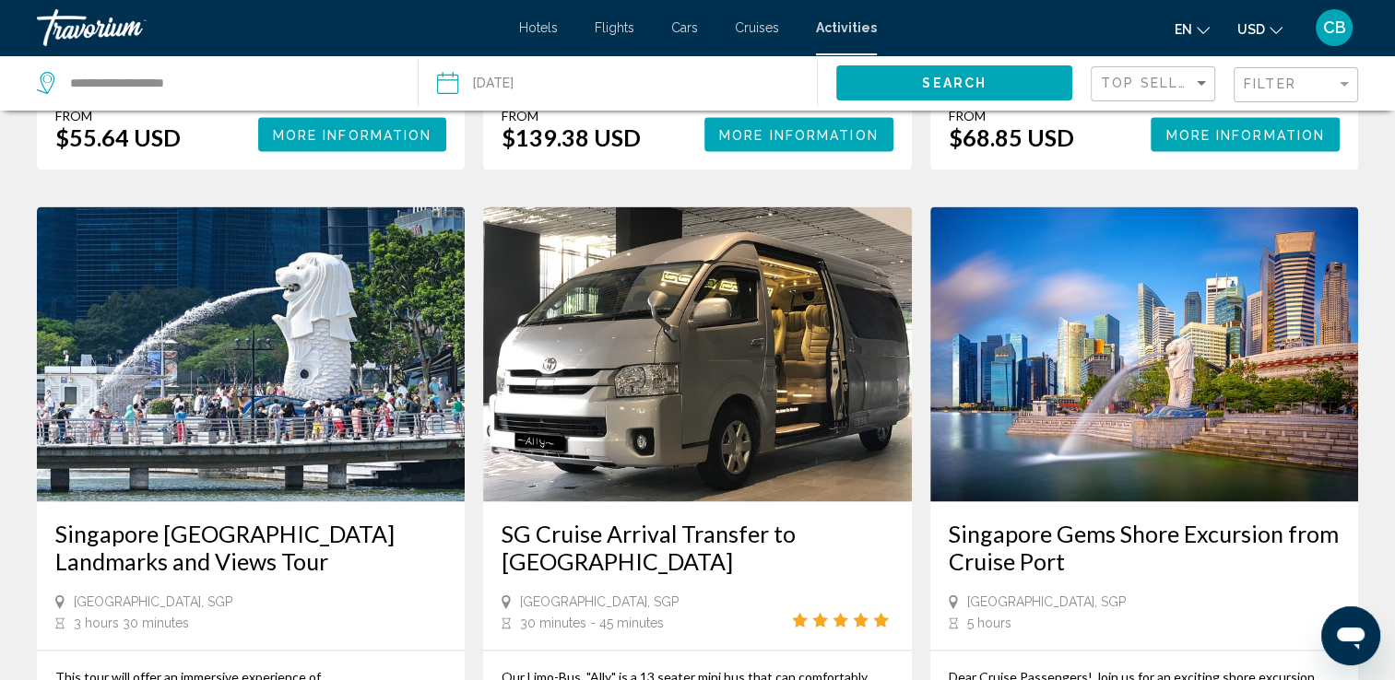
scroll to position [2896, 0]
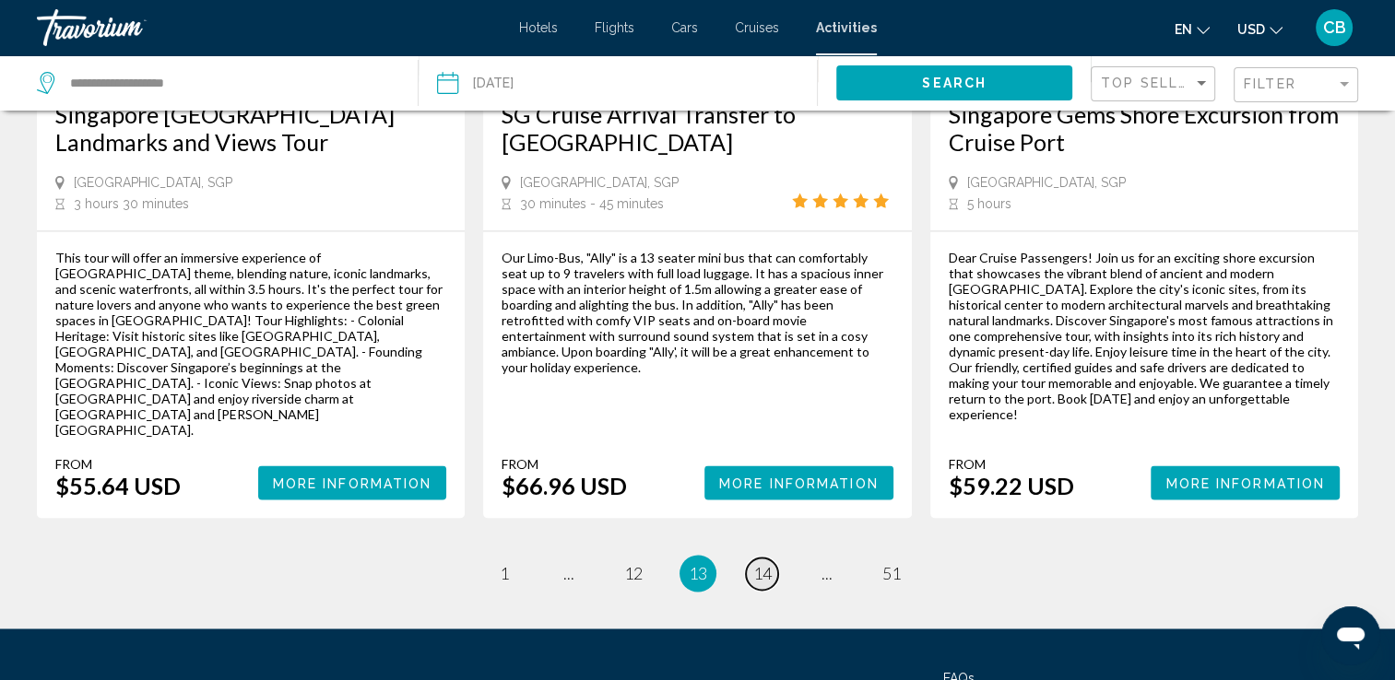
click at [770, 563] on span "14" at bounding box center [762, 573] width 18 height 20
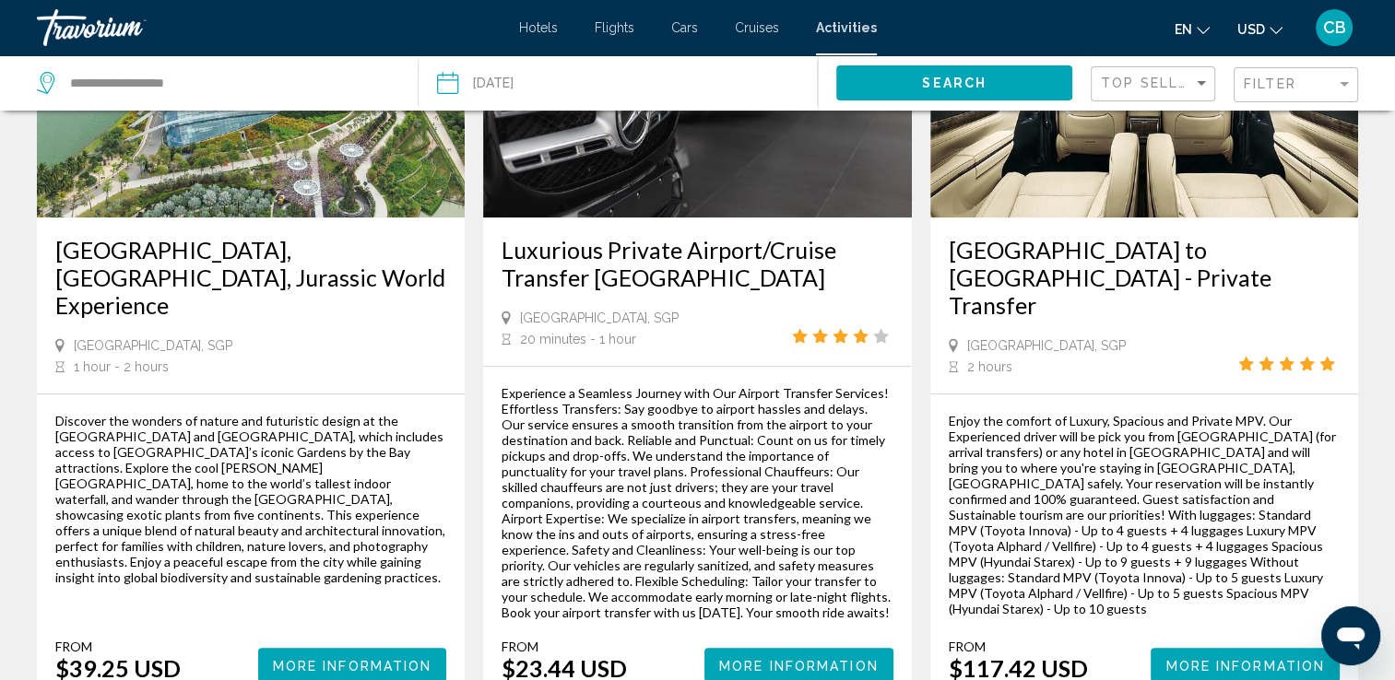
scroll to position [1061, 0]
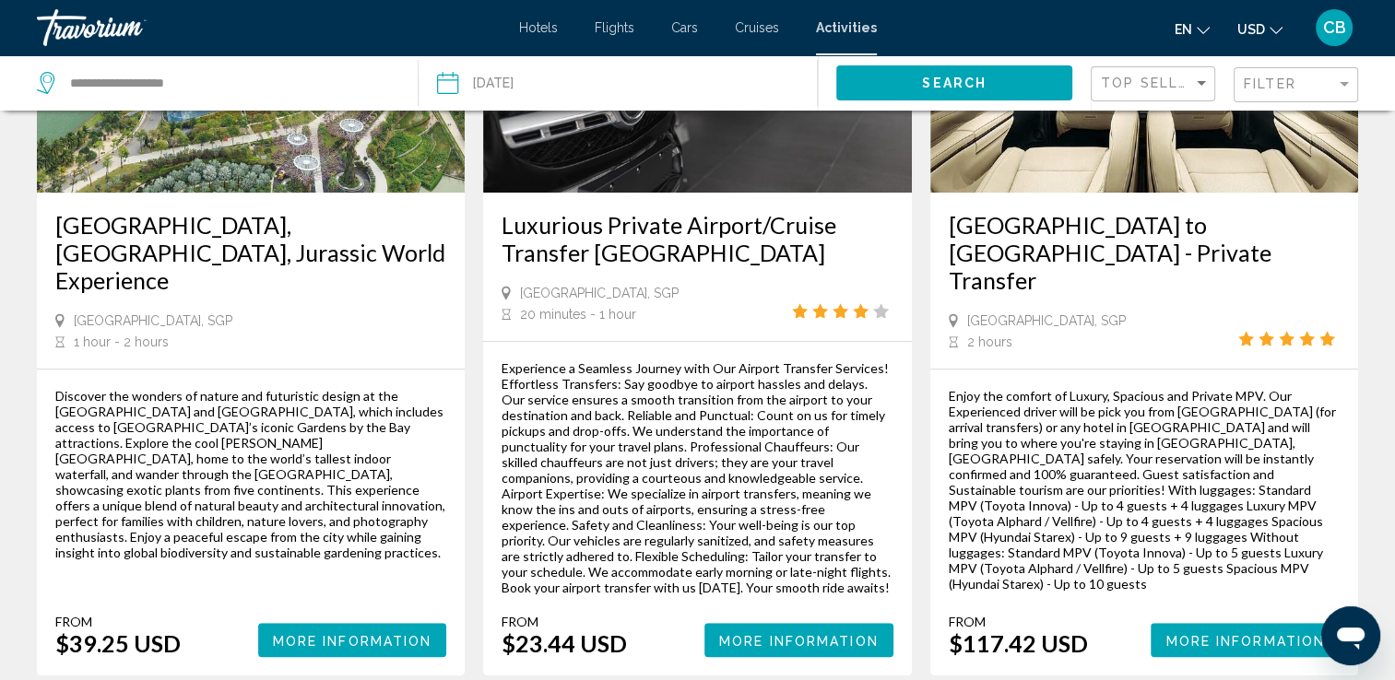
drag, startPoint x: 177, startPoint y: 629, endPoint x: 31, endPoint y: 219, distance: 434.5
click at [31, 219] on app-activities-search-item "[GEOGRAPHIC_DATA], [GEOGRAPHIC_DATA], Jurassic World Experience [GEOGRAPHIC_DAT…" at bounding box center [251, 287] width 446 height 778
click at [379, 470] on div "Discover the wonders of nature and futuristic design at the [GEOGRAPHIC_DATA] a…" at bounding box center [250, 474] width 391 height 172
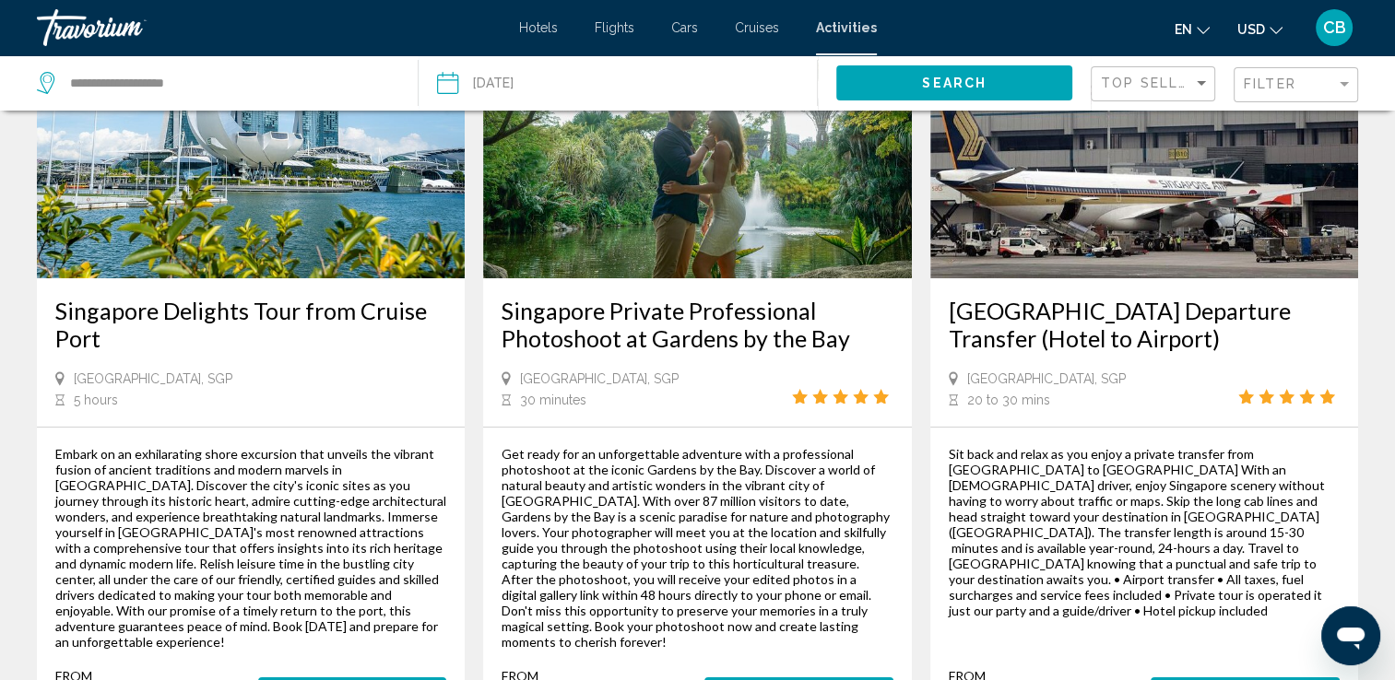
scroll to position [0, 0]
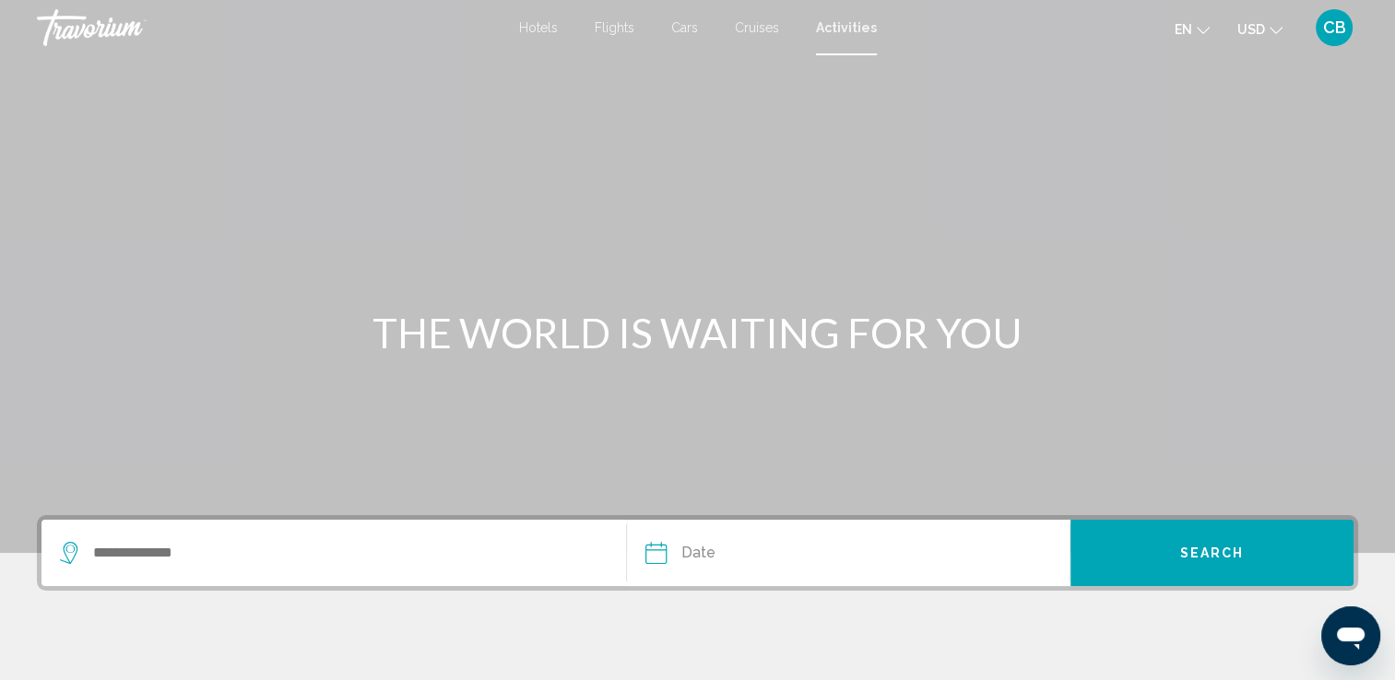
click at [1341, 25] on span "CB" at bounding box center [1334, 27] width 23 height 18
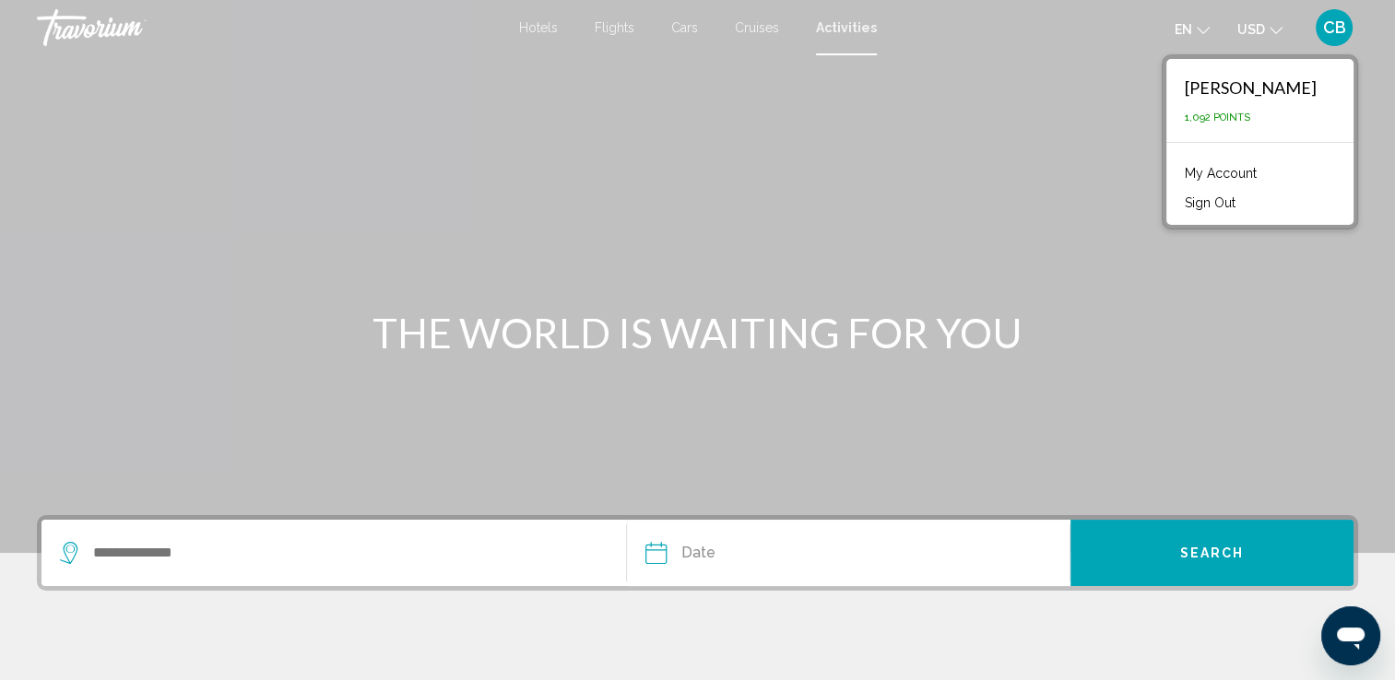
click at [1175, 197] on button "Sign Out" at bounding box center [1209, 203] width 69 height 24
